Goal: Transaction & Acquisition: Purchase product/service

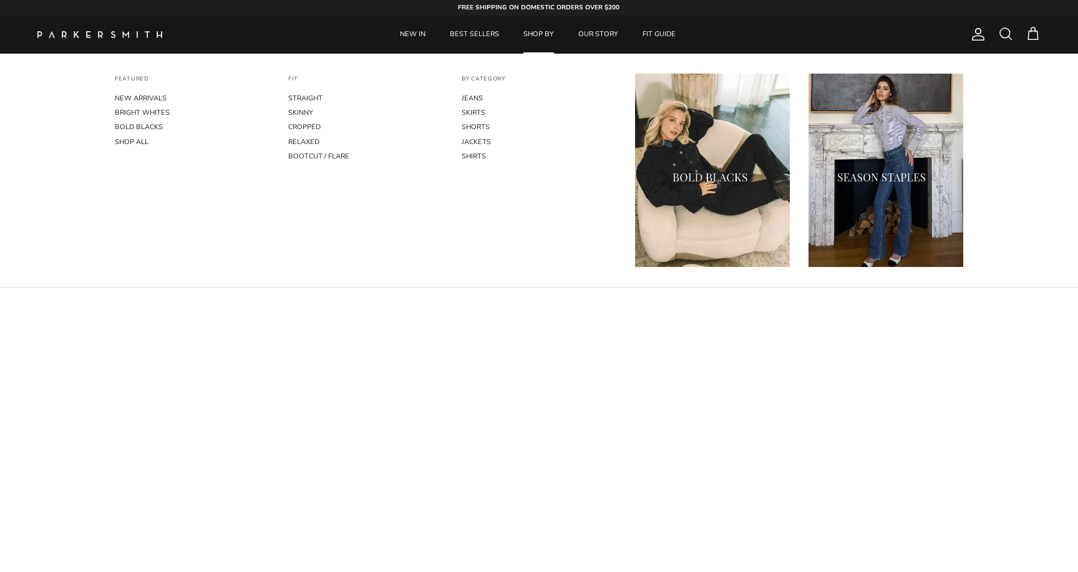
click at [551, 39] on link "SHOP BY" at bounding box center [538, 35] width 53 height 38
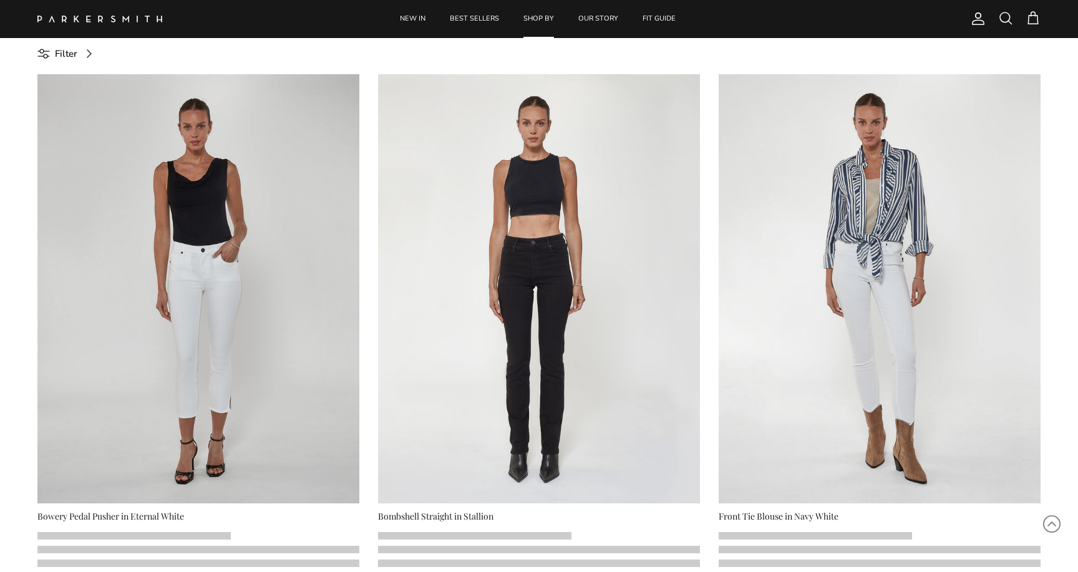
scroll to position [641, 0]
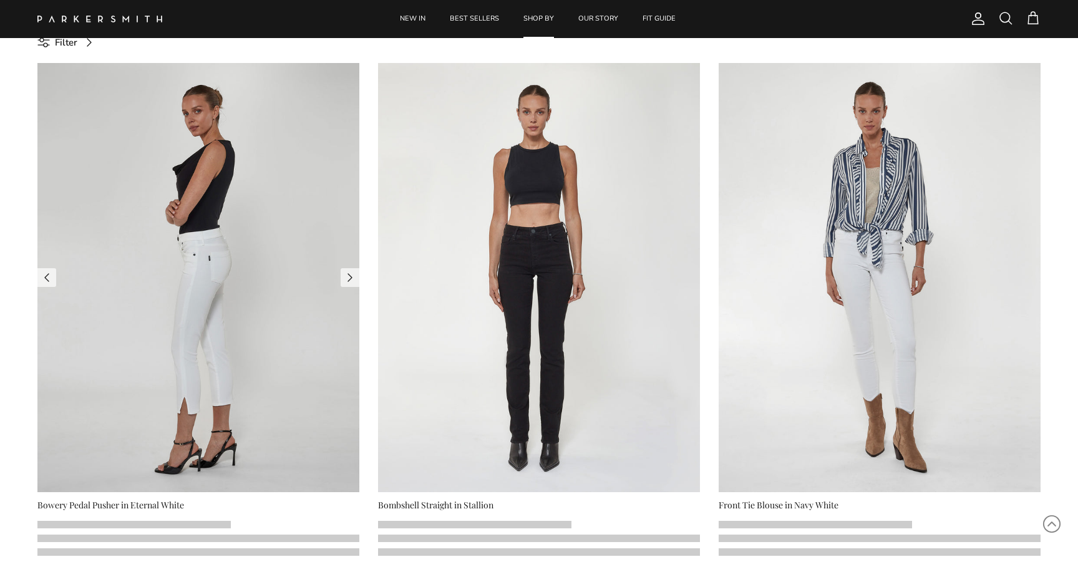
click at [274, 343] on img at bounding box center [198, 277] width 322 height 429
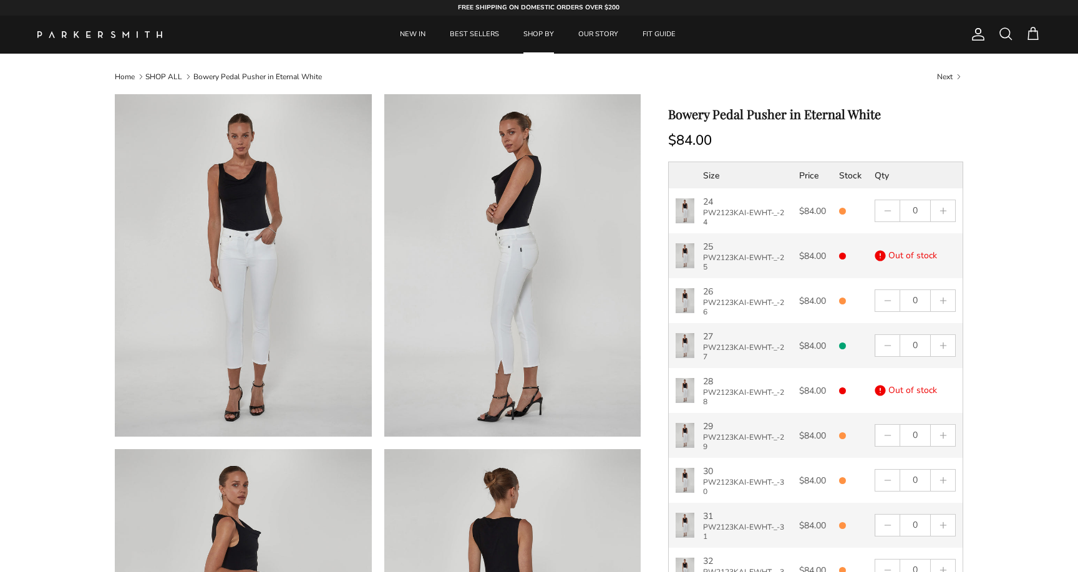
scroll to position [13, 0]
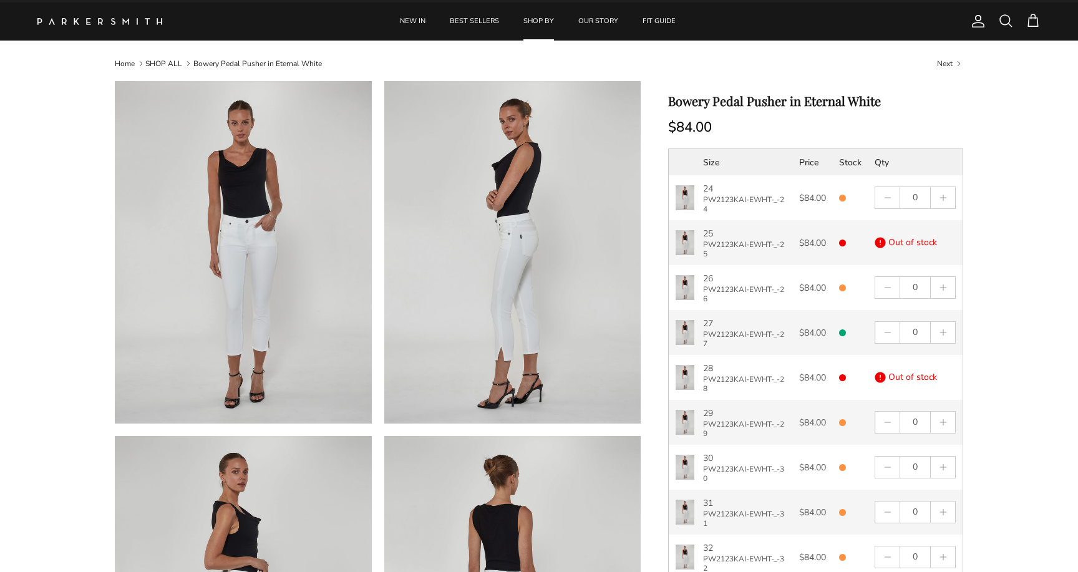
click at [730, 100] on h1 "Bowery Pedal Pusher in Eternal White" at bounding box center [815, 101] width 295 height 15
copy div "Bowery Pedal Pusher in Eternal White"
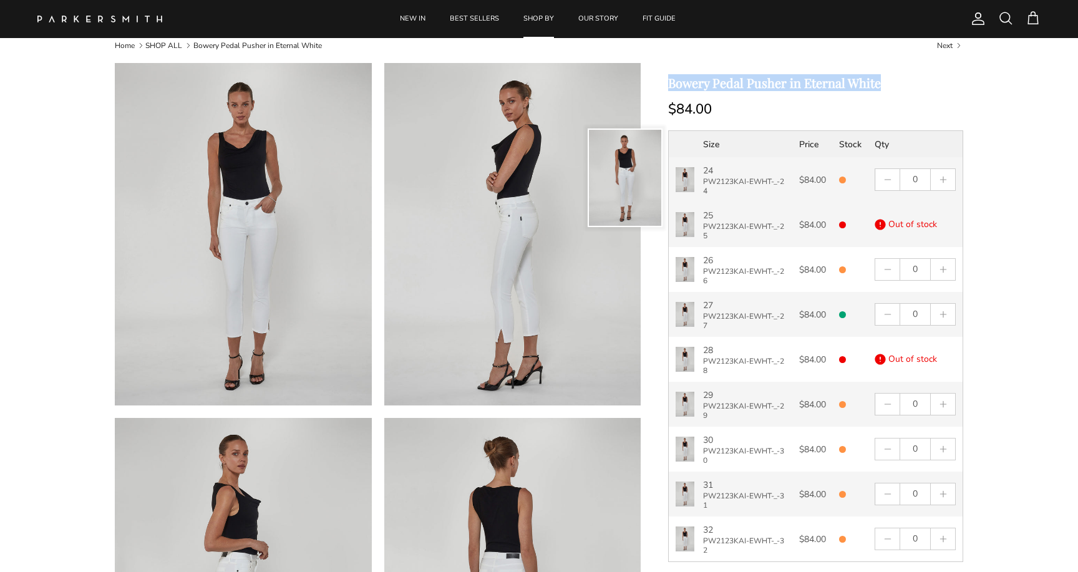
scroll to position [43, 0]
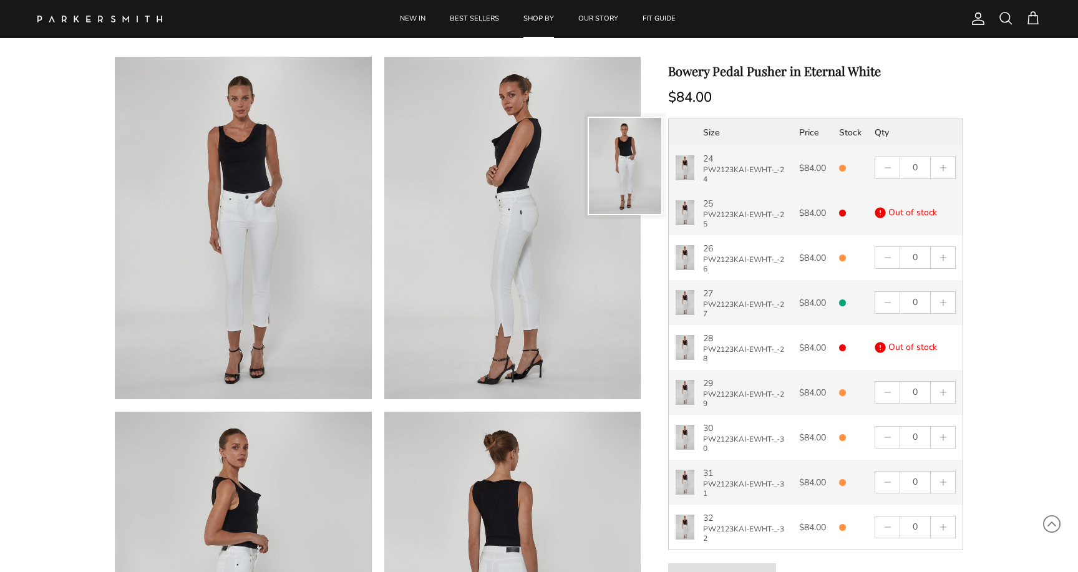
drag, startPoint x: 735, startPoint y: 177, endPoint x: 742, endPoint y: 165, distance: 13.4
click at [742, 169] on p "PW2123KAI-EWHT-_-24" at bounding box center [744, 174] width 83 height 19
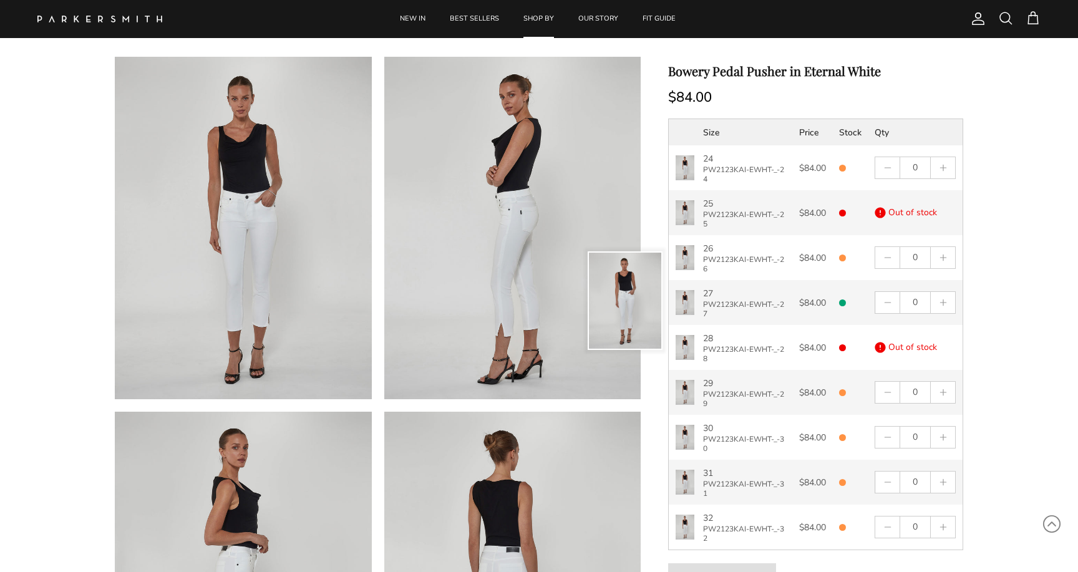
drag, startPoint x: 715, startPoint y: 314, endPoint x: 702, endPoint y: 304, distance: 16.6
click at [702, 304] on td "27 PW2123KAI-EWHT-_-27" at bounding box center [745, 302] width 96 height 45
click at [942, 307] on button "button" at bounding box center [943, 302] width 24 height 21
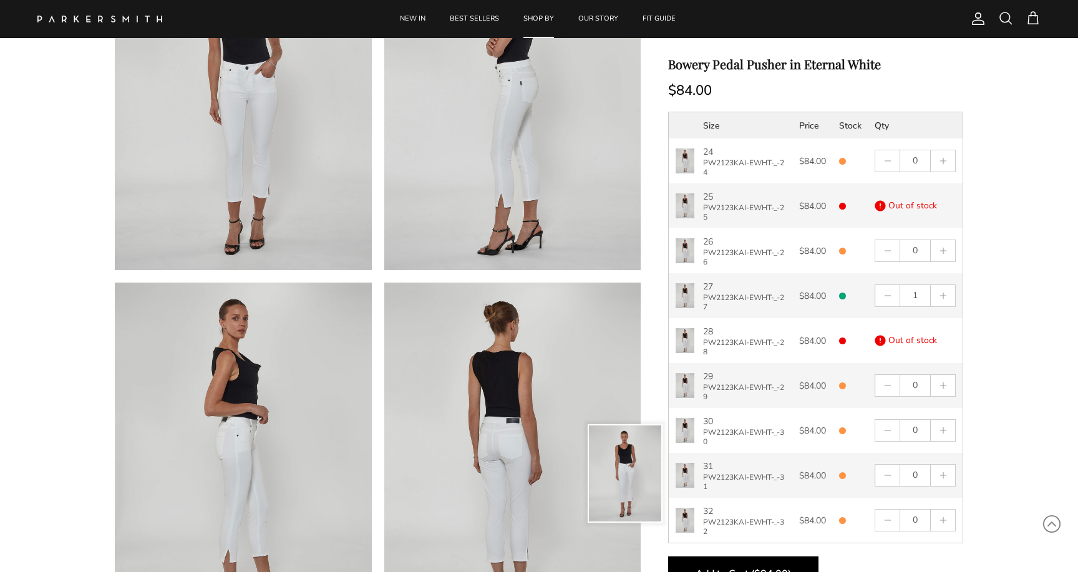
scroll to position [203, 0]
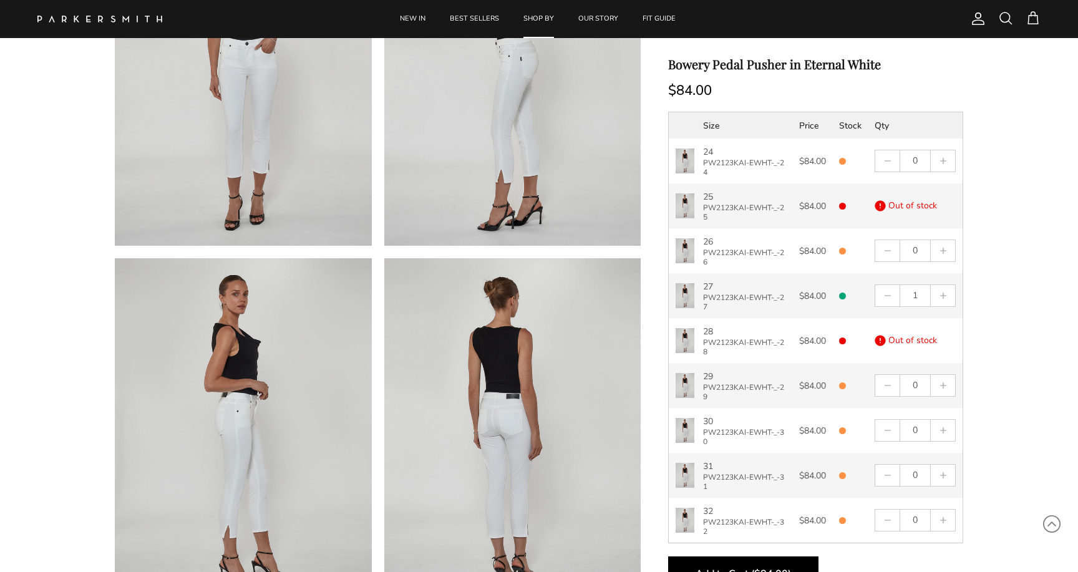
click at [722, 566] on button "Add to Cart ($84.00)" at bounding box center [743, 573] width 150 height 35
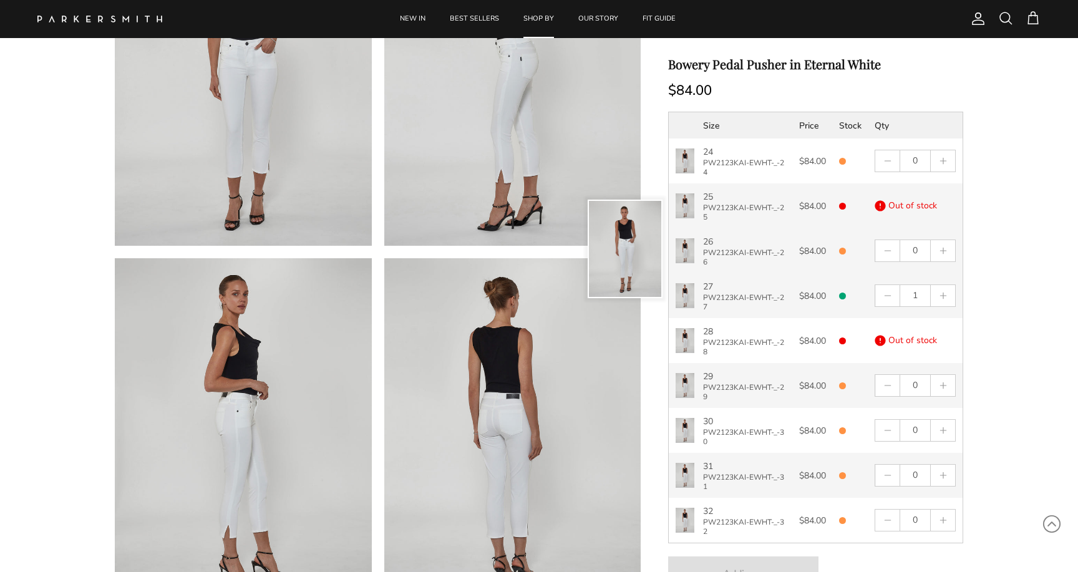
type input "0"
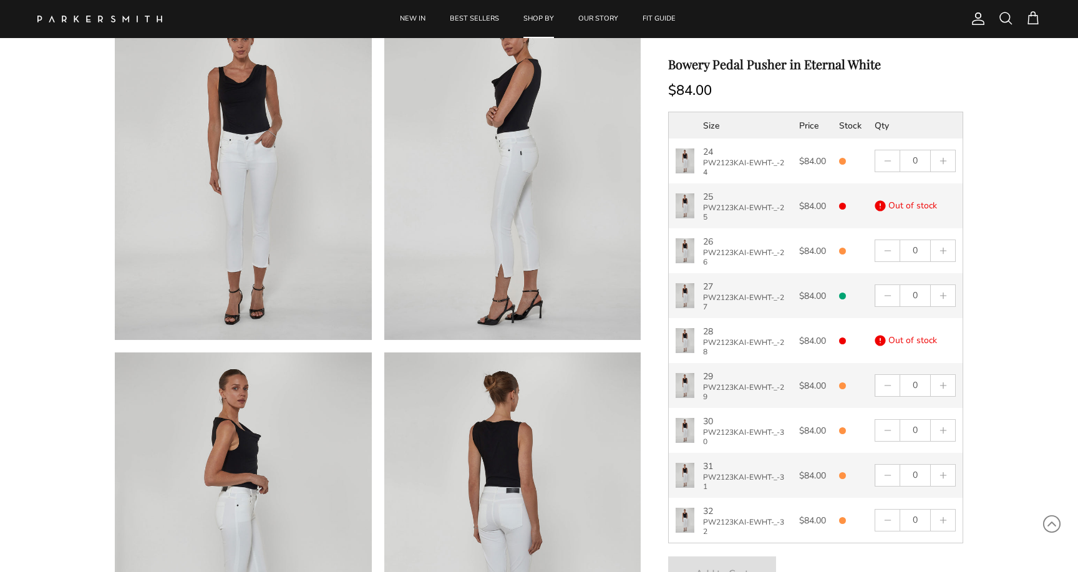
scroll to position [42, 0]
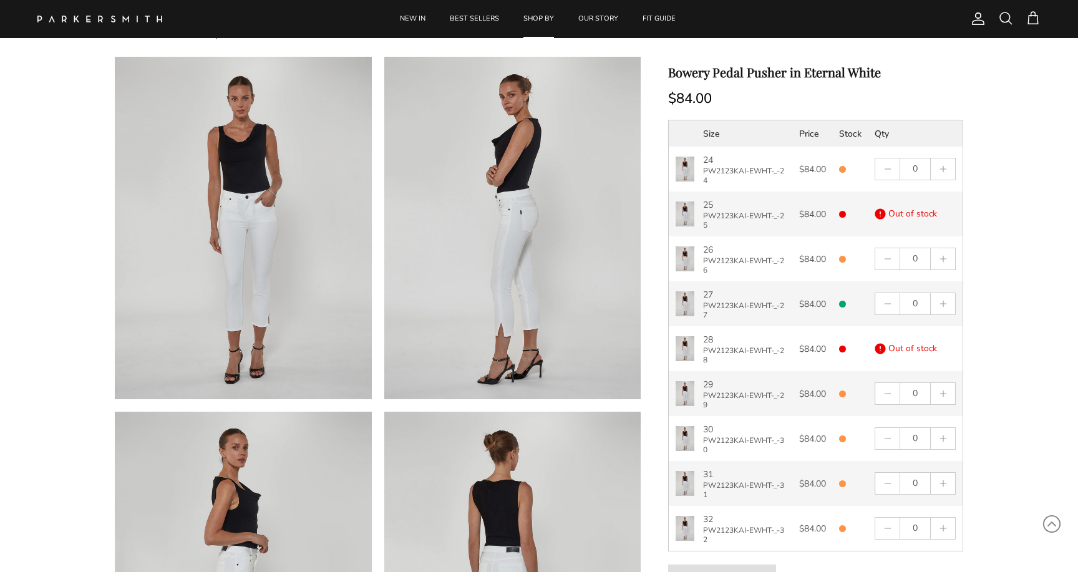
click at [1033, 18] on span at bounding box center [1032, 18] width 15 height 15
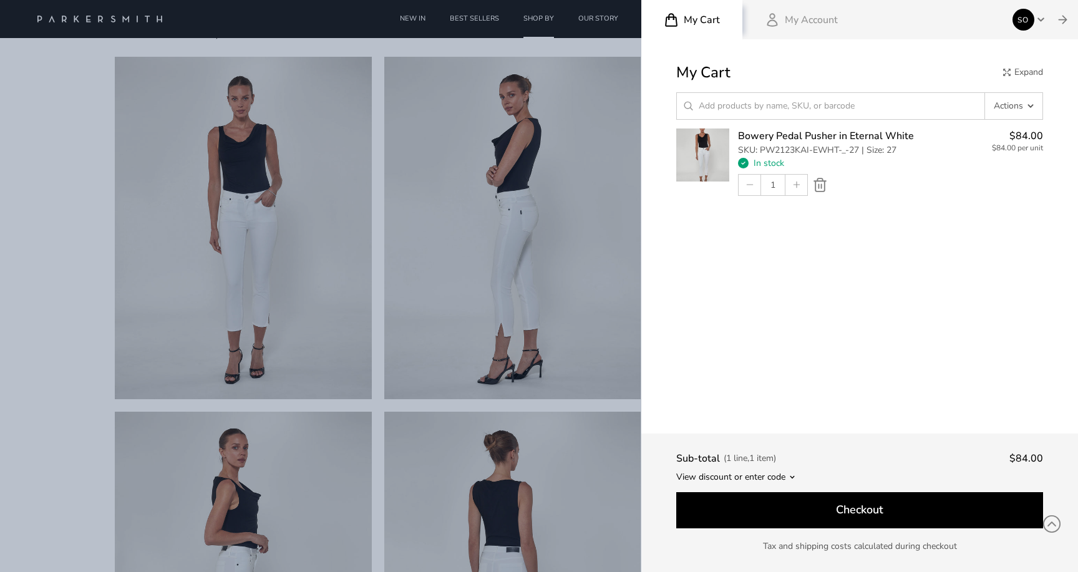
click at [785, 483] on div "Sub-total ( 1 line , 1 item ) $84.00 View discount or enter code Apply Checkout…" at bounding box center [859, 502] width 437 height 139
click at [788, 478] on icon at bounding box center [792, 477] width 9 height 9
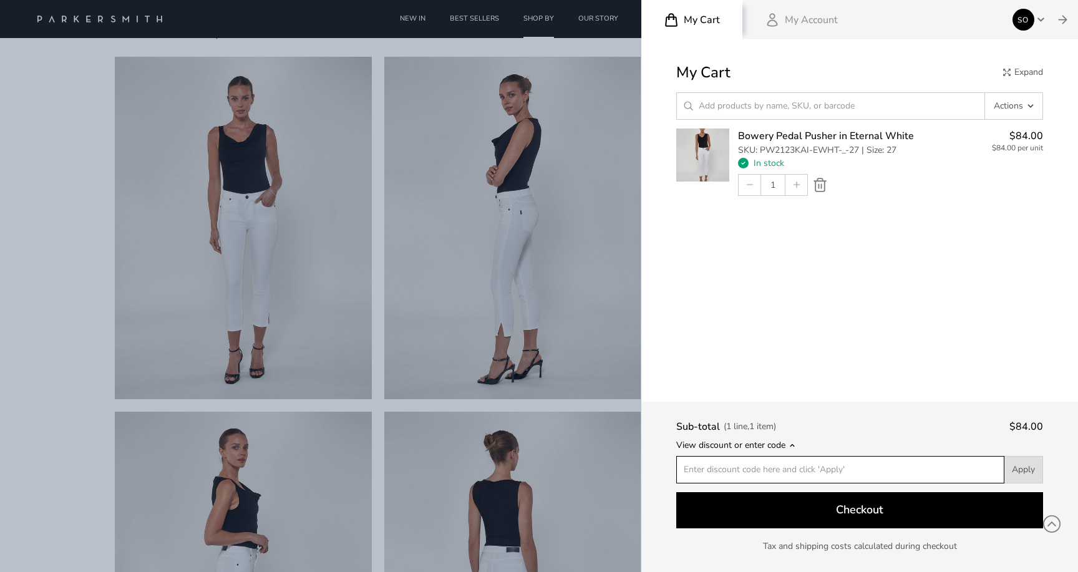
click at [760, 469] on input at bounding box center [840, 469] width 328 height 27
type input "PW2123KAI-EWHT-_-27"
paste input "DevTestCoupon"
type input "DevTestCoupon"
click at [1015, 473] on span "Apply" at bounding box center [1023, 469] width 23 height 12
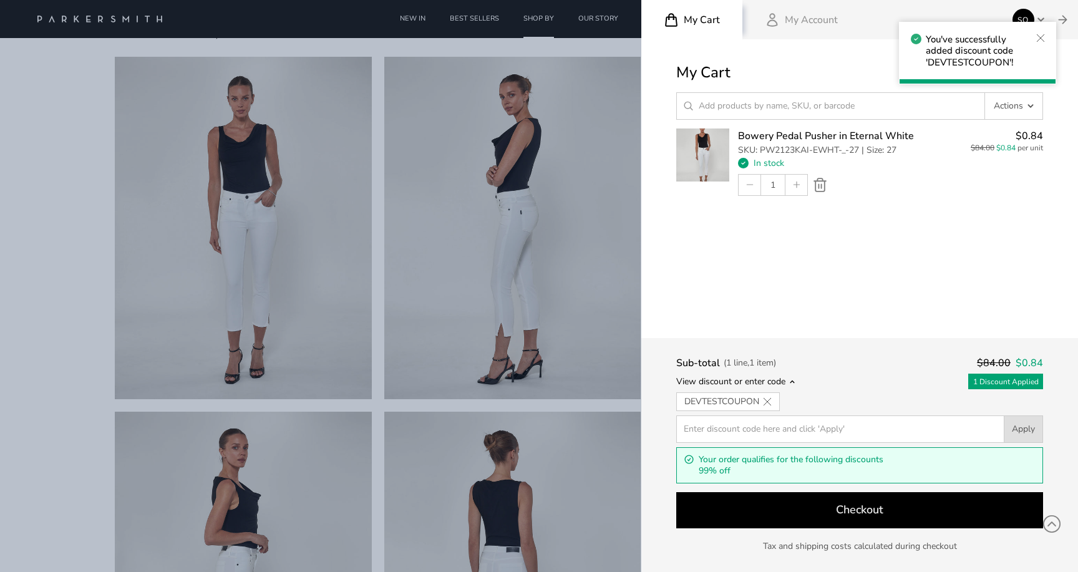
click at [878, 509] on span "Checkout" at bounding box center [859, 509] width 47 height 15
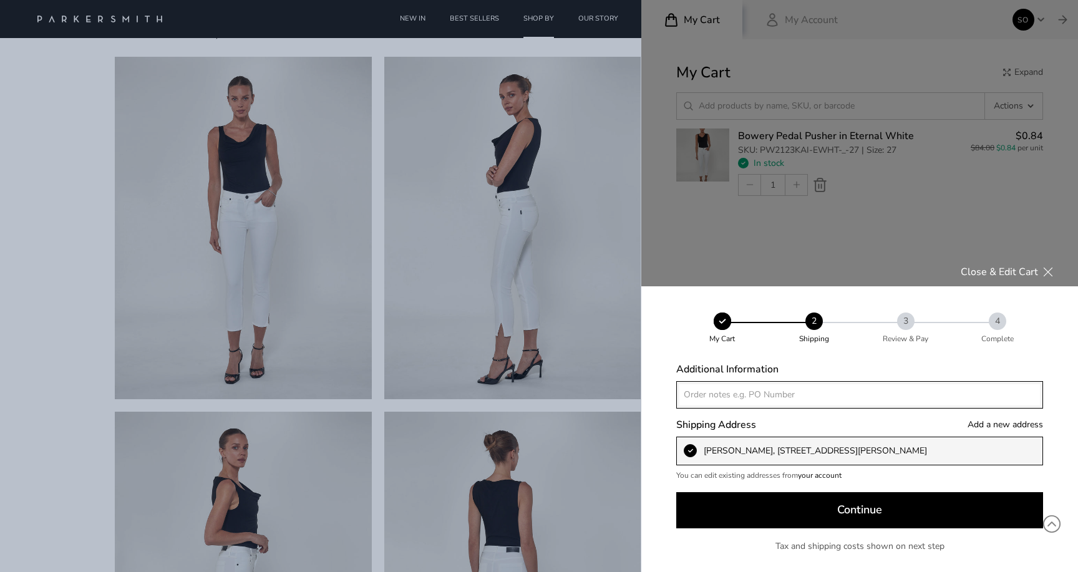
click at [812, 396] on input at bounding box center [859, 394] width 367 height 27
type input "Test order"
click at [873, 495] on button "Continue" at bounding box center [859, 510] width 367 height 37
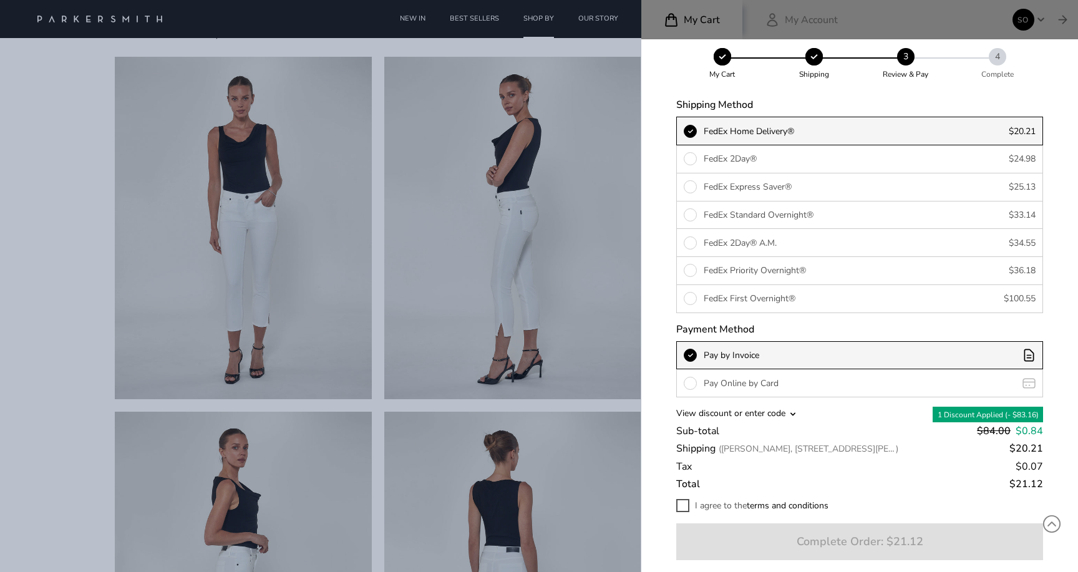
scroll to position [44, 0]
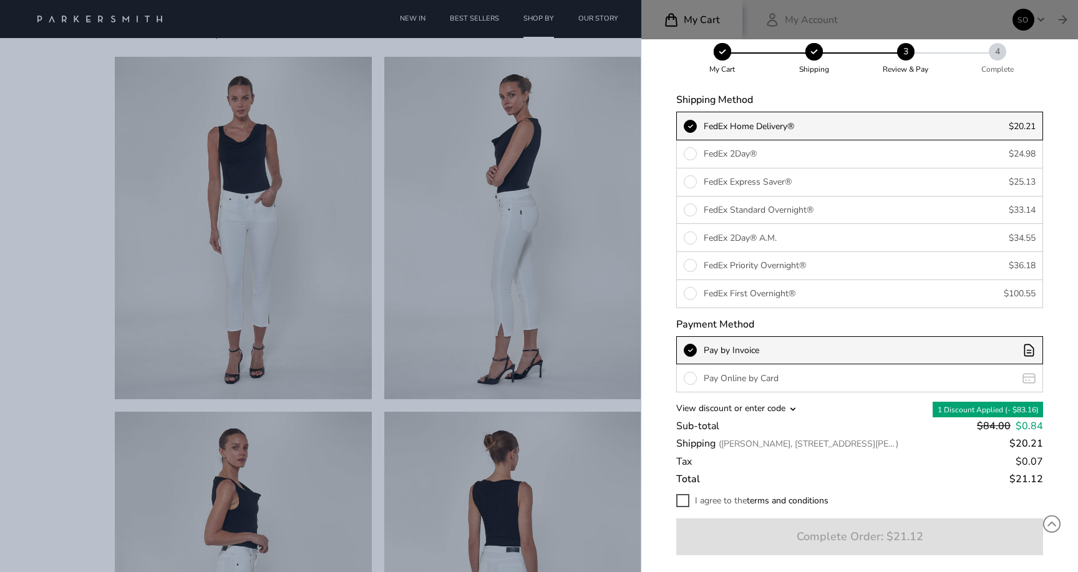
click at [680, 496] on span at bounding box center [682, 500] width 13 height 13
click at [680, 496] on input "I agree to the terms and conditions" at bounding box center [680, 500] width 8 height 8
checkbox input "true"
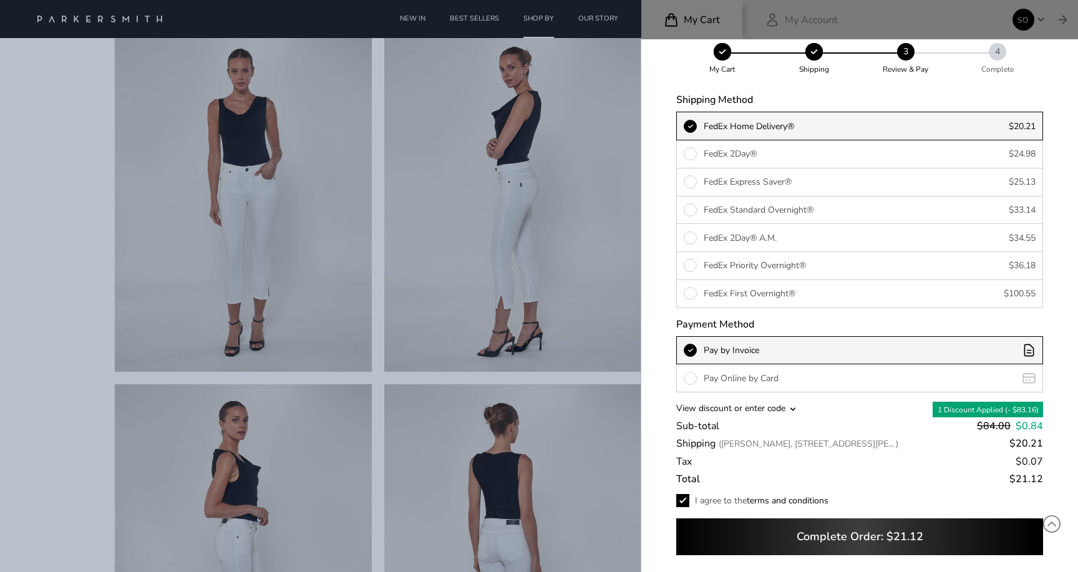
scroll to position [77, 0]
click at [747, 372] on p "Pay Online by Card" at bounding box center [860, 378] width 312 height 13
click at [697, 372] on input "Pay Online by Card" at bounding box center [690, 378] width 13 height 13
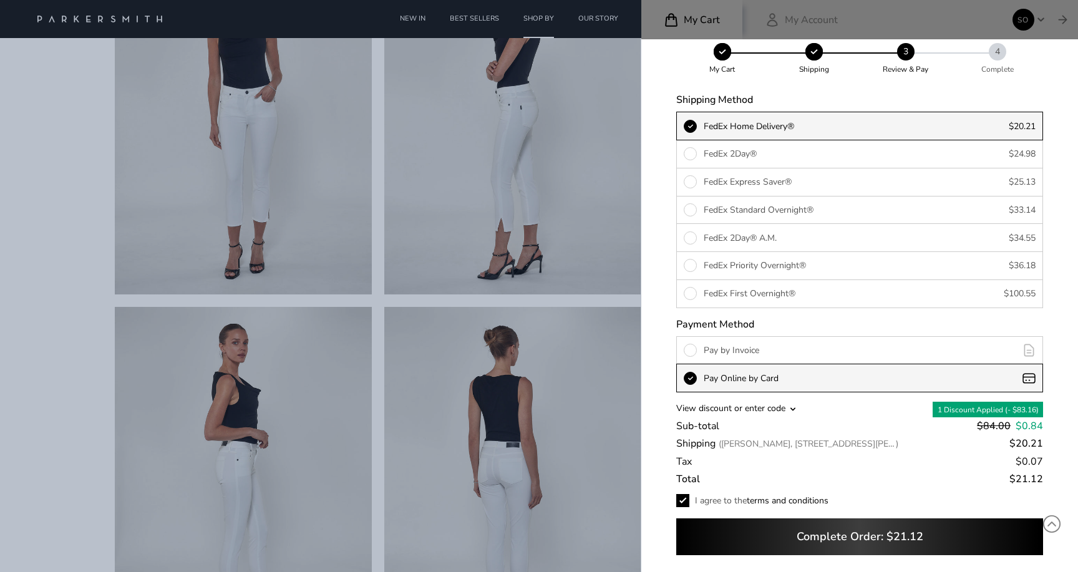
scroll to position [158, 0]
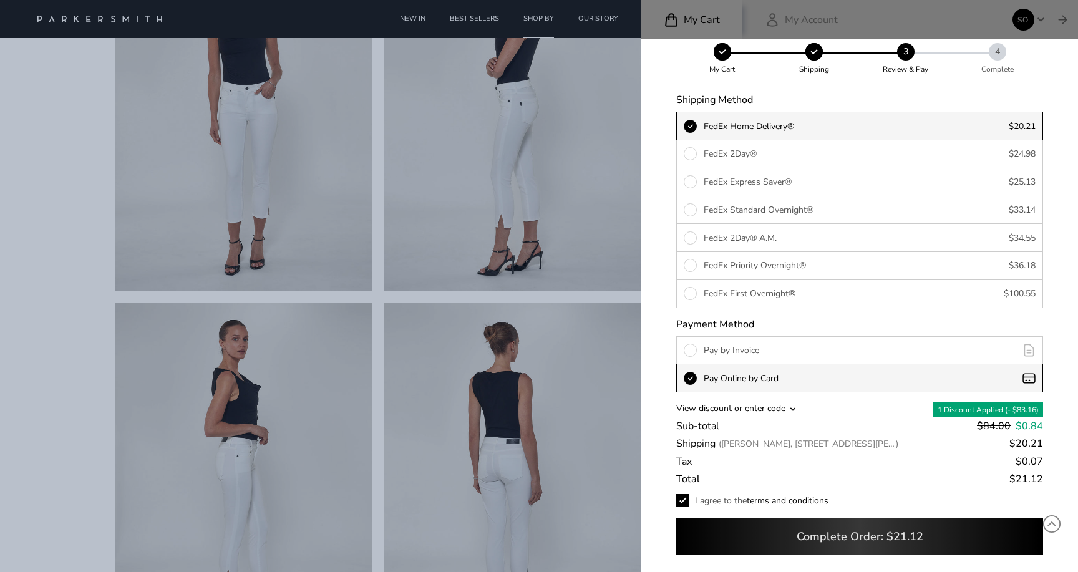
click at [772, 539] on button "Complete Order: $21.12" at bounding box center [859, 536] width 367 height 37
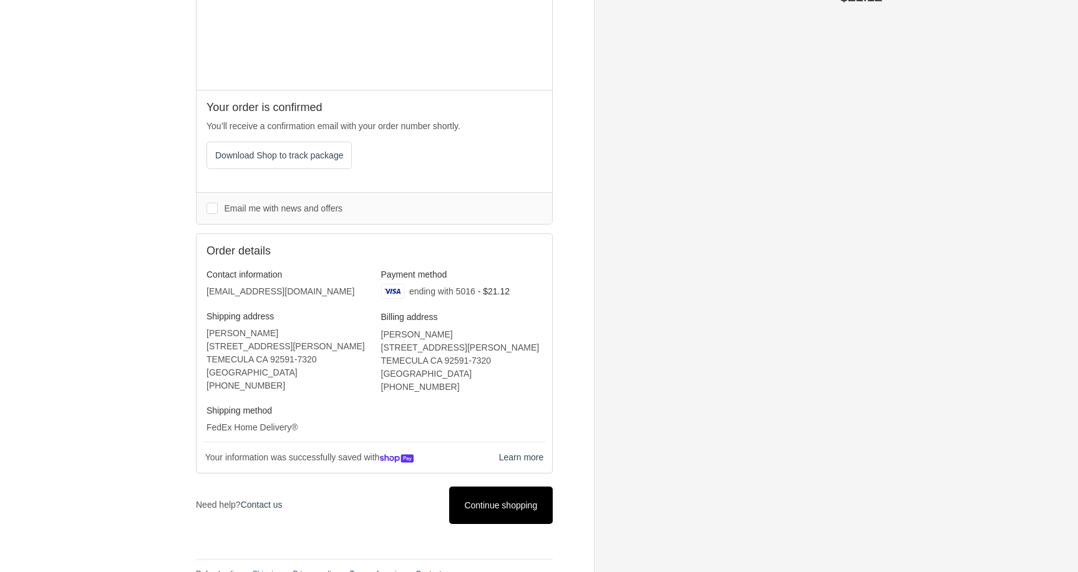
scroll to position [213, 0]
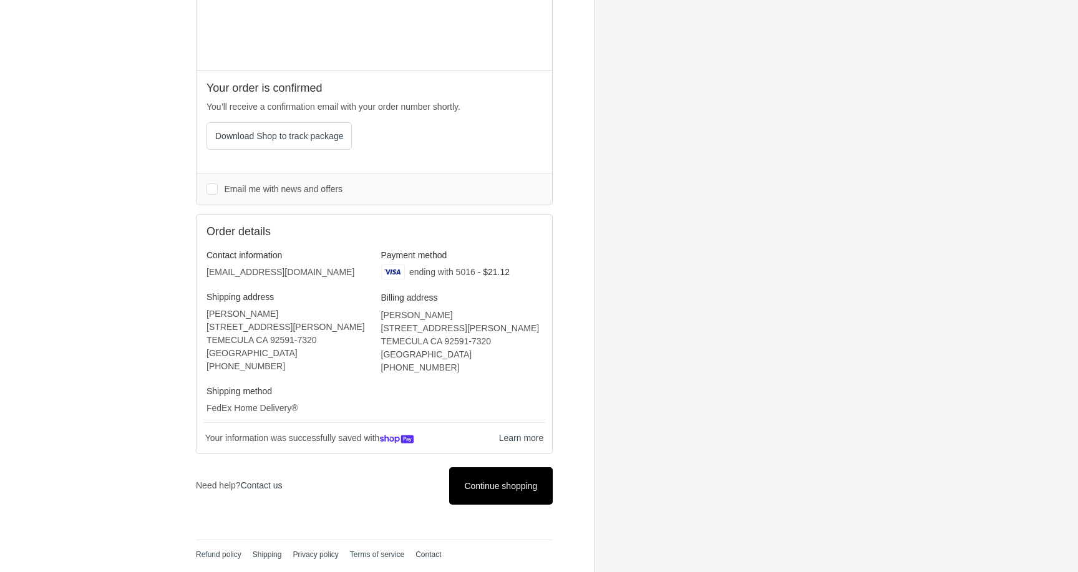
click at [484, 498] on link "Continue shopping" at bounding box center [501, 485] width 104 height 37
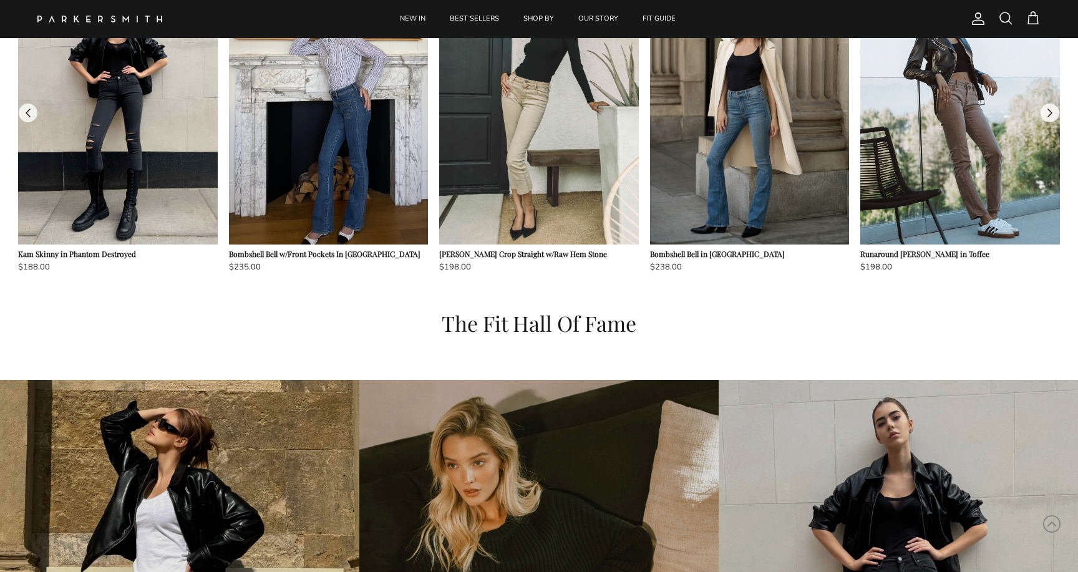
scroll to position [1277, 0]
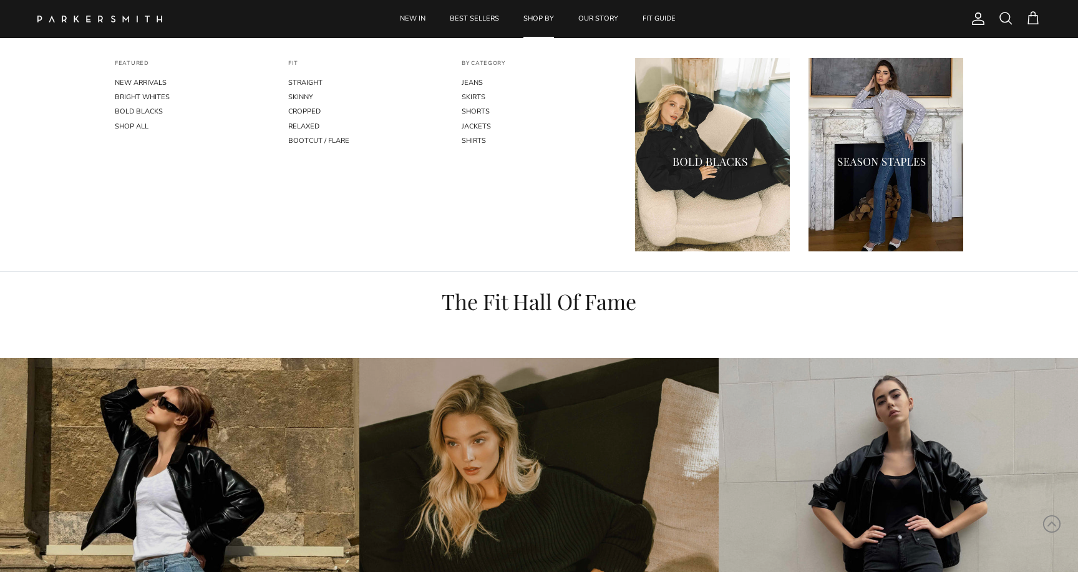
click at [516, 17] on link "SHOP BY" at bounding box center [538, 19] width 53 height 38
click at [468, 94] on link "SKIRTS" at bounding box center [539, 97] width 155 height 14
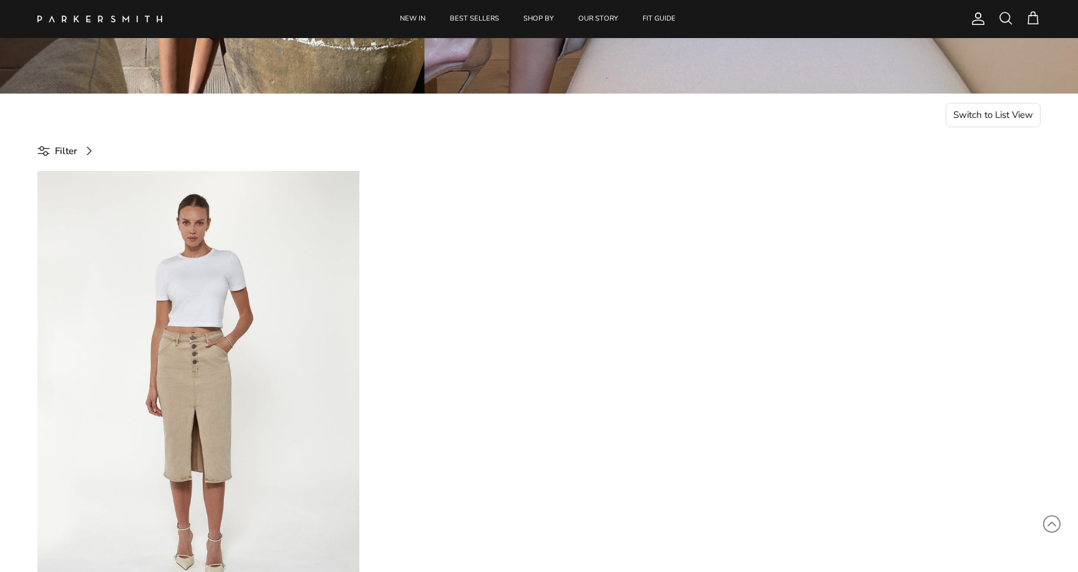
scroll to position [501, 0]
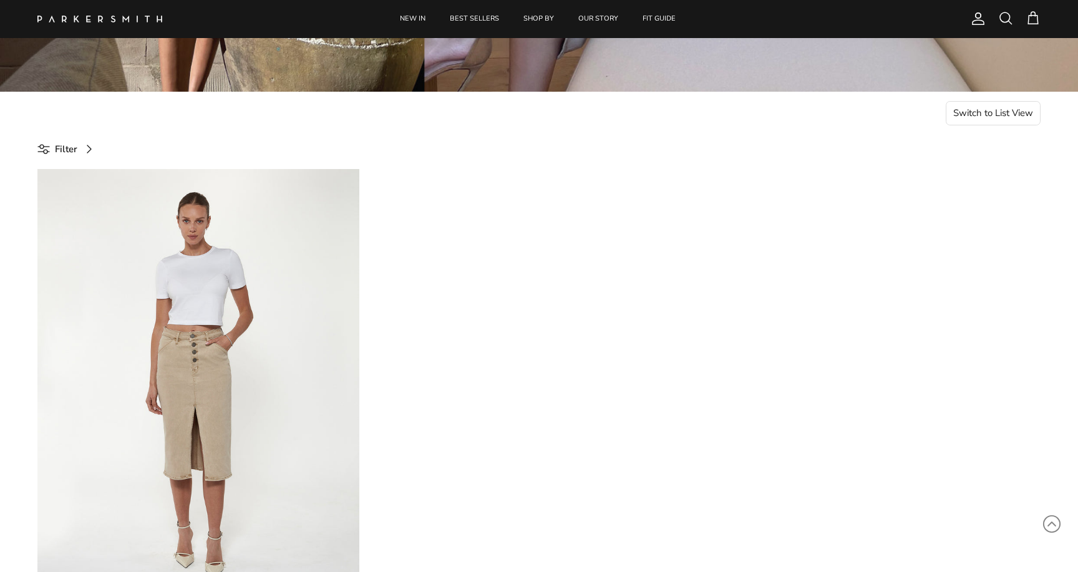
click at [1005, 106] on button "Switch to List View" at bounding box center [993, 113] width 95 height 25
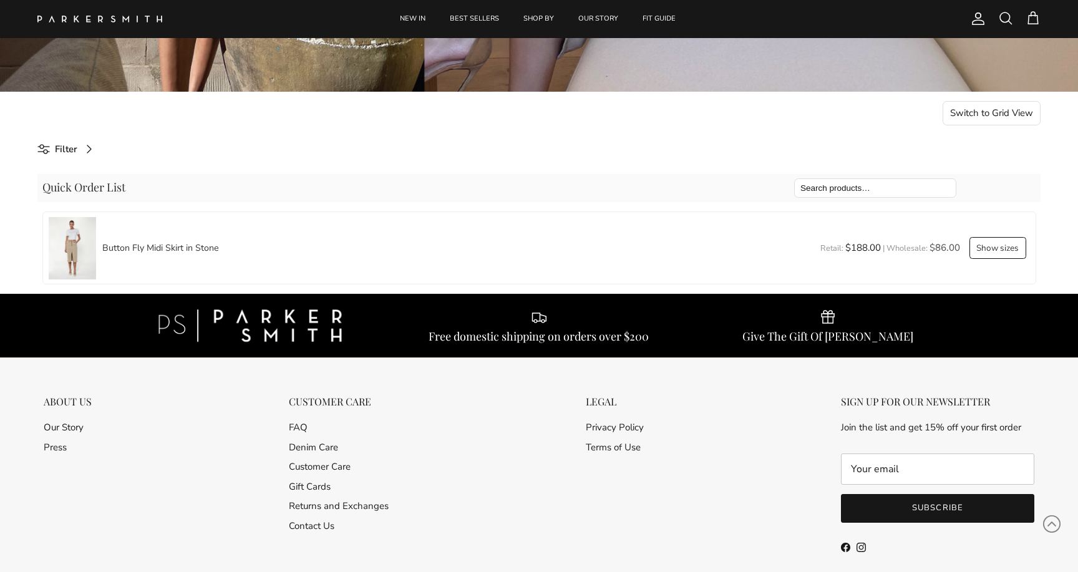
click at [999, 248] on button "Show sizes" at bounding box center [997, 248] width 57 height 22
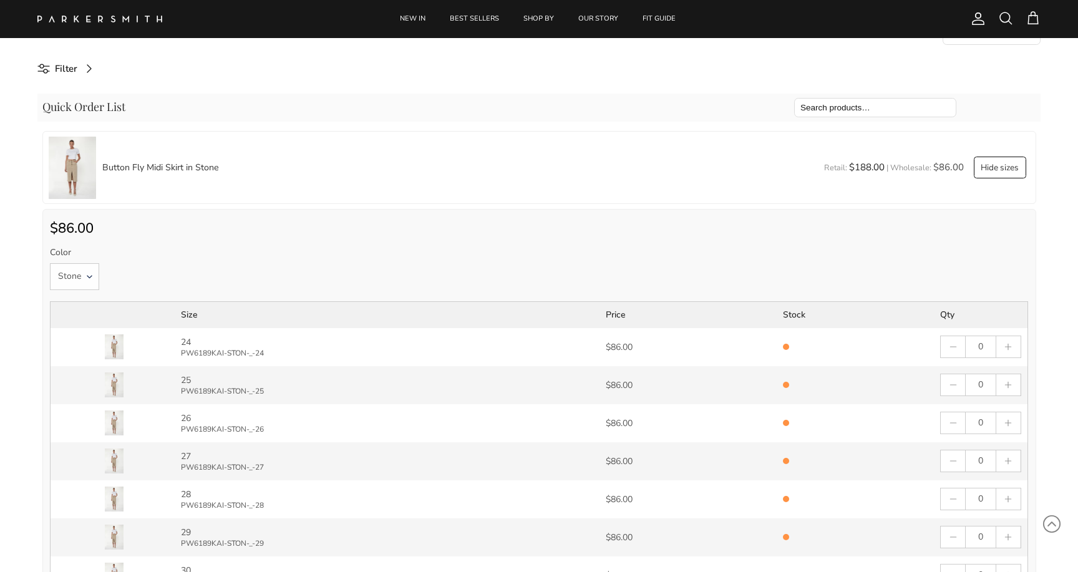
scroll to position [524, 0]
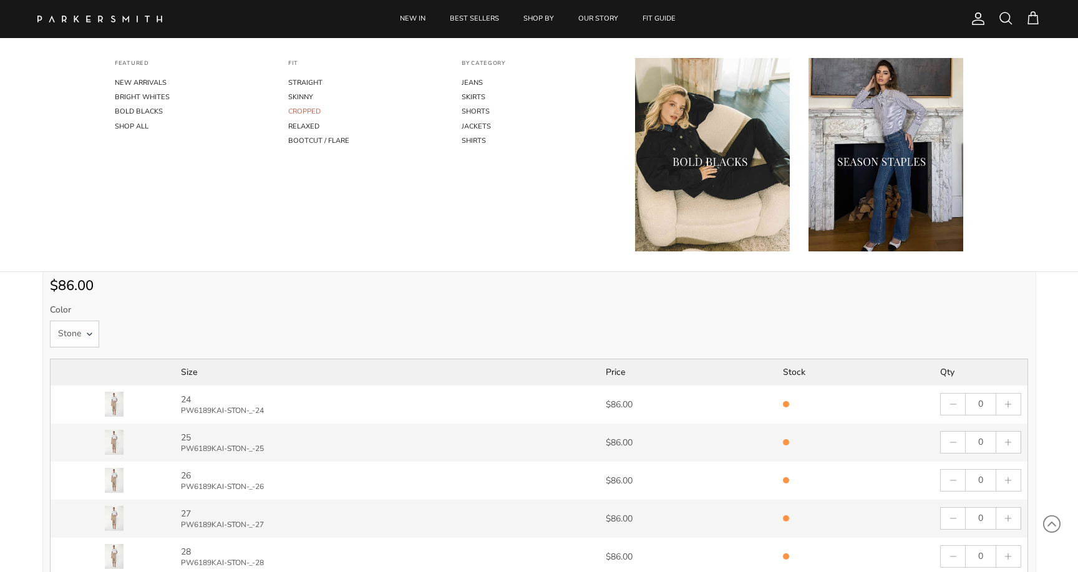
click at [312, 111] on link "CROPPED" at bounding box center [365, 111] width 155 height 14
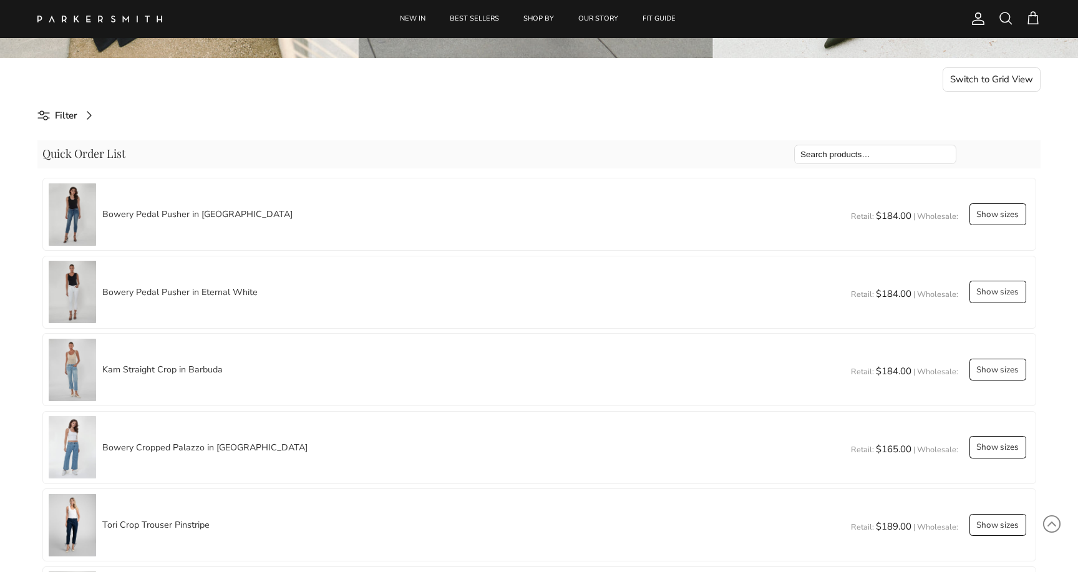
scroll to position [533, 0]
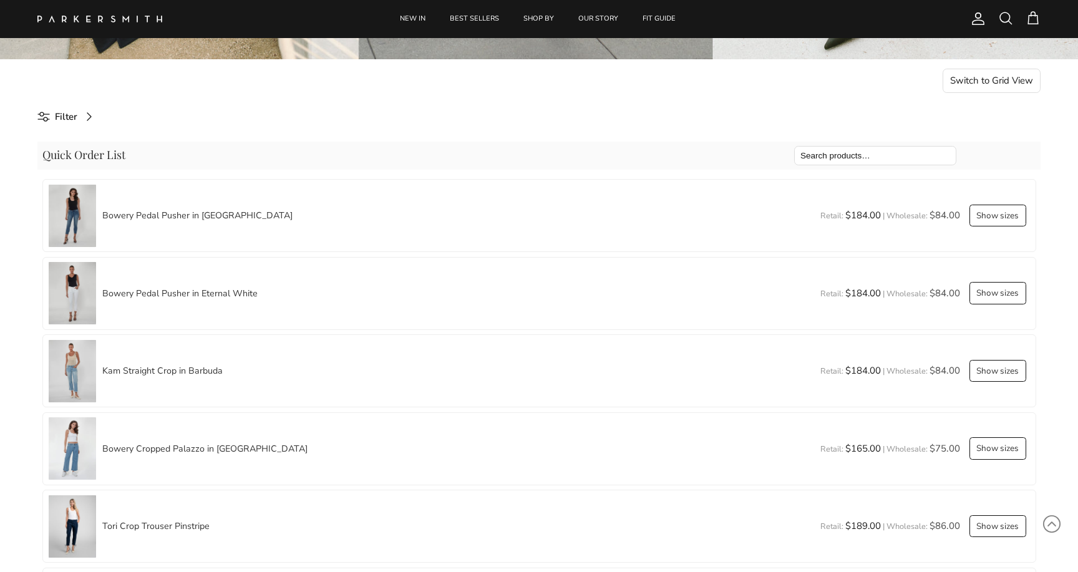
click at [1009, 213] on button "Show sizes" at bounding box center [997, 216] width 57 height 22
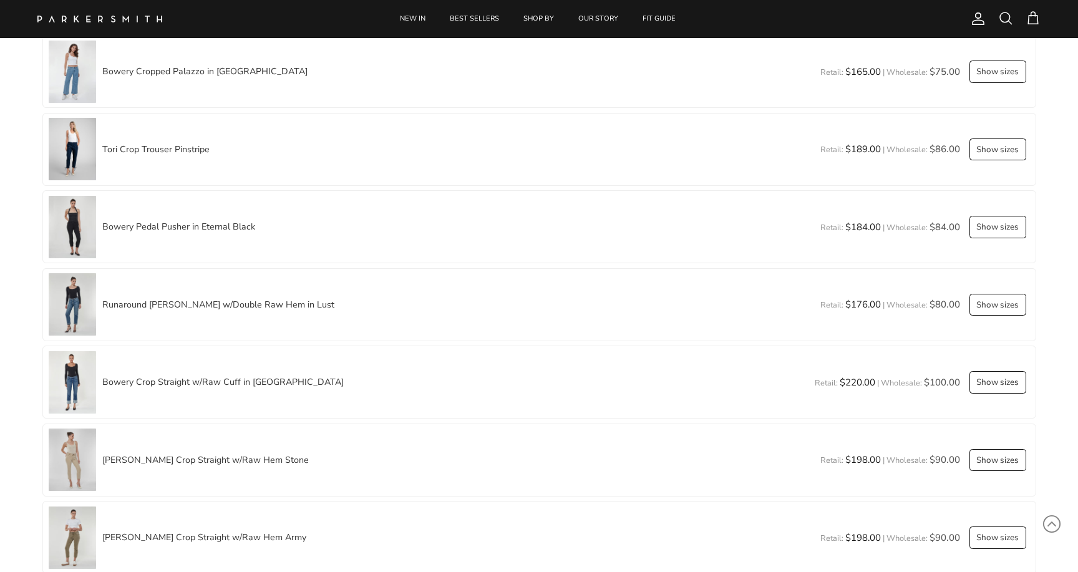
scroll to position [1467, 0]
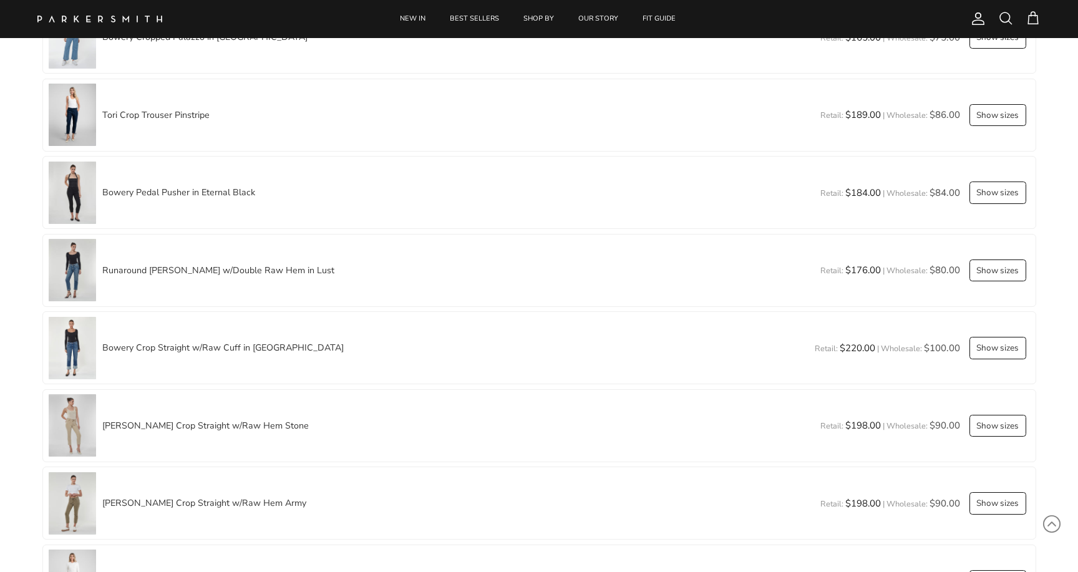
click at [997, 191] on button "Show sizes" at bounding box center [997, 192] width 57 height 22
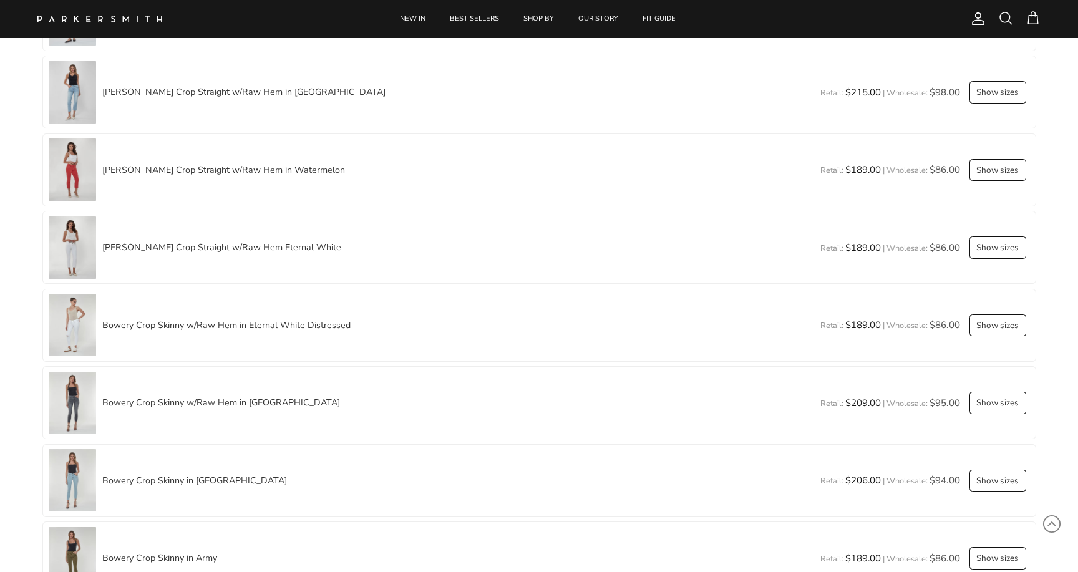
scroll to position [2993, 0]
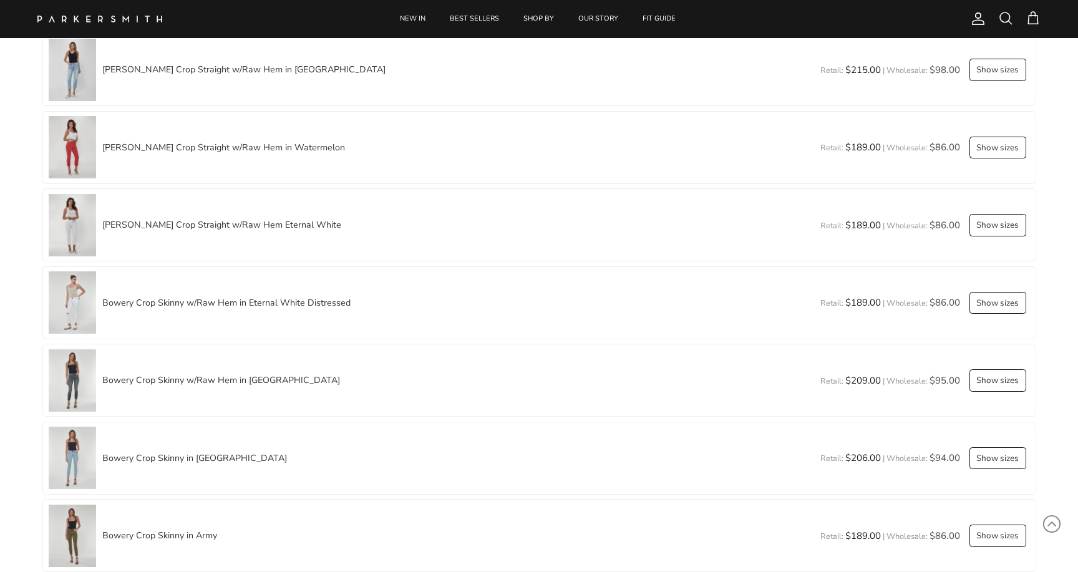
click at [994, 302] on button "Show sizes" at bounding box center [997, 303] width 57 height 22
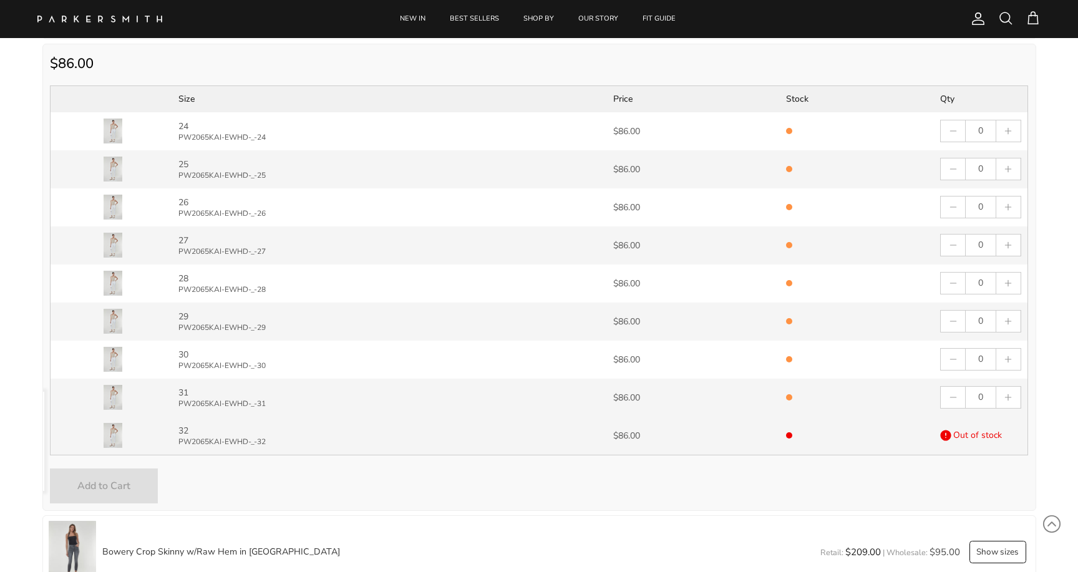
scroll to position [3311, 0]
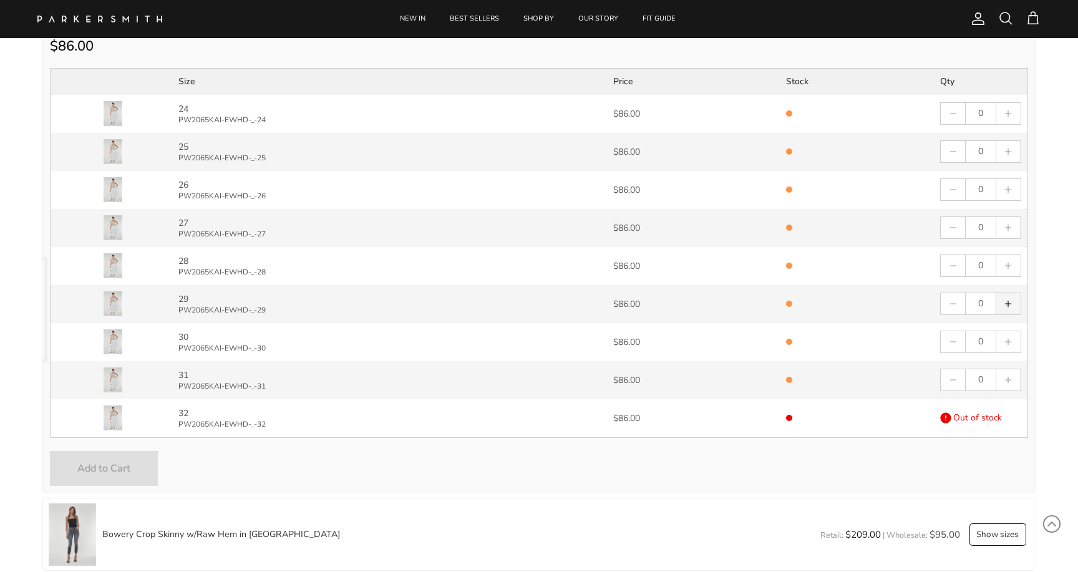
click at [1012, 307] on button "button" at bounding box center [1008, 303] width 24 height 21
type input "1"
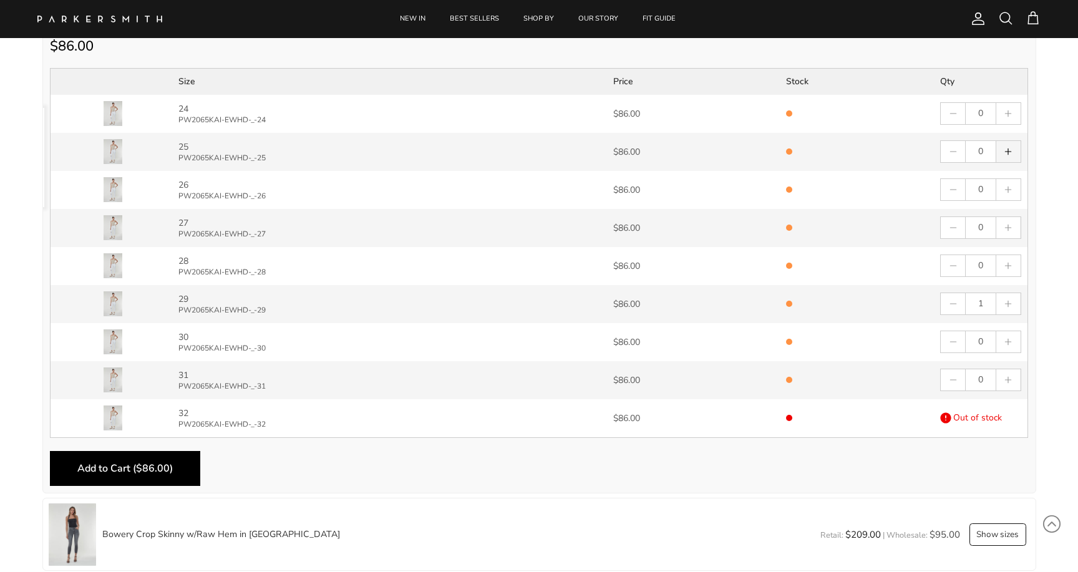
click at [1010, 160] on button "button" at bounding box center [1008, 151] width 24 height 21
click at [1007, 158] on button "button" at bounding box center [1008, 151] width 24 height 21
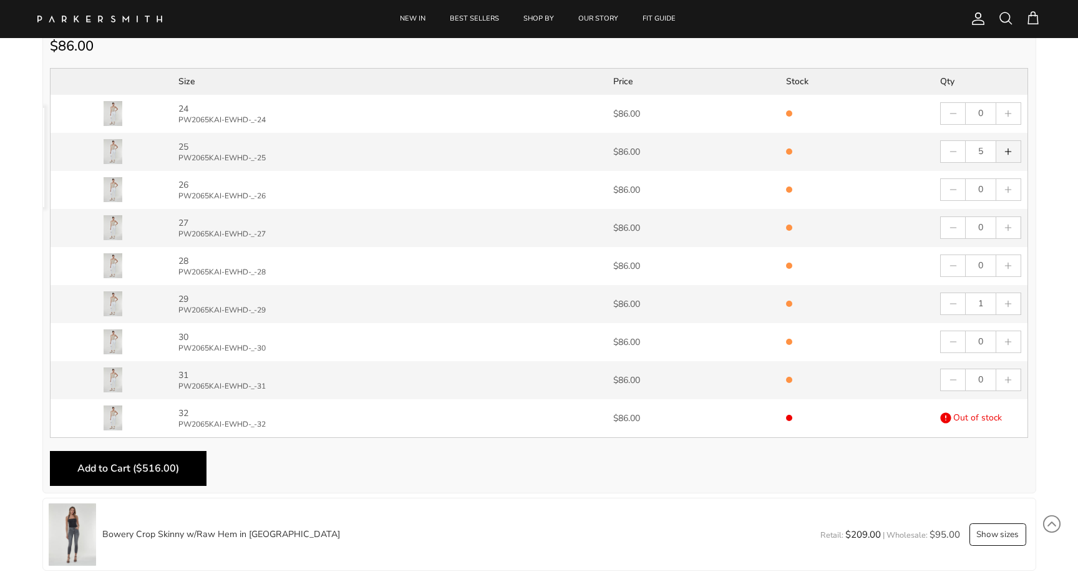
click at [1007, 158] on button "button" at bounding box center [1008, 151] width 24 height 21
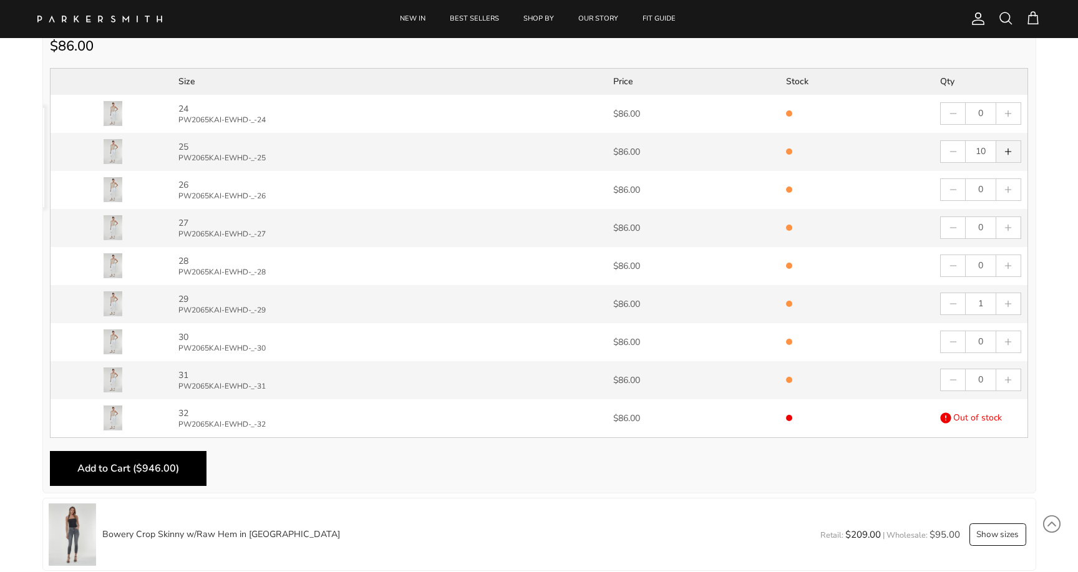
click at [1007, 158] on button "button" at bounding box center [1008, 151] width 24 height 21
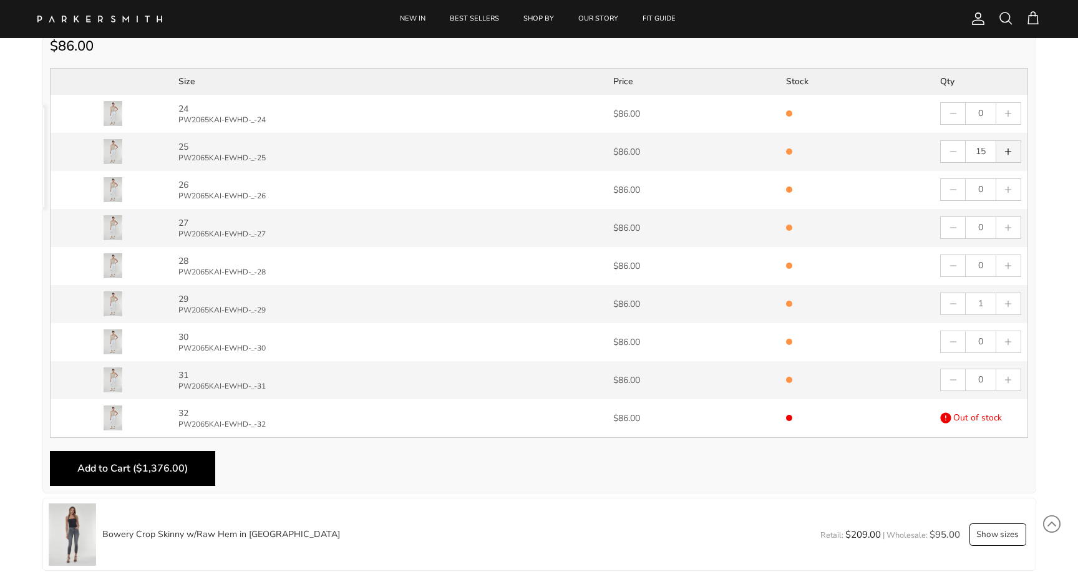
click at [1007, 158] on button "button" at bounding box center [1008, 151] width 24 height 21
click at [1007, 159] on button "button" at bounding box center [1008, 151] width 24 height 21
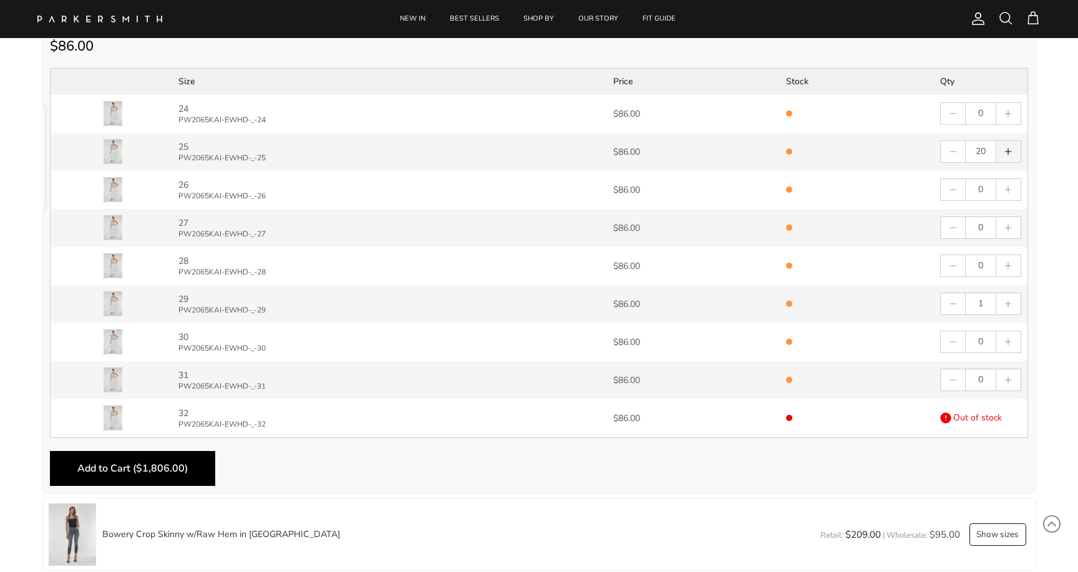
click at [1007, 159] on button "button" at bounding box center [1008, 151] width 24 height 21
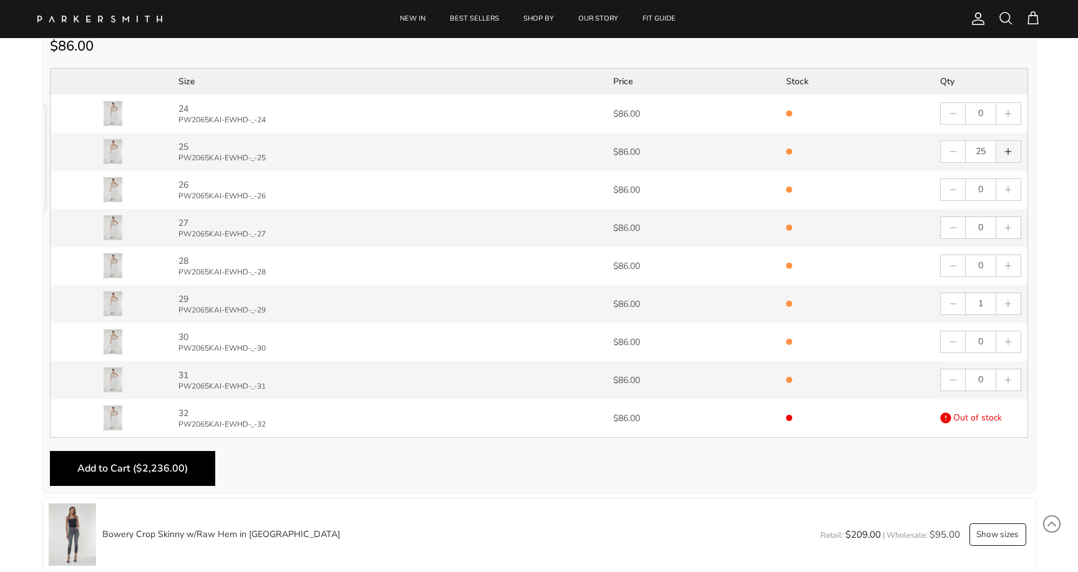
click at [1007, 159] on button "button" at bounding box center [1008, 151] width 24 height 21
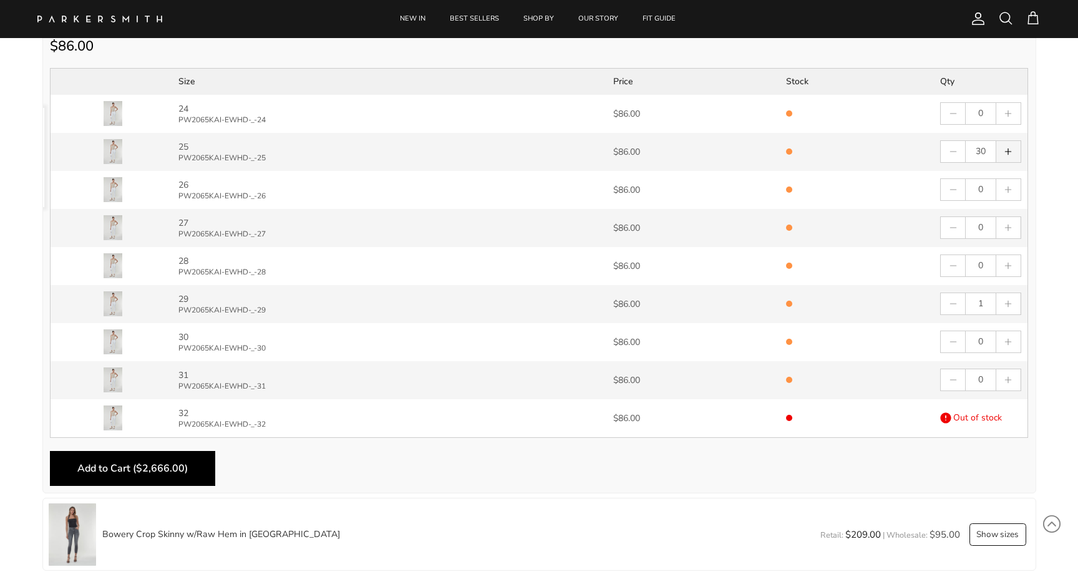
click at [1007, 159] on button "button" at bounding box center [1008, 151] width 24 height 21
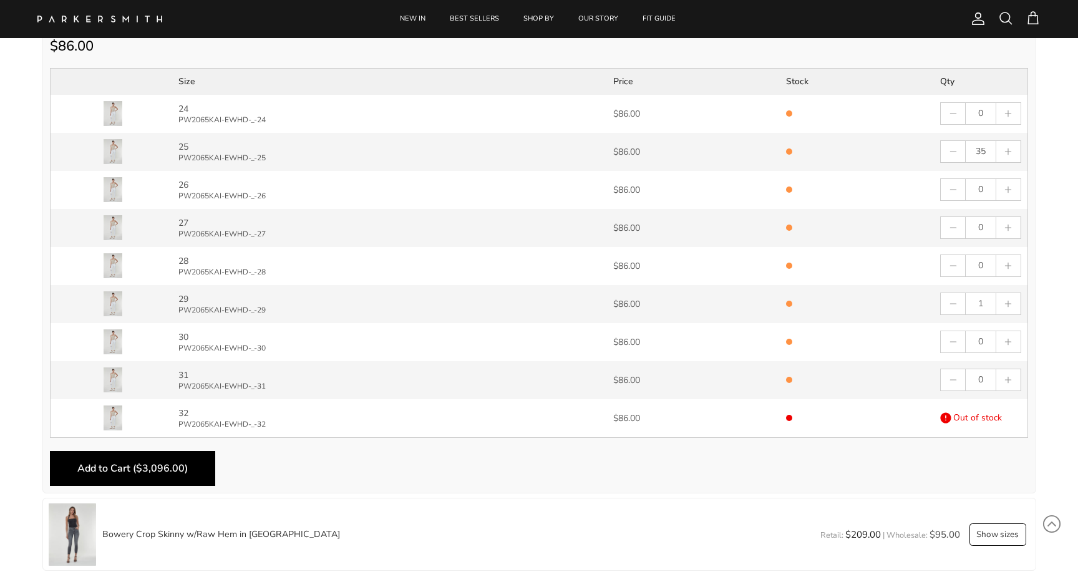
click at [155, 473] on span "Add to Cart ($3,096.00)" at bounding box center [132, 469] width 110 height 14
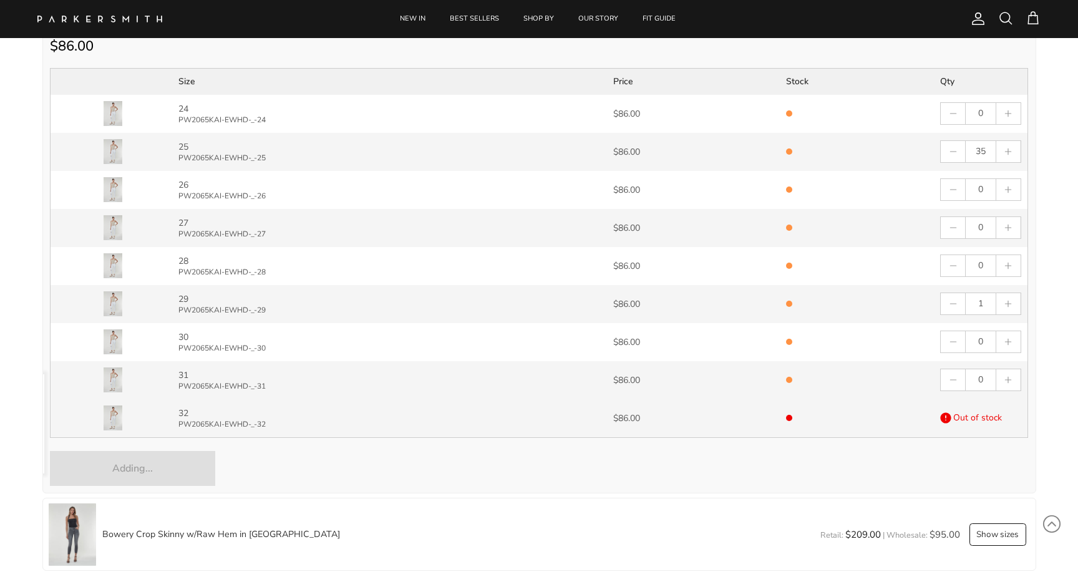
type input "0"
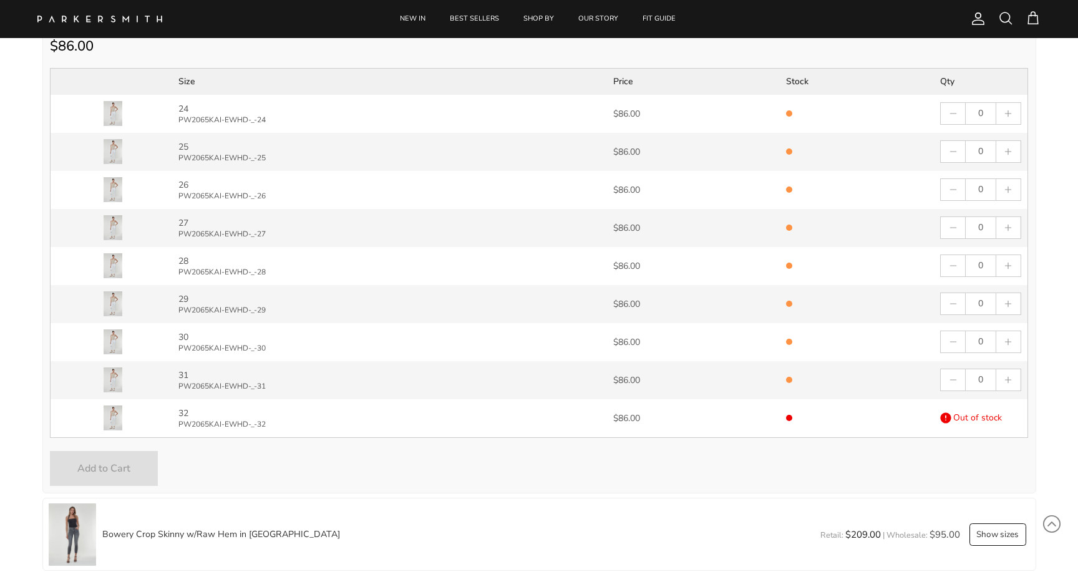
click at [1033, 14] on span at bounding box center [1032, 18] width 15 height 15
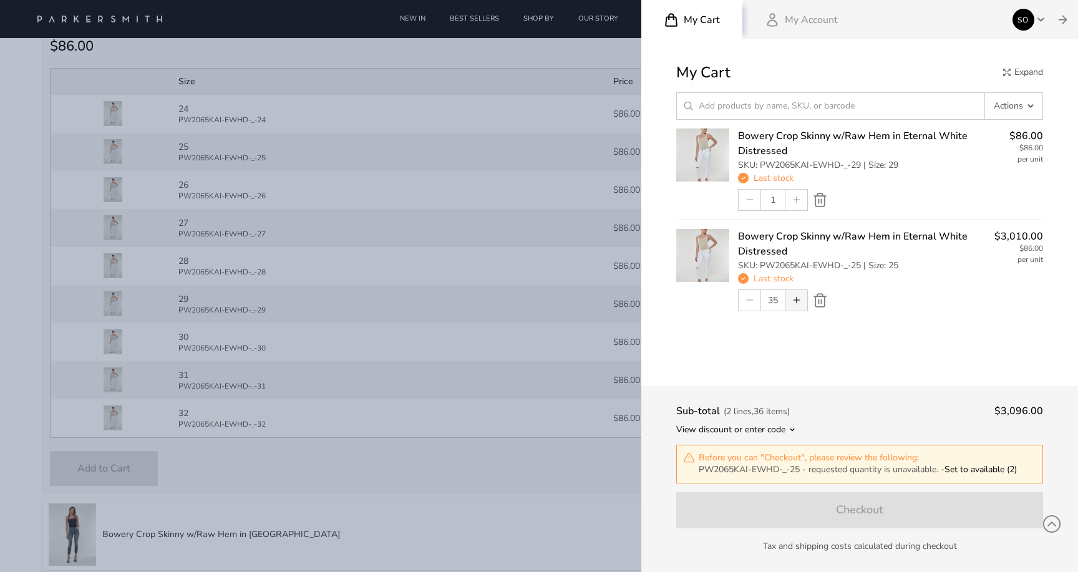
click at [797, 296] on icon "button" at bounding box center [796, 300] width 9 height 9
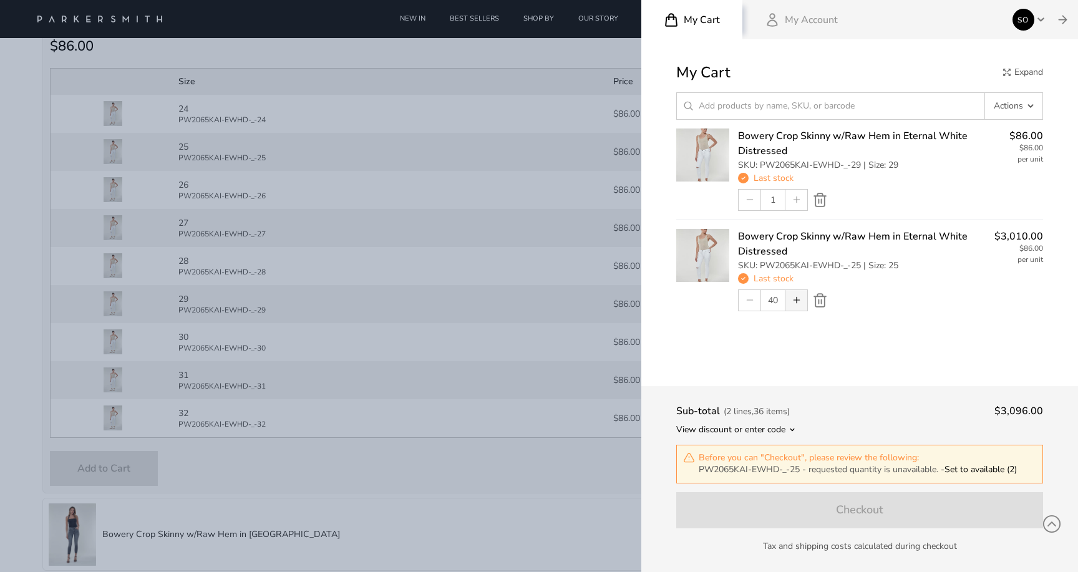
click at [797, 296] on icon "button" at bounding box center [796, 300] width 9 height 9
type input "42"
click at [1053, 16] on button "Close" at bounding box center [1062, 19] width 31 height 39
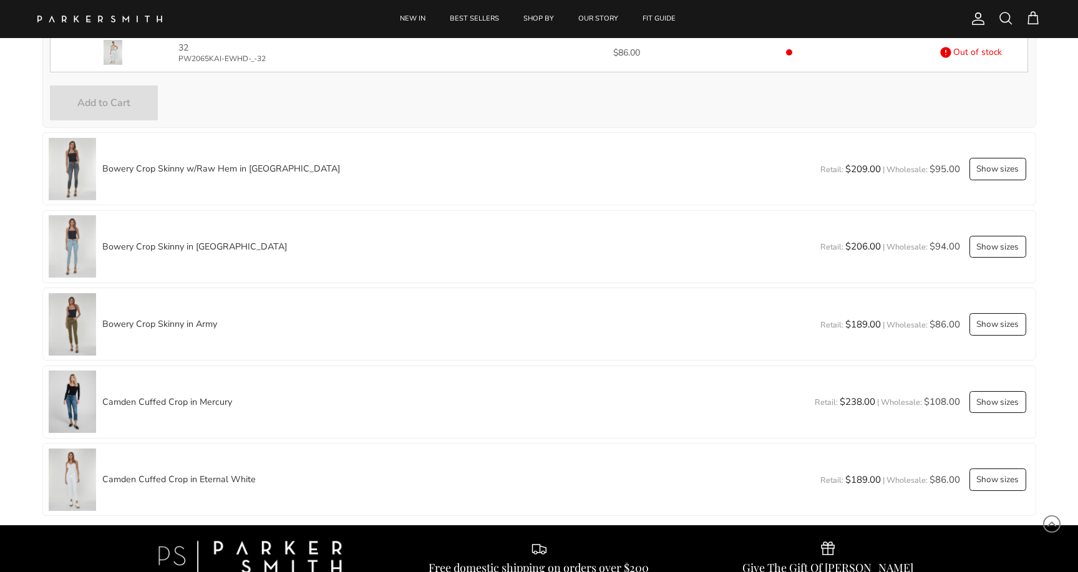
scroll to position [3679, 0]
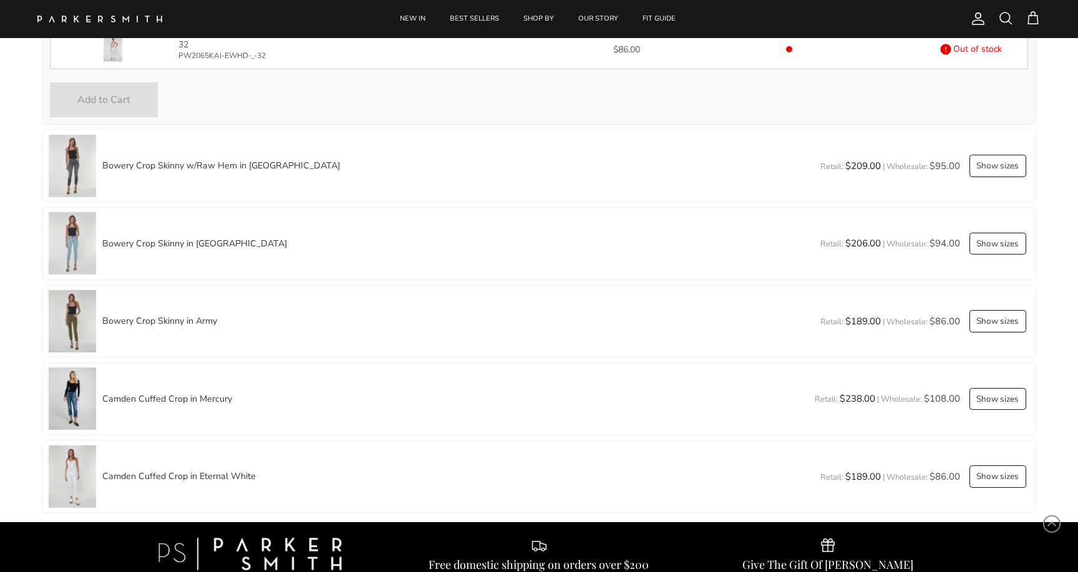
click at [993, 244] on button "Show sizes" at bounding box center [997, 244] width 57 height 22
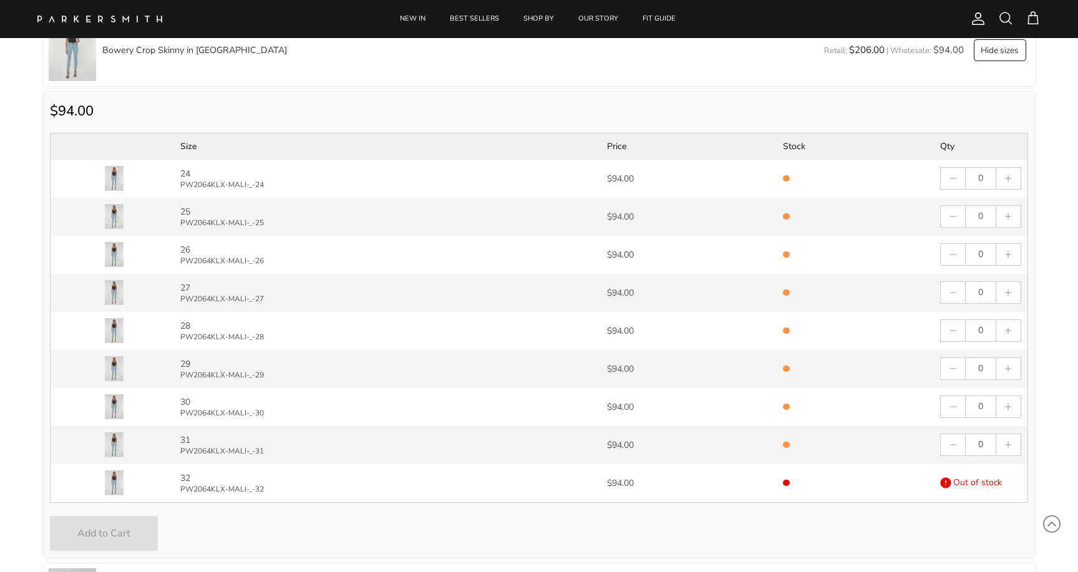
scroll to position [3876, 0]
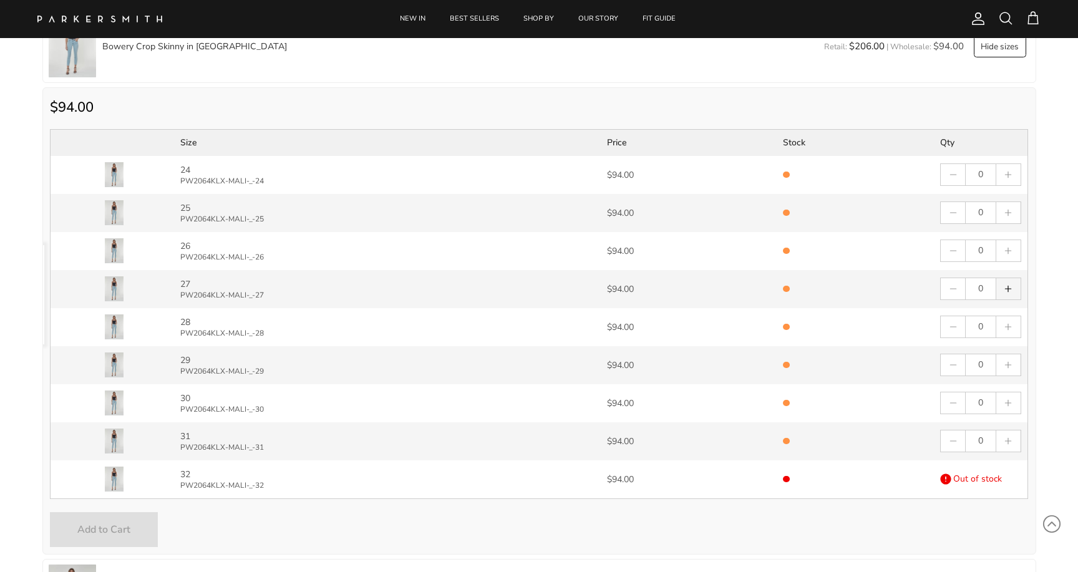
click at [1010, 289] on svg-plus "button" at bounding box center [1008, 288] width 9 height 9
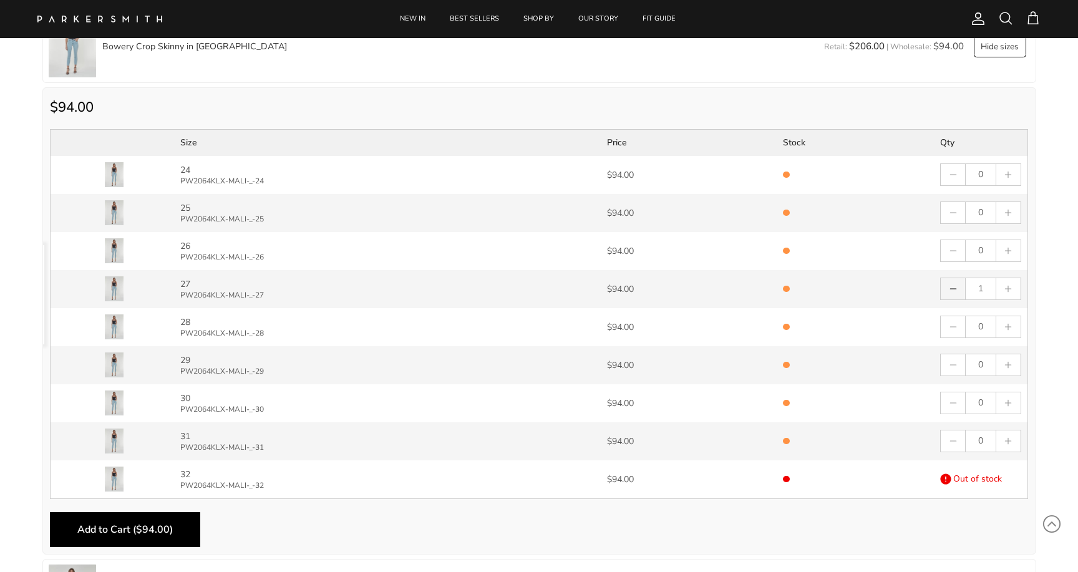
click at [947, 291] on button "button" at bounding box center [953, 288] width 24 height 21
type input "0"
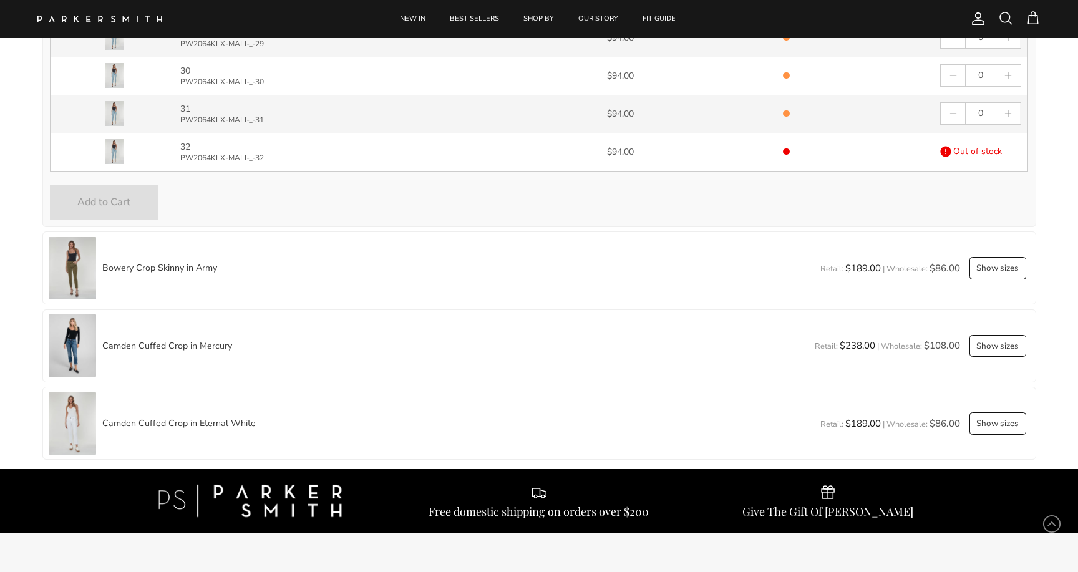
scroll to position [4114, 0]
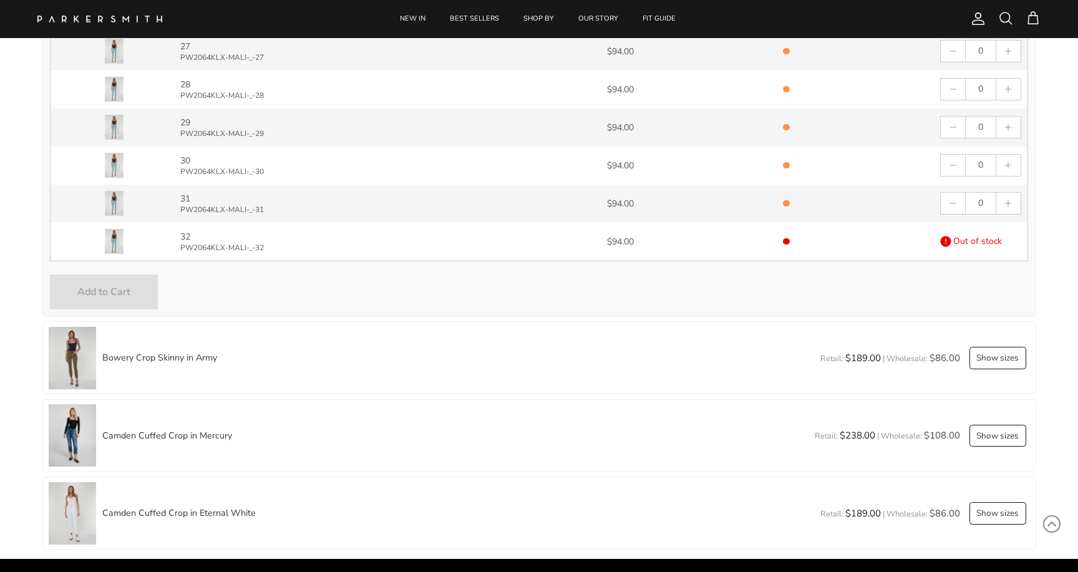
click at [985, 357] on button "Show sizes" at bounding box center [997, 358] width 57 height 22
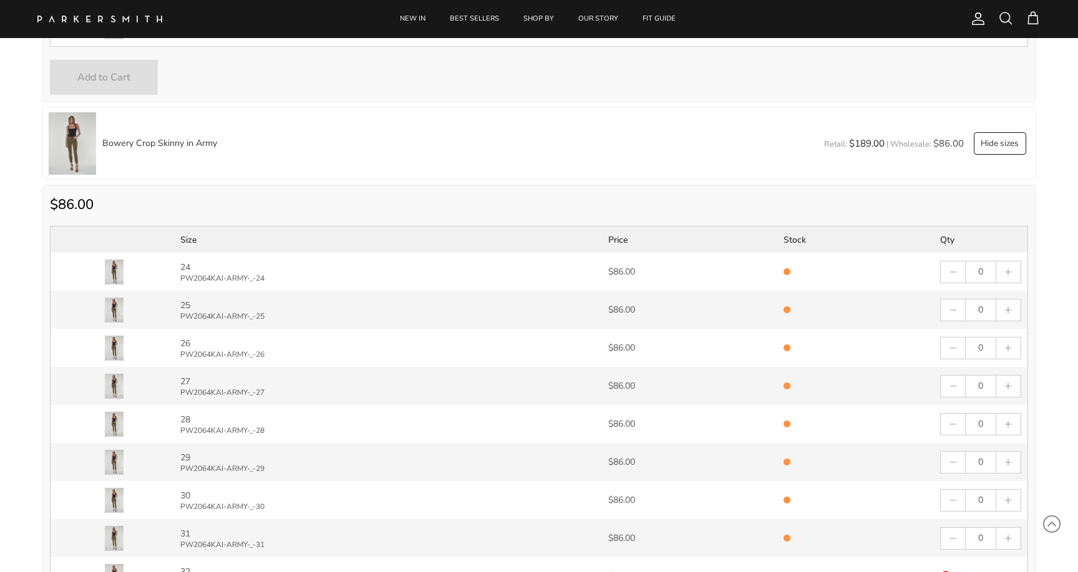
scroll to position [4330, 0]
click at [1010, 148] on button "Hide sizes" at bounding box center [1000, 141] width 52 height 22
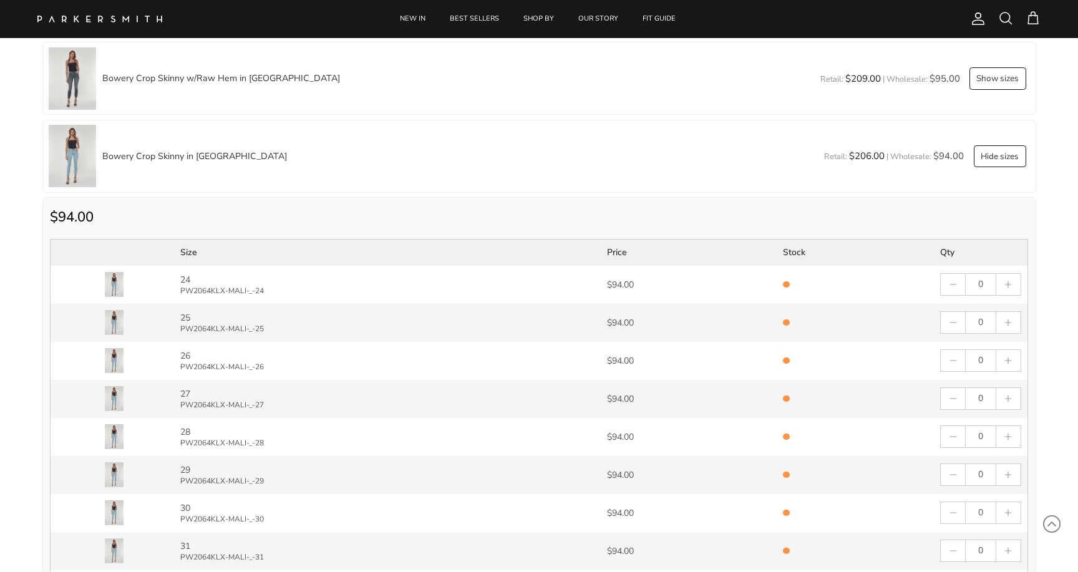
scroll to position [3744, 0]
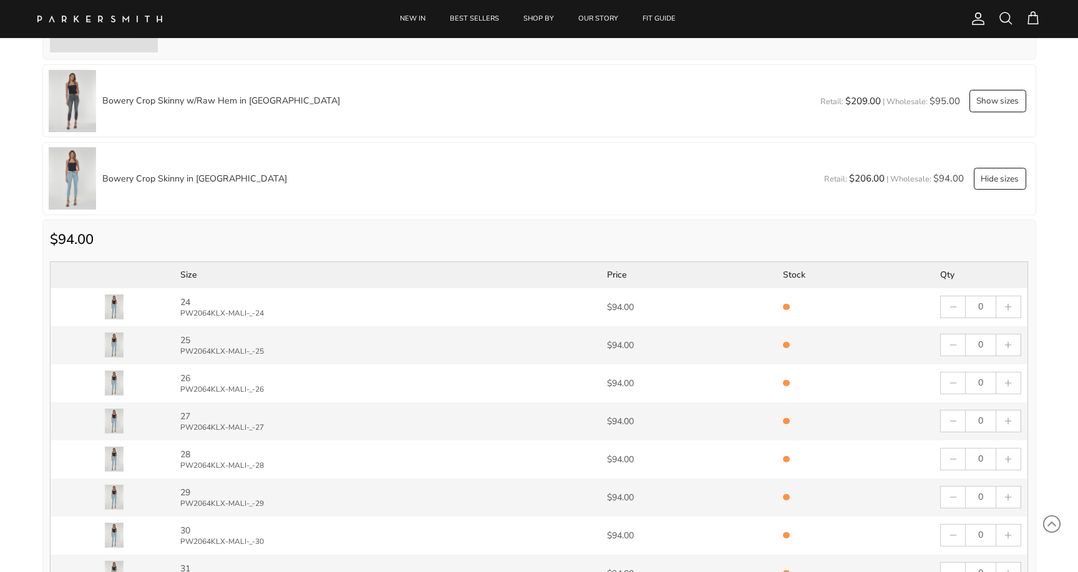
click at [976, 176] on button "Hide sizes" at bounding box center [1000, 179] width 52 height 22
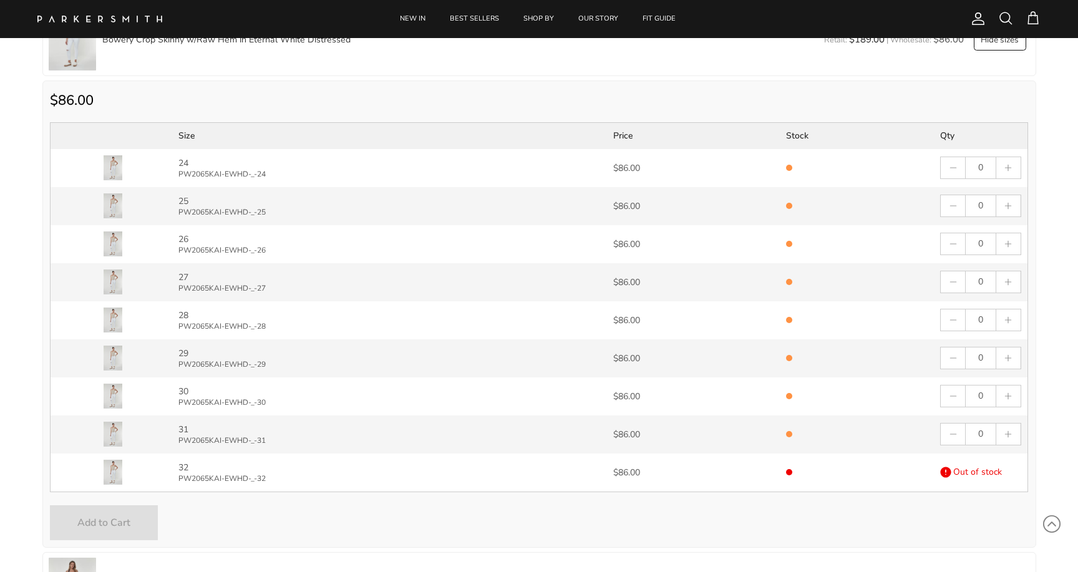
scroll to position [3226, 0]
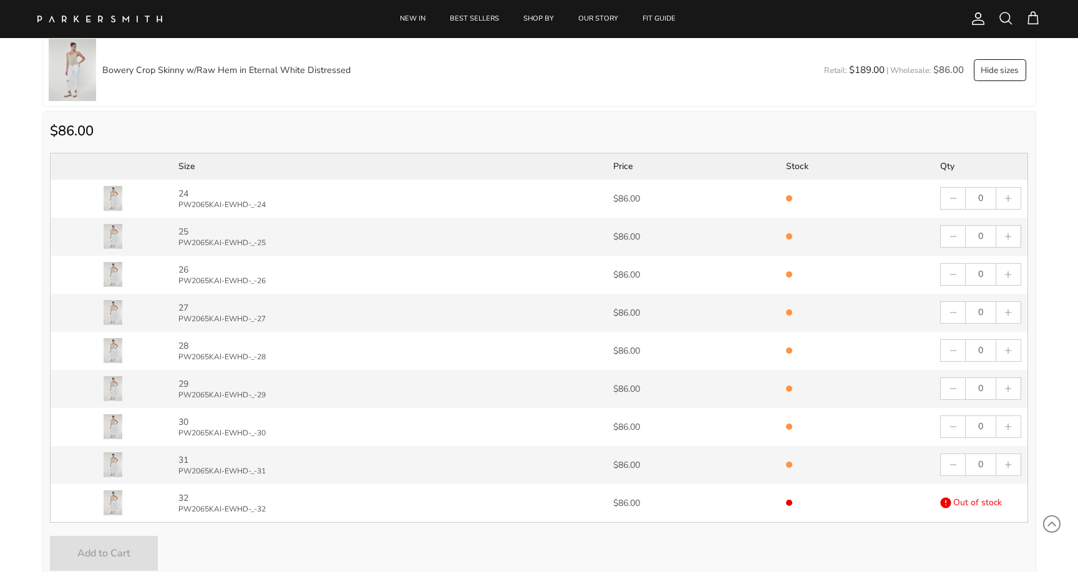
click at [1006, 75] on button "Hide sizes" at bounding box center [1000, 70] width 52 height 22
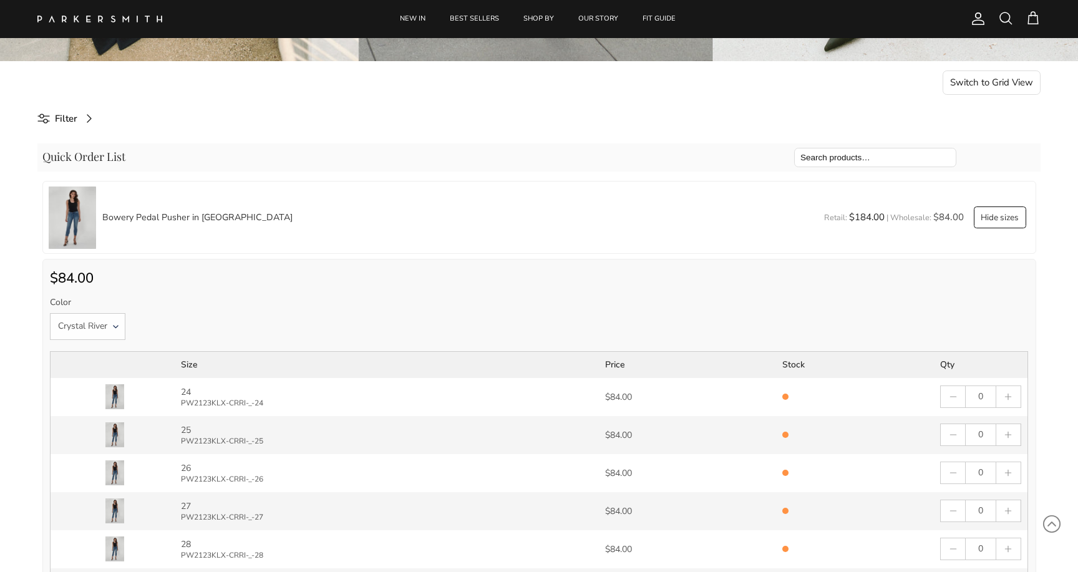
scroll to position [533, 0]
click at [1008, 217] on button "Hide sizes" at bounding box center [1000, 216] width 52 height 22
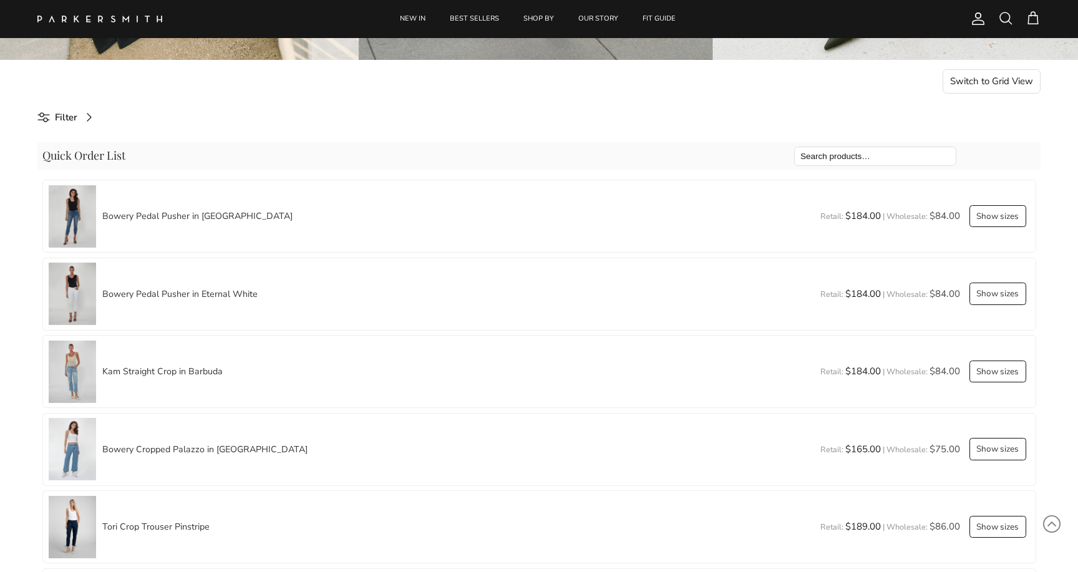
click at [1004, 218] on button "Show sizes" at bounding box center [997, 216] width 57 height 22
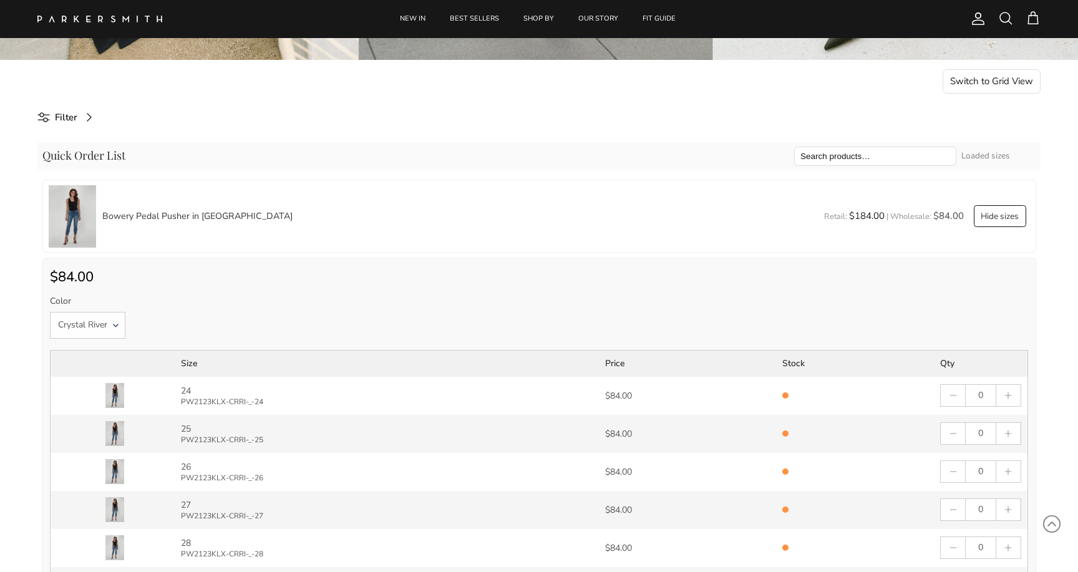
click at [899, 309] on div "Color Crystal River" at bounding box center [539, 316] width 979 height 44
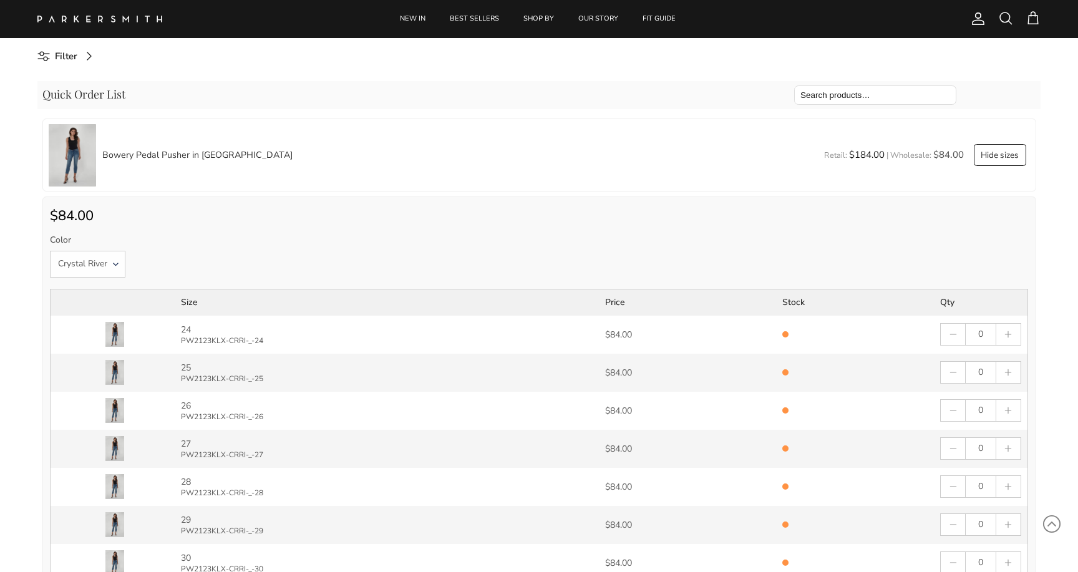
scroll to position [594, 0]
click at [105, 271] on select "Crystal River" at bounding box center [87, 263] width 75 height 27
click at [50, 250] on select "Crystal River" at bounding box center [87, 263] width 75 height 27
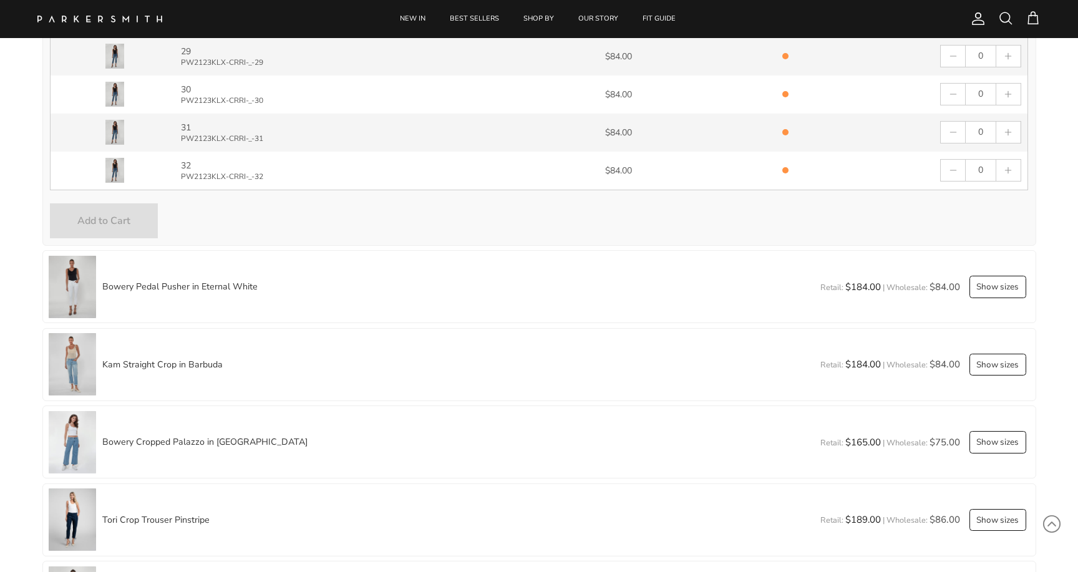
scroll to position [1184, 0]
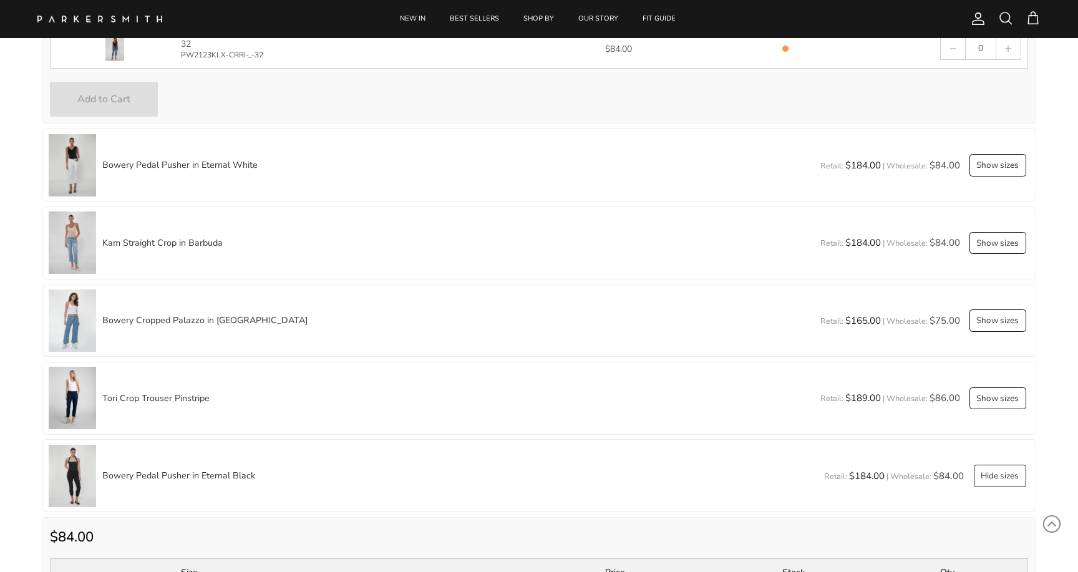
click at [1019, 150] on div "Bowery Pedal Pusher in Eternal White Retail: $184.00 | Wholesale: Show sizes Et…" at bounding box center [539, 164] width 994 height 73
click at [1014, 157] on button "Show sizes" at bounding box center [997, 165] width 57 height 22
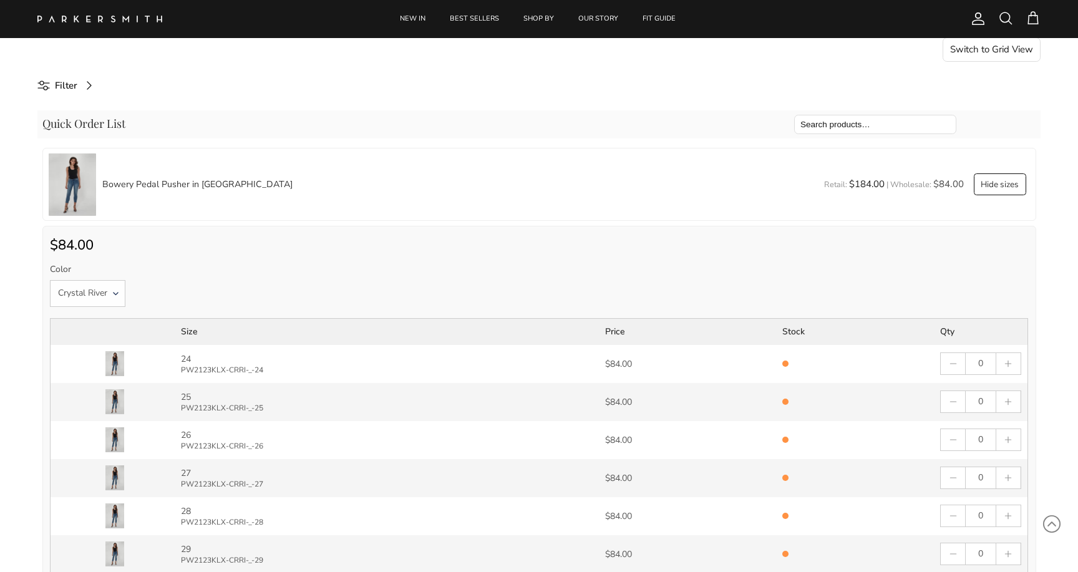
scroll to position [564, 0]
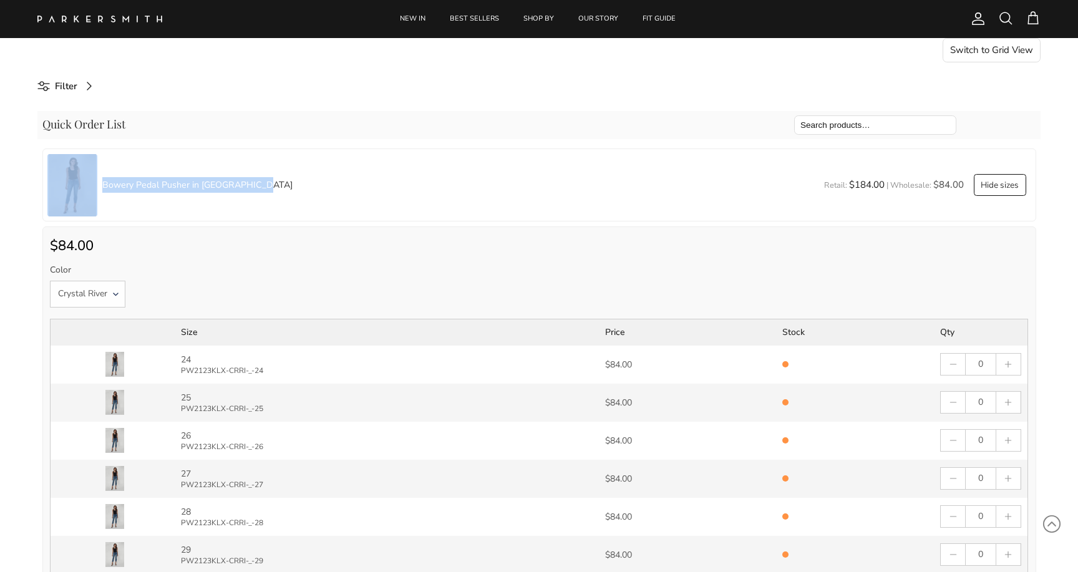
drag, startPoint x: 266, startPoint y: 186, endPoint x: 86, endPoint y: 185, distance: 179.6
click at [86, 185] on div "Bowery Pedal Pusher in Crystal River Retail: $184.00 | Wholesale: Hide sizes Cr…" at bounding box center [539, 184] width 994 height 73
copy div "Bowery Pedal Pusher in [GEOGRAPHIC_DATA]"
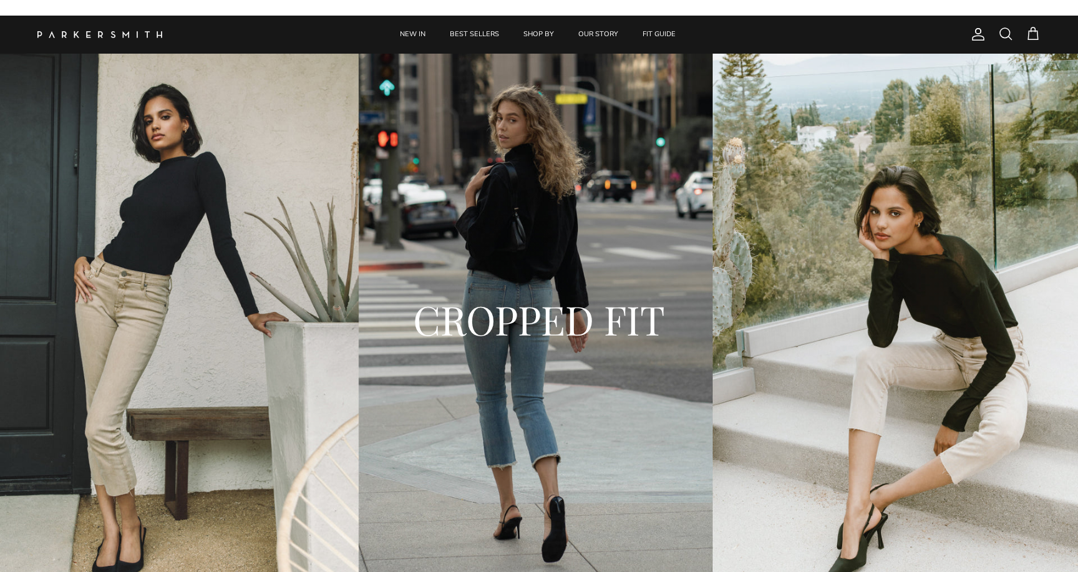
scroll to position [564, 0]
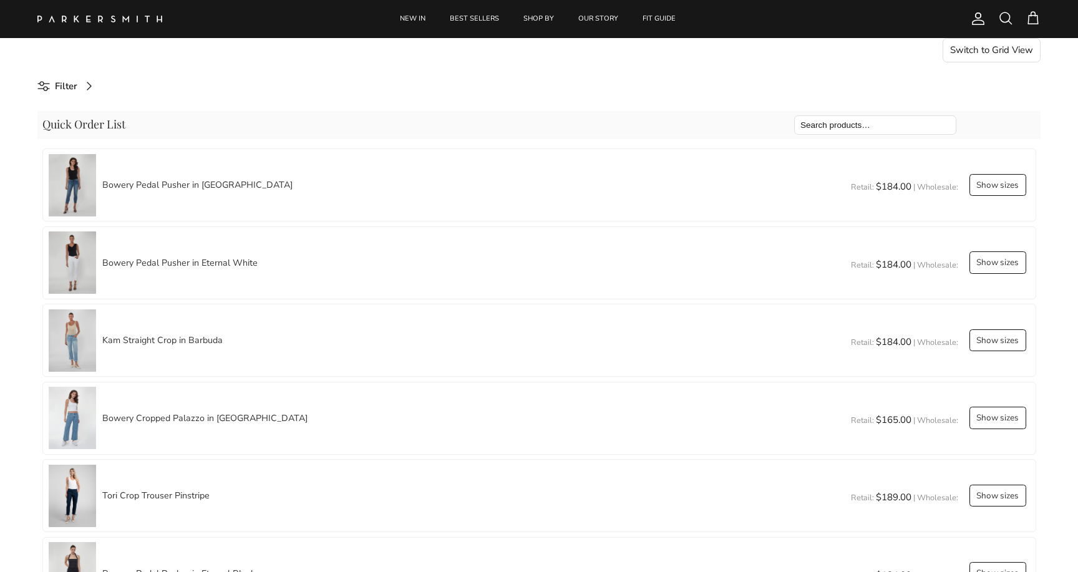
click at [328, 193] on div "Bowery Pedal Pusher in [GEOGRAPHIC_DATA] Retail: $184.00 | Wholesale: Show size…" at bounding box center [539, 184] width 994 height 73
click at [1005, 187] on button "Show sizes" at bounding box center [997, 185] width 57 height 22
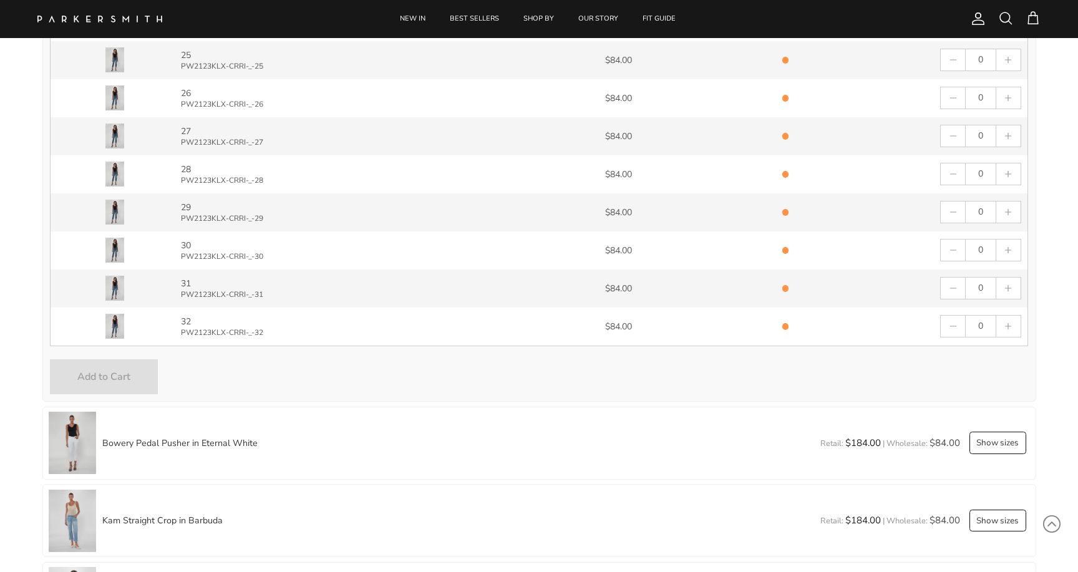
scroll to position [863, 0]
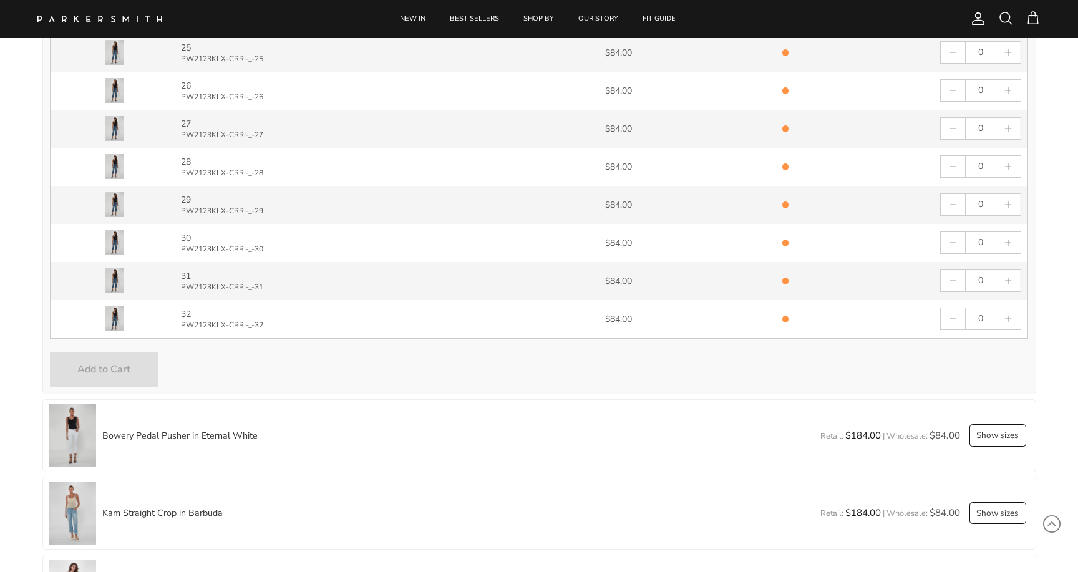
click at [987, 445] on button "Show sizes" at bounding box center [997, 435] width 57 height 22
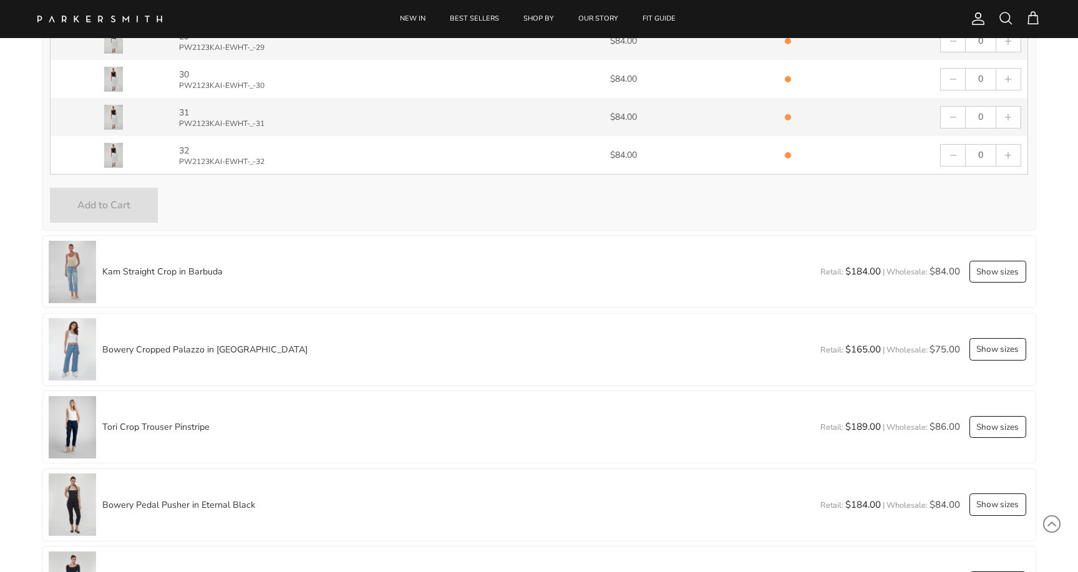
scroll to position [1578, 0]
click at [992, 345] on button "Show sizes" at bounding box center [997, 347] width 57 height 22
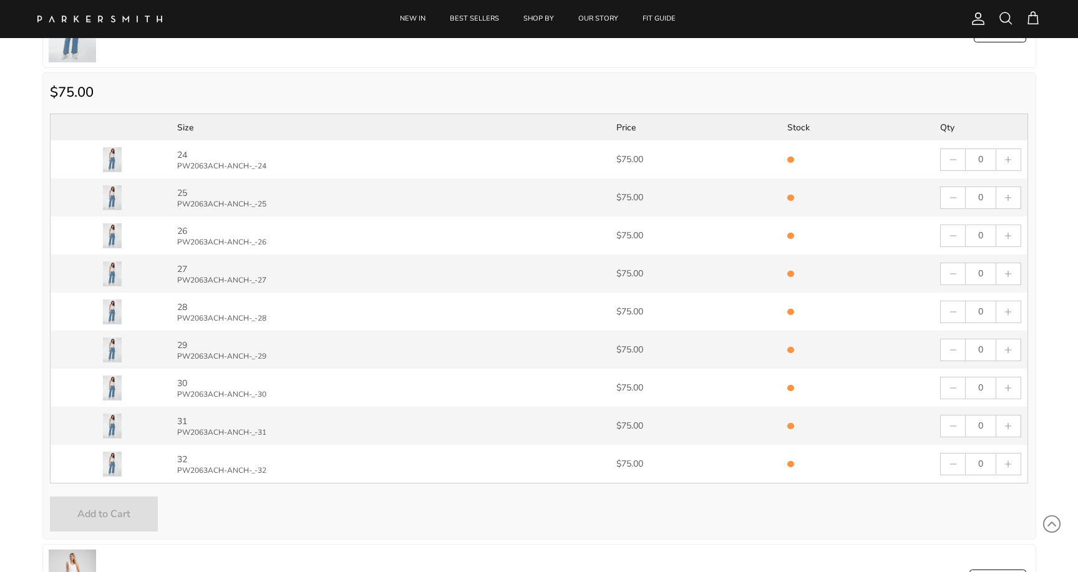
scroll to position [1897, 0]
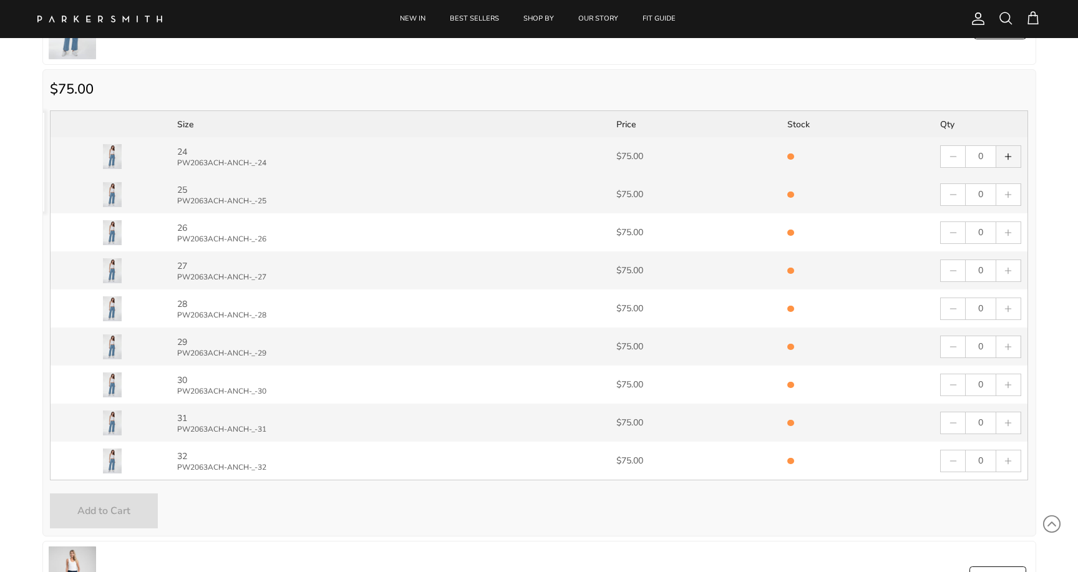
click at [1010, 155] on svg-plus "button" at bounding box center [1008, 156] width 9 height 9
click at [1009, 156] on svg-plus "button" at bounding box center [1008, 156] width 9 height 9
type input "2"
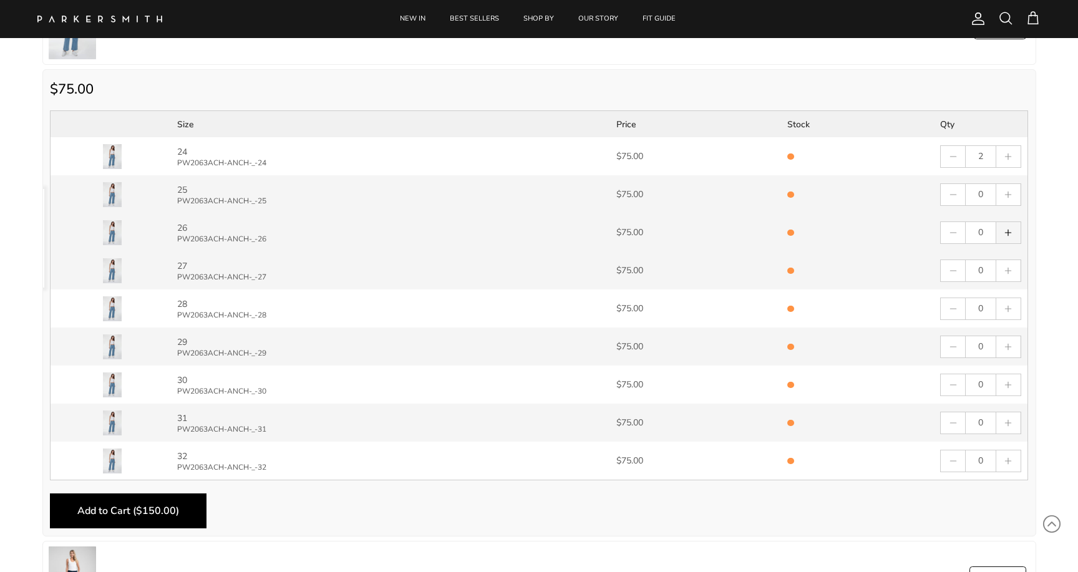
click at [1016, 233] on button "button" at bounding box center [1008, 232] width 24 height 21
click at [1015, 233] on button "button" at bounding box center [1008, 232] width 24 height 21
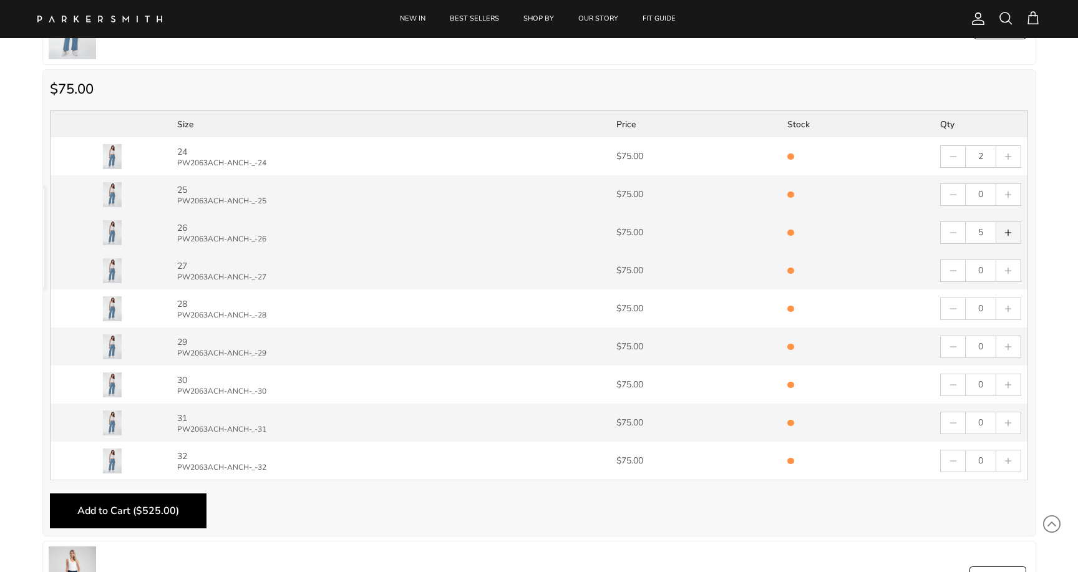
click at [1015, 233] on button "button" at bounding box center [1008, 232] width 24 height 21
click at [955, 228] on svg-minus "button" at bounding box center [953, 232] width 9 height 9
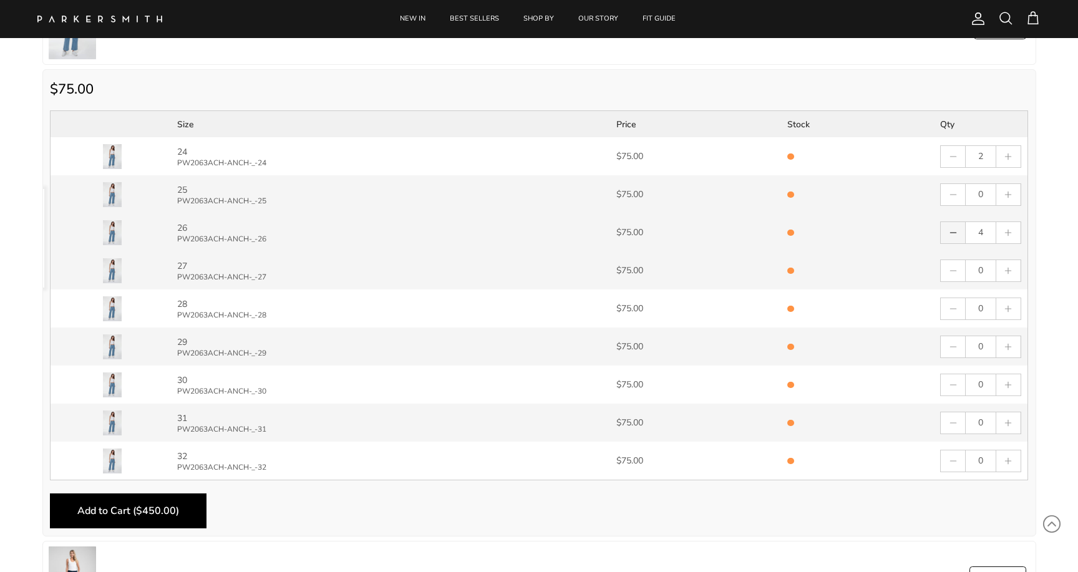
click at [955, 228] on svg-minus "button" at bounding box center [953, 232] width 9 height 9
type input "0"
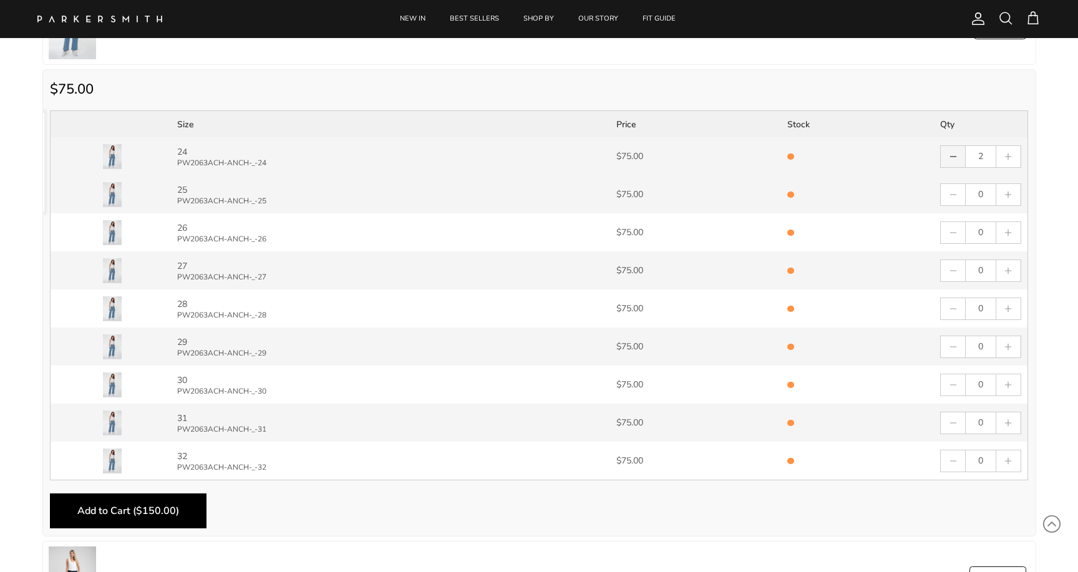
click at [955, 160] on svg-minus "button" at bounding box center [953, 156] width 9 height 9
type input "0"
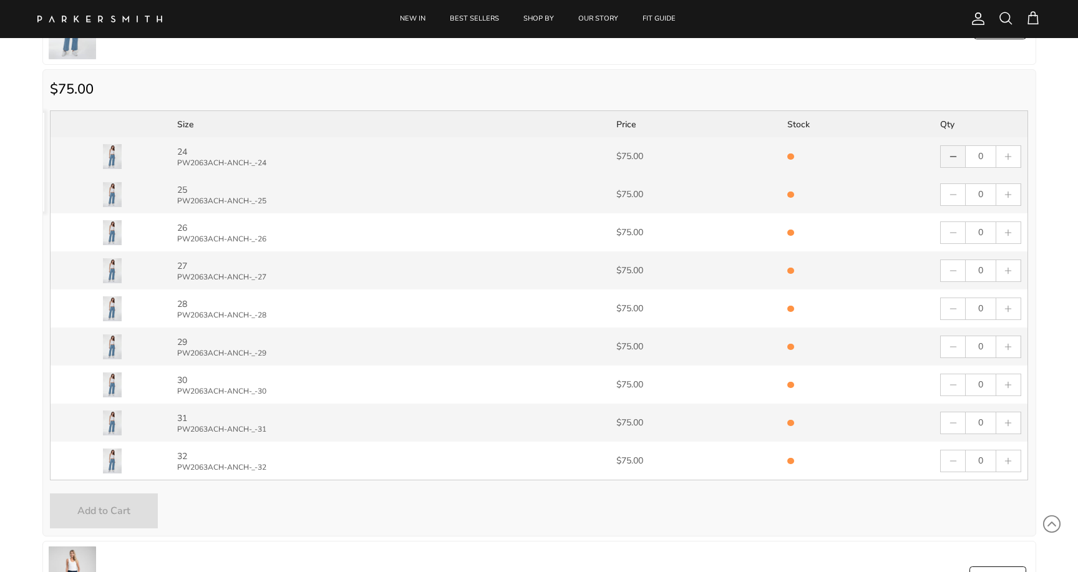
click at [955, 160] on svg-minus "button" at bounding box center [953, 156] width 9 height 9
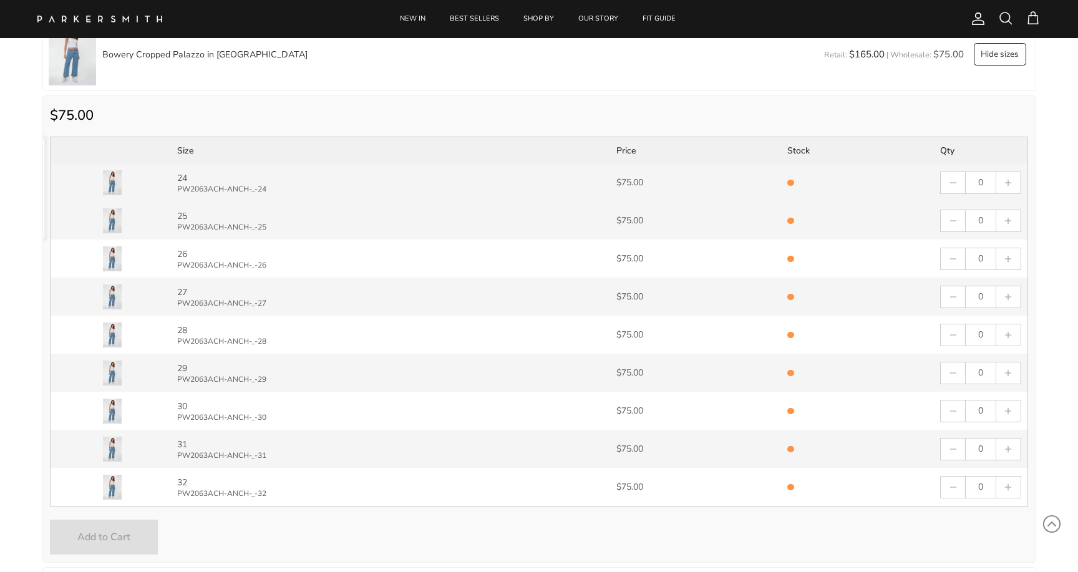
scroll to position [1868, 0]
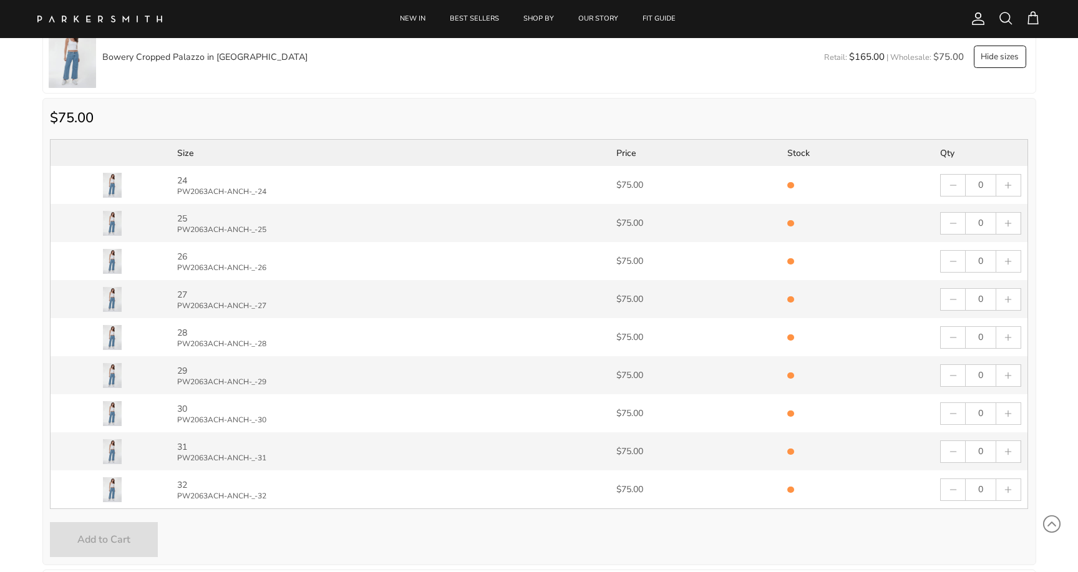
click at [1010, 56] on button "Hide sizes" at bounding box center [1000, 57] width 52 height 22
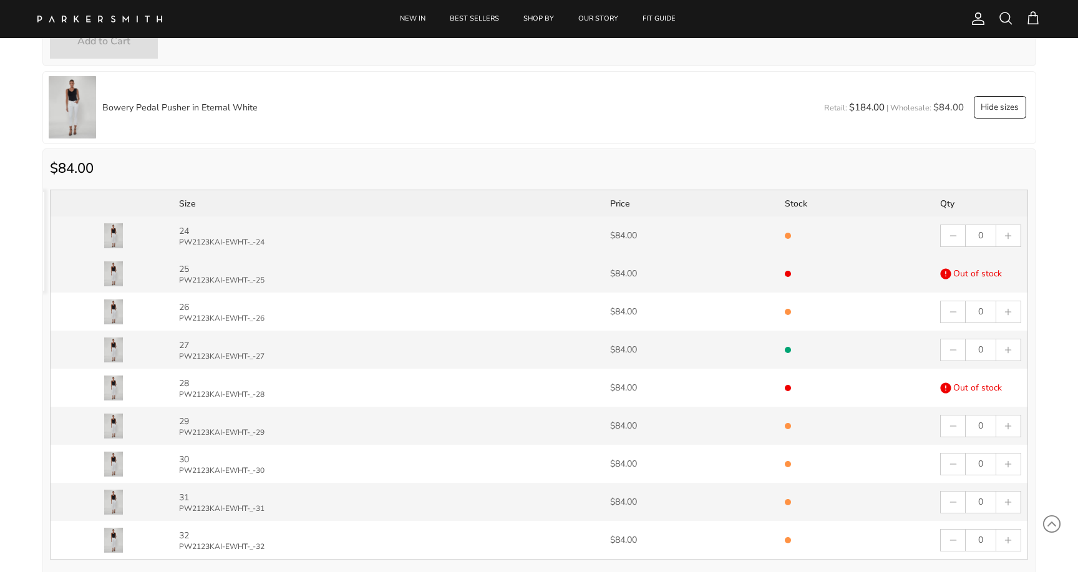
scroll to position [1016, 0]
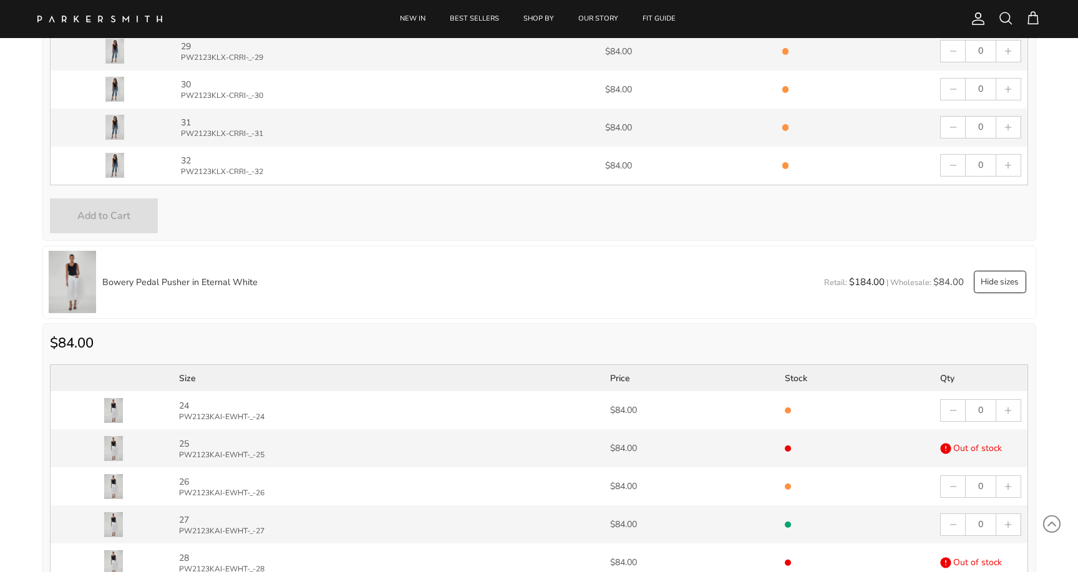
click at [992, 290] on button "Hide sizes" at bounding box center [1000, 282] width 52 height 22
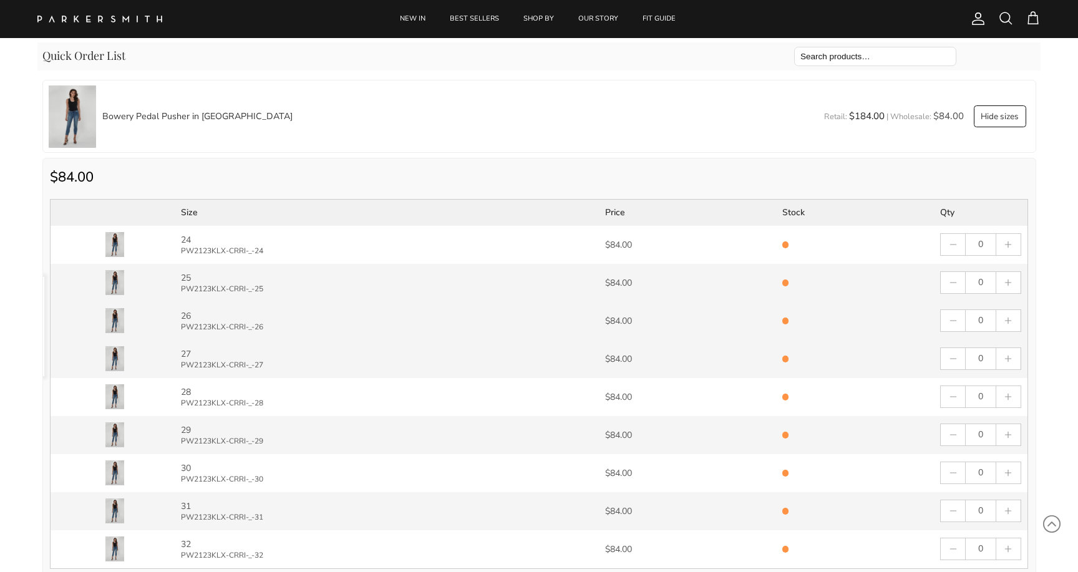
scroll to position [647, 0]
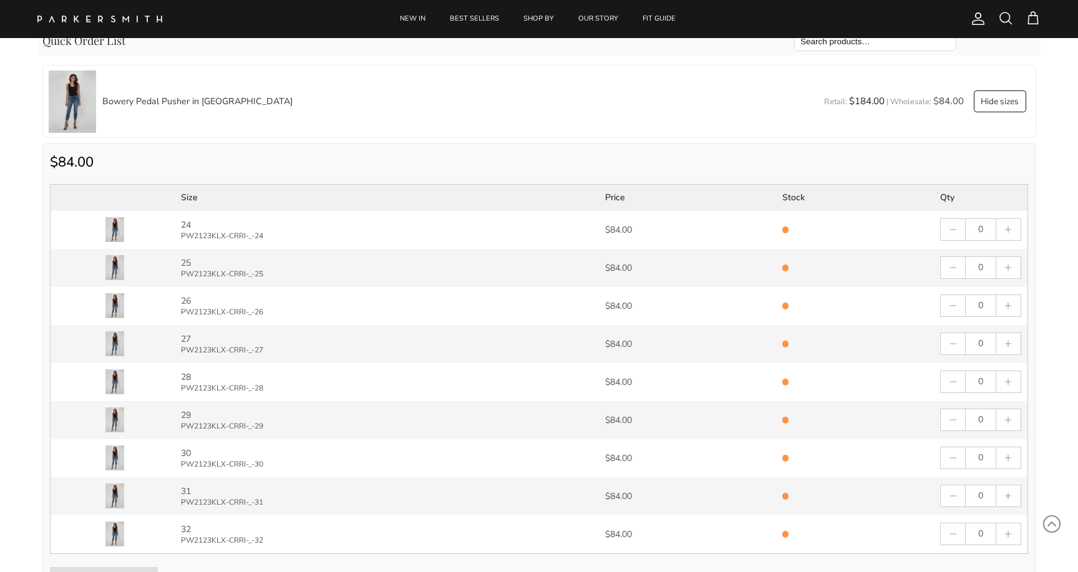
click at [1001, 105] on button "Hide sizes" at bounding box center [1000, 101] width 52 height 22
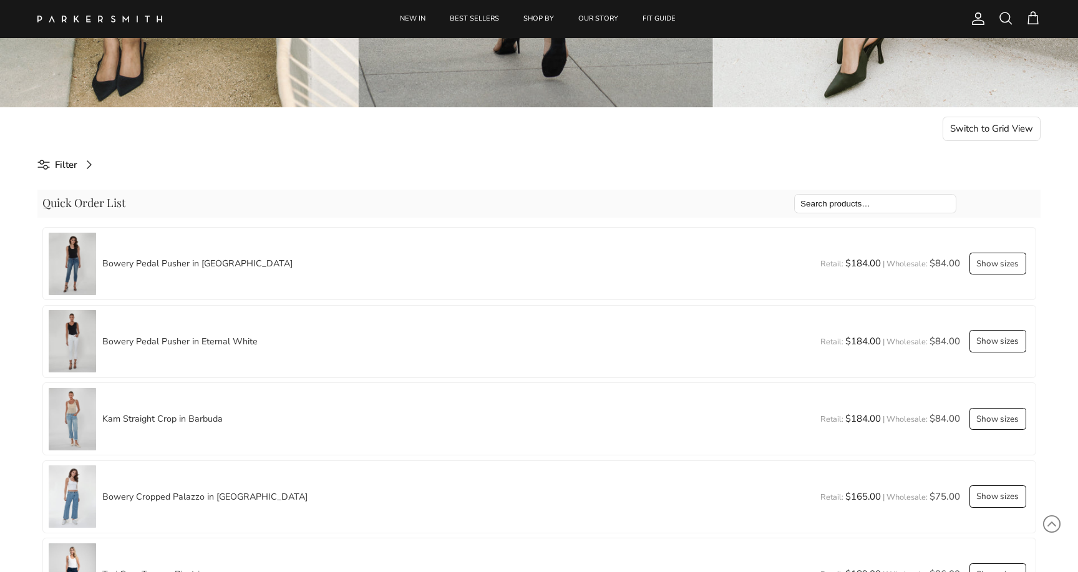
scroll to position [483, 0]
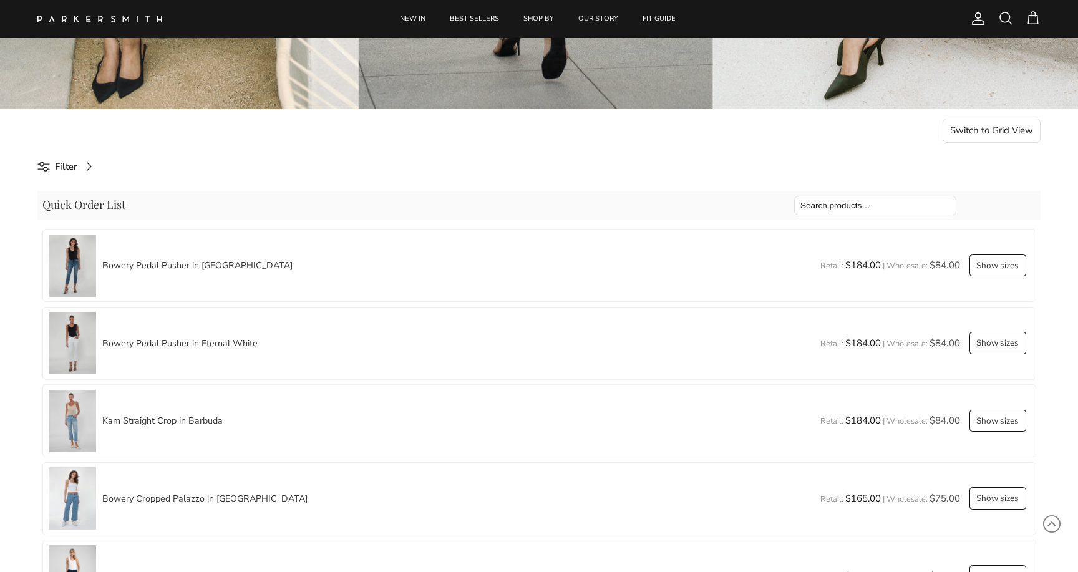
click at [1005, 266] on button "Show sizes" at bounding box center [997, 265] width 57 height 22
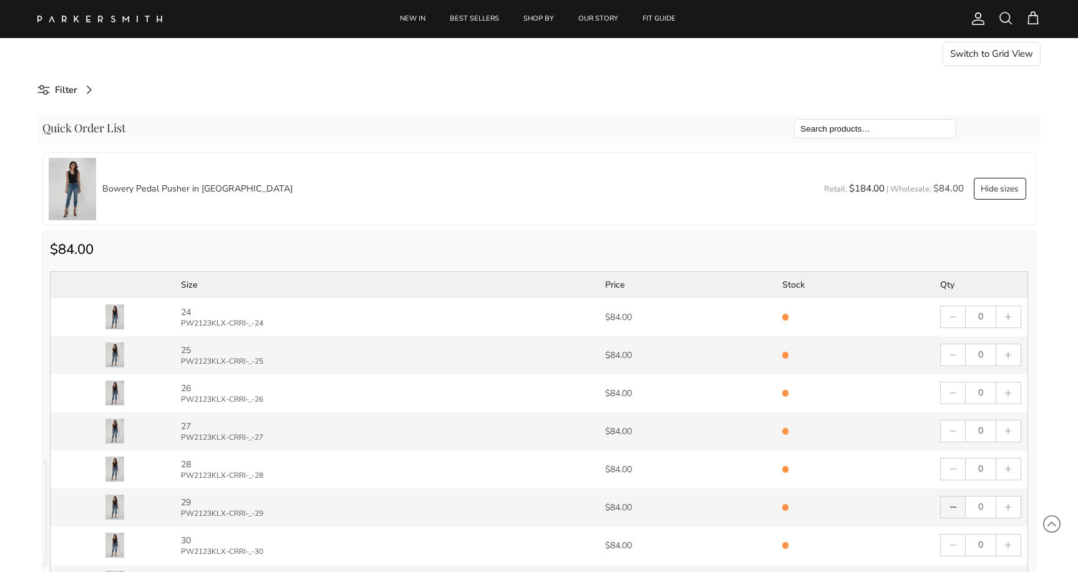
scroll to position [559, 0]
click at [1004, 189] on button "Hide sizes" at bounding box center [1000, 190] width 52 height 22
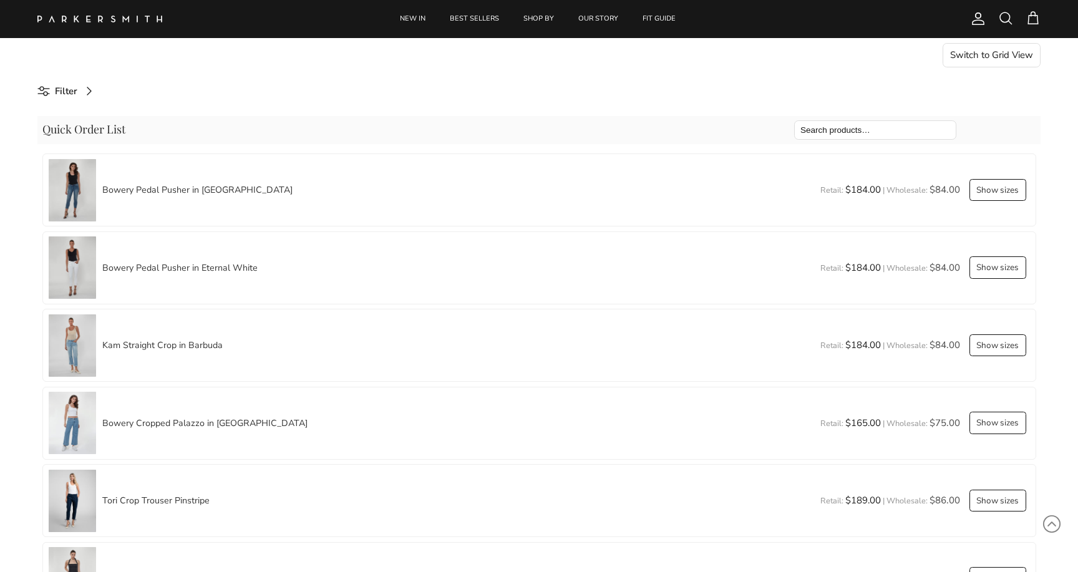
click at [991, 190] on button "Show sizes" at bounding box center [997, 190] width 57 height 22
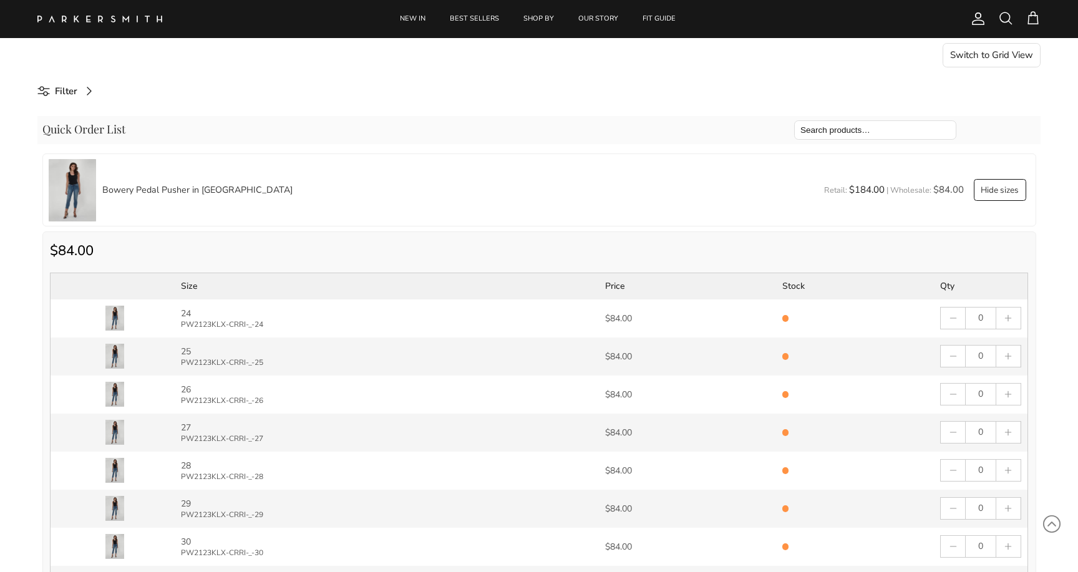
click at [991, 190] on button "Hide sizes" at bounding box center [1000, 190] width 52 height 22
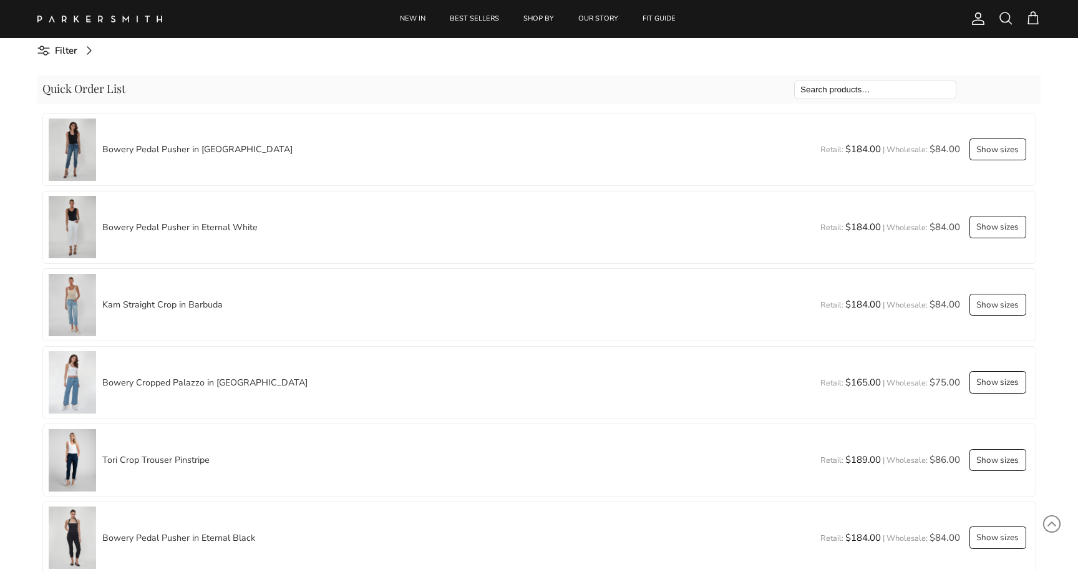
scroll to position [611, 0]
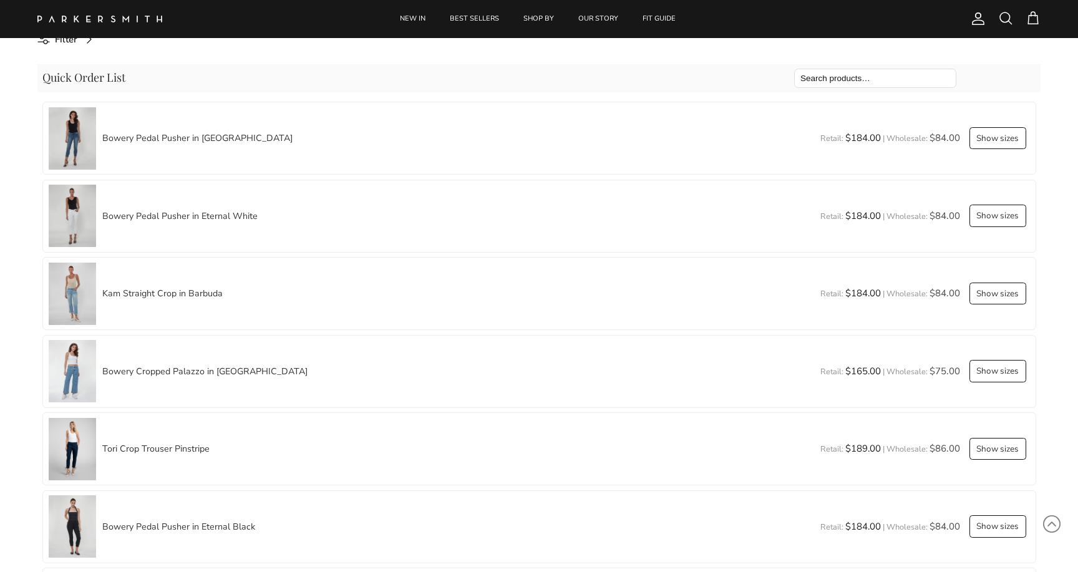
click at [982, 294] on button "Show sizes" at bounding box center [997, 294] width 57 height 22
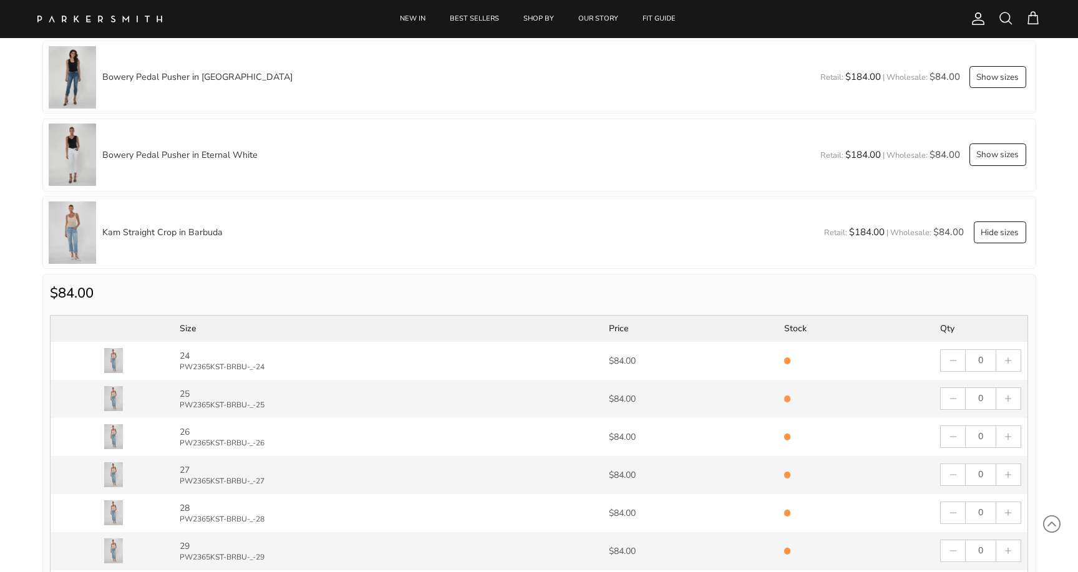
scroll to position [645, 0]
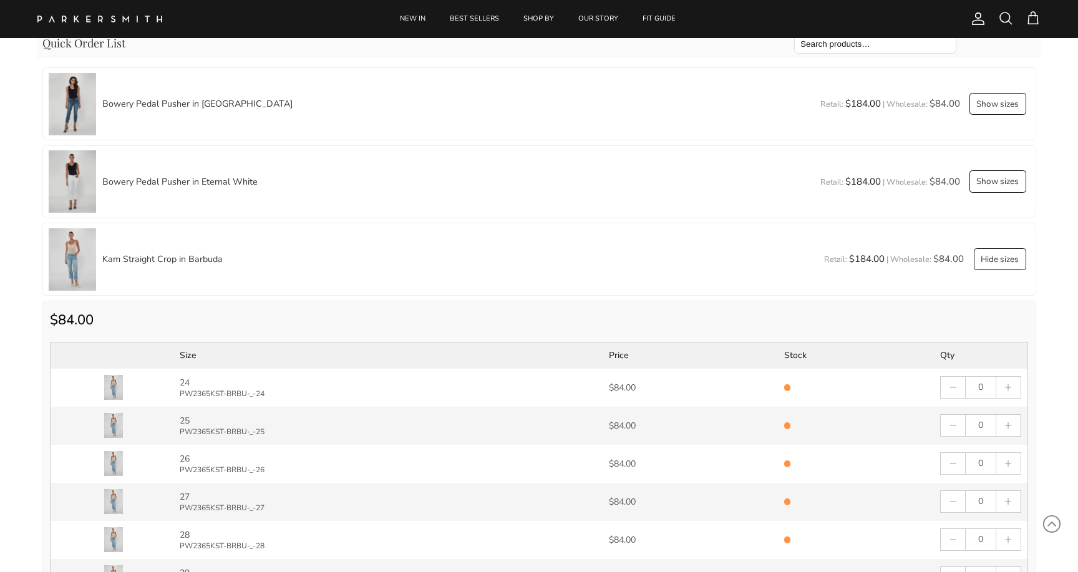
click at [1002, 269] on button "Hide sizes" at bounding box center [1000, 259] width 52 height 22
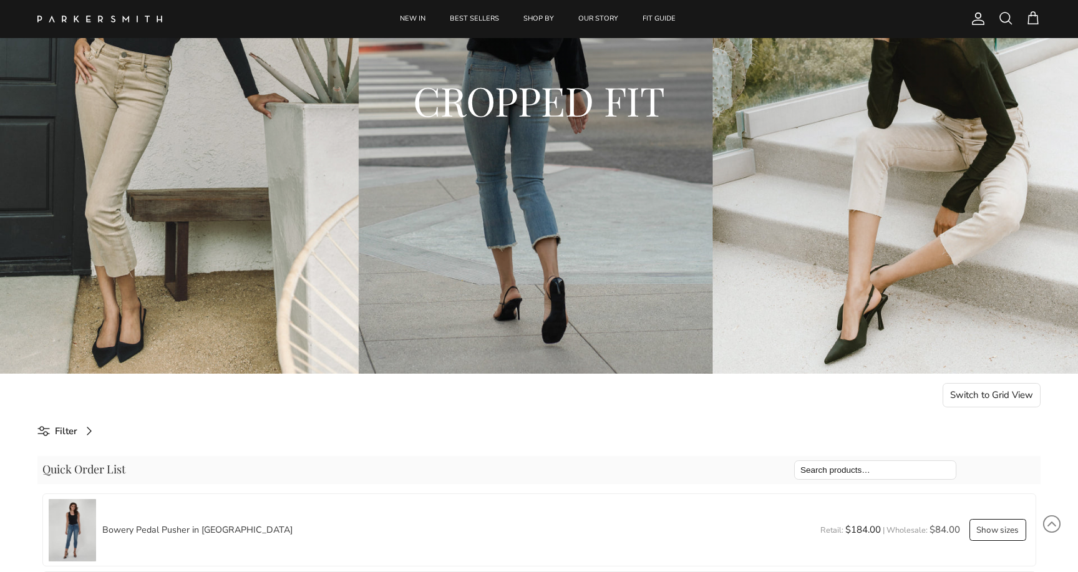
scroll to position [217, 0]
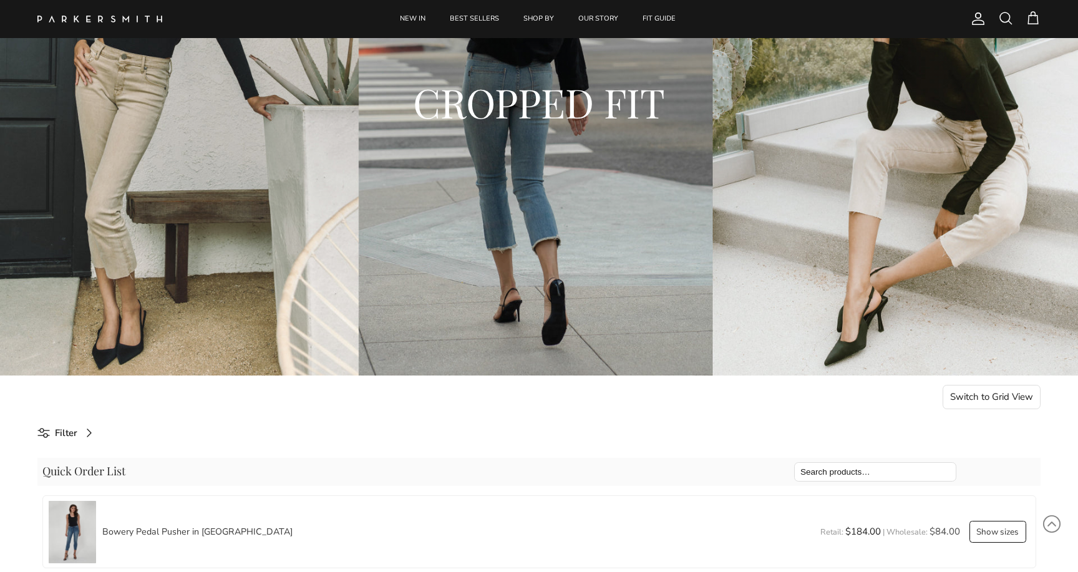
click at [985, 392] on button "Switch to Grid View" at bounding box center [991, 397] width 99 height 25
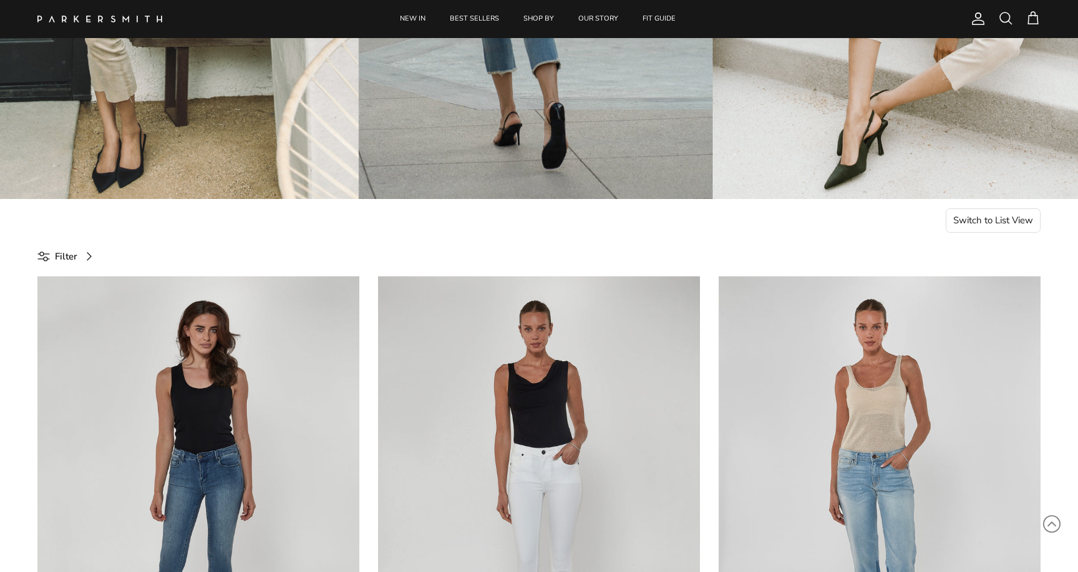
scroll to position [398, 0]
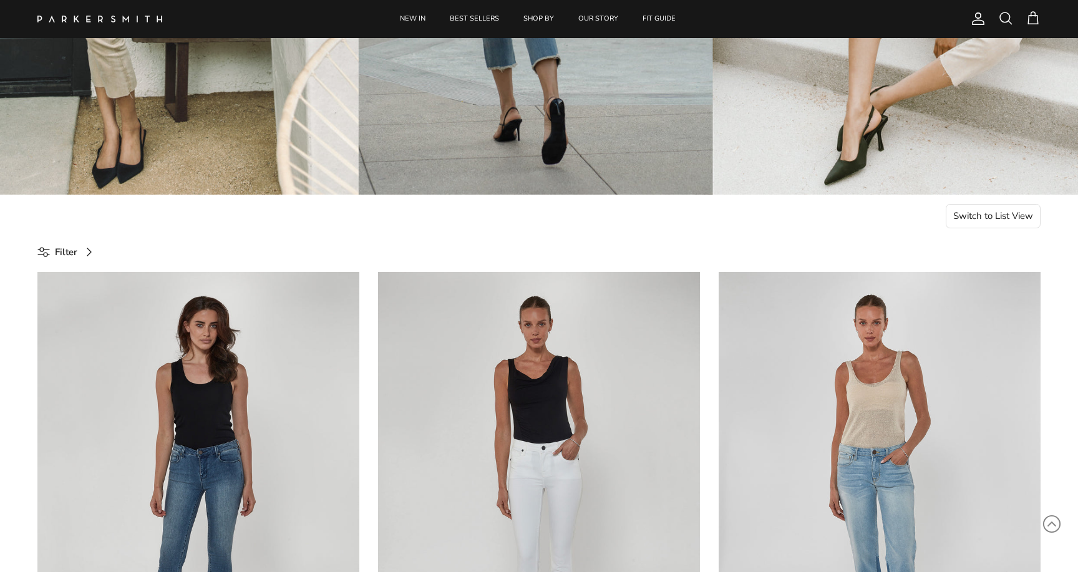
click at [990, 209] on button "Switch to List View" at bounding box center [993, 216] width 95 height 25
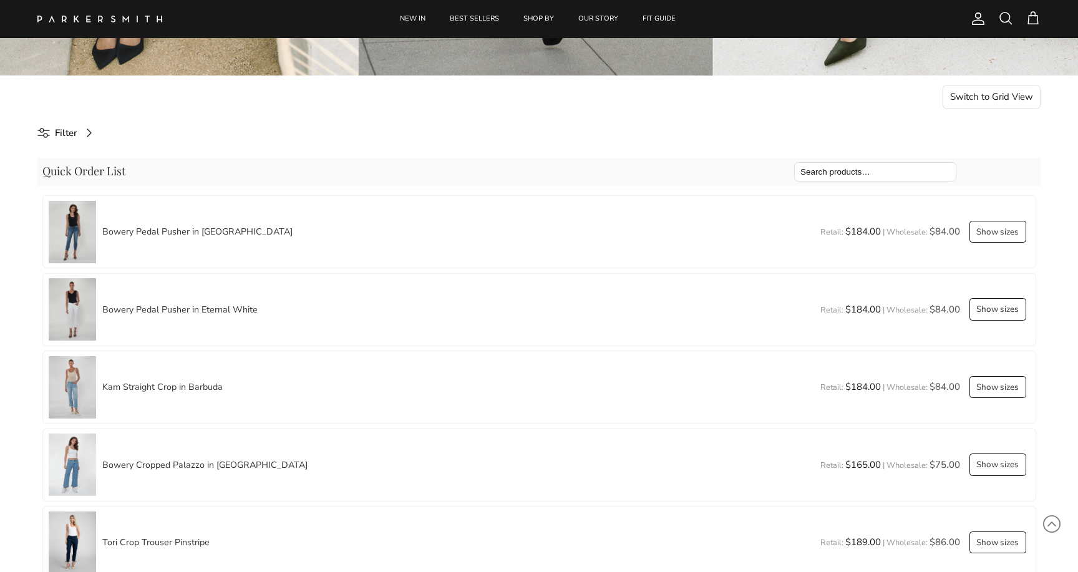
scroll to position [541, 0]
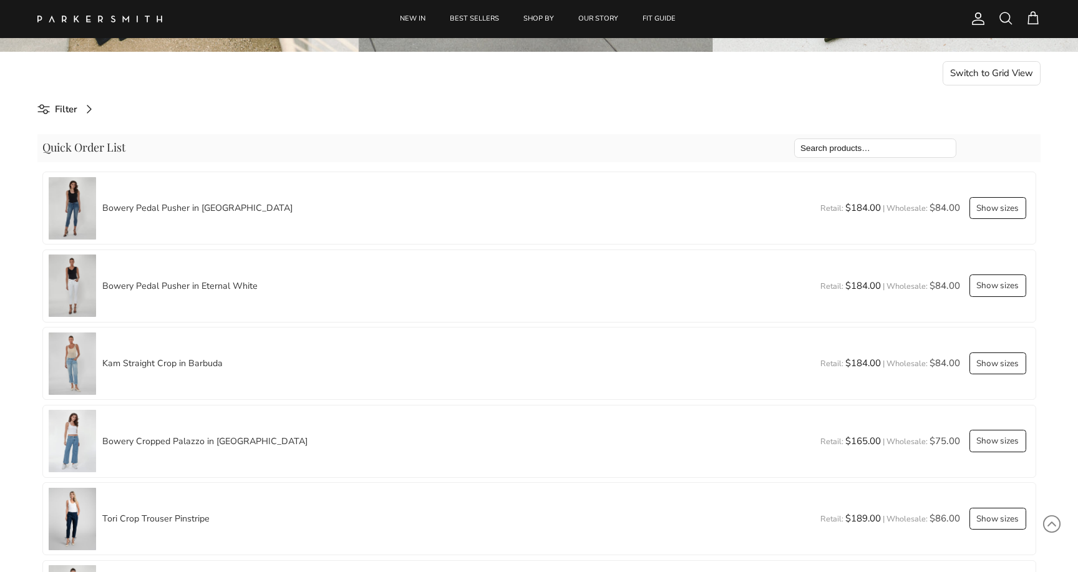
click at [990, 208] on button "Show sizes" at bounding box center [997, 208] width 57 height 22
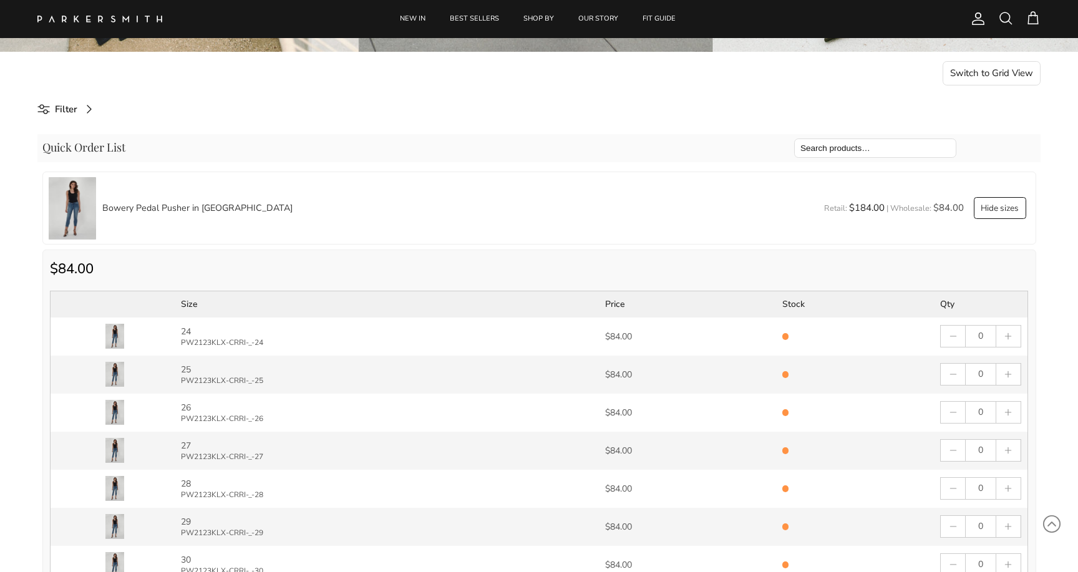
click at [989, 206] on button "Hide sizes" at bounding box center [1000, 208] width 52 height 22
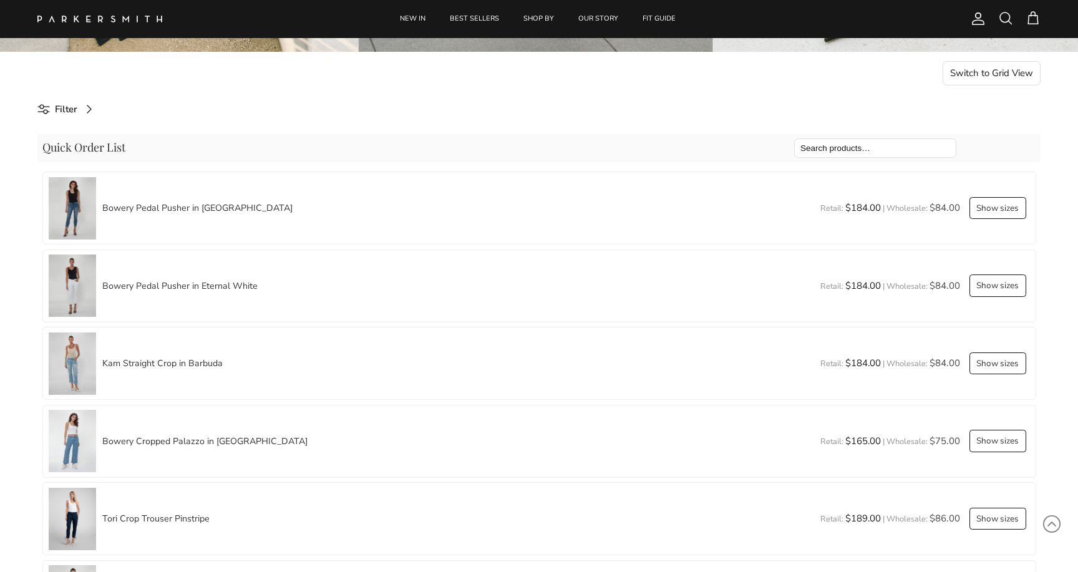
click at [987, 364] on button "Show sizes" at bounding box center [997, 363] width 57 height 22
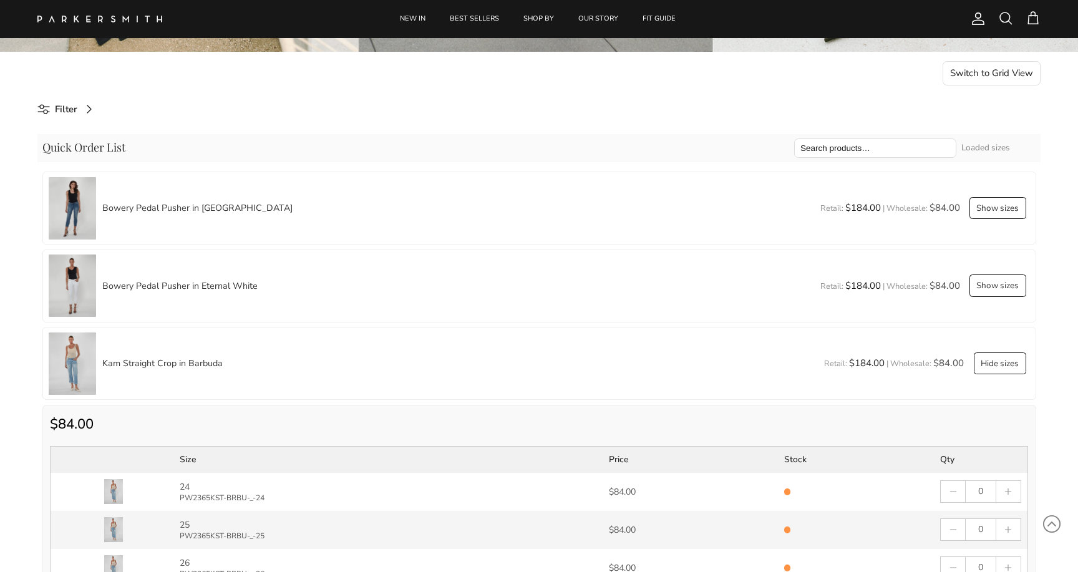
click at [987, 364] on button "Hide sizes" at bounding box center [1000, 363] width 52 height 22
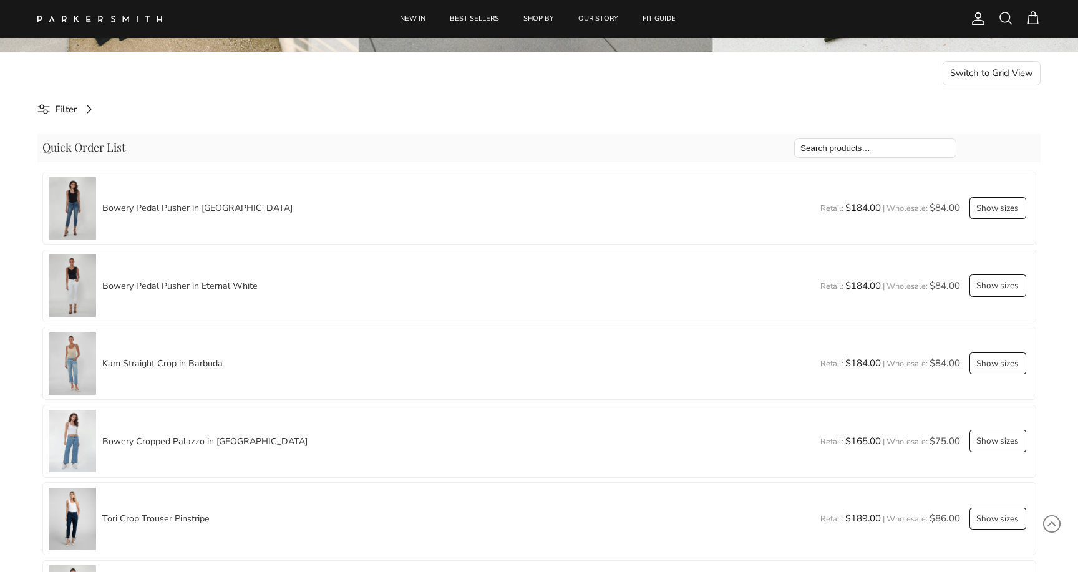
click at [996, 450] on button "Show sizes" at bounding box center [997, 441] width 57 height 22
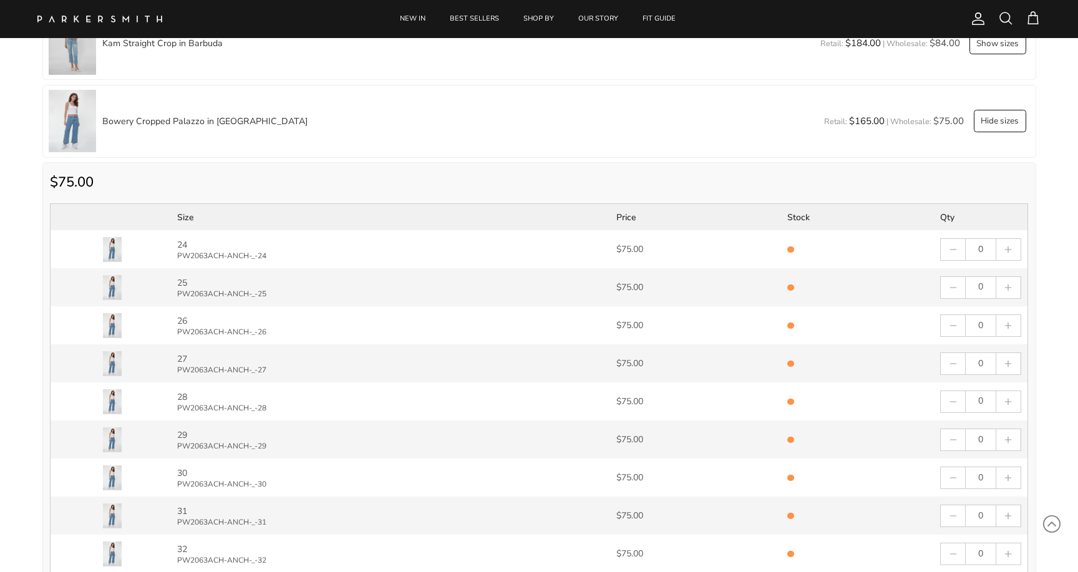
scroll to position [861, 0]
